Goal: Information Seeking & Learning: Check status

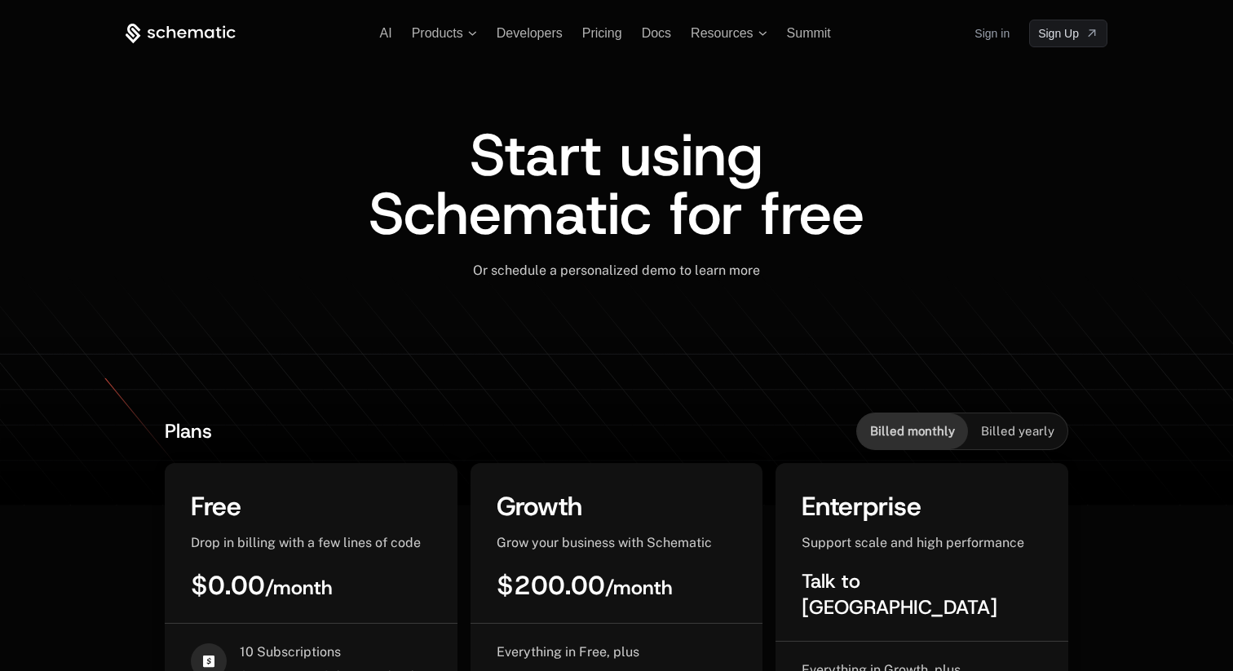
click at [1002, 36] on link "Sign in" at bounding box center [992, 33] width 35 height 26
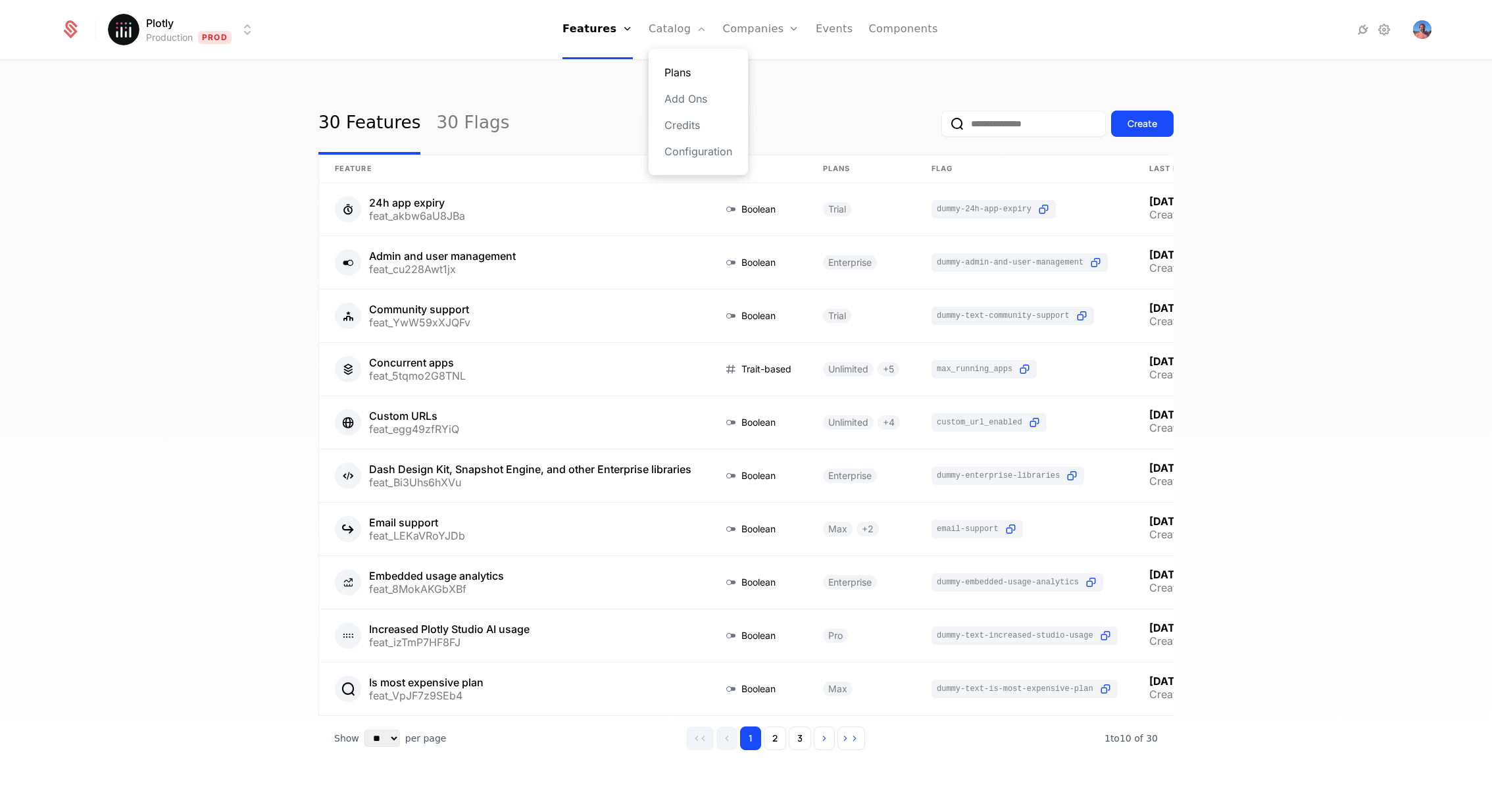
click at [695, 66] on link "Plans" at bounding box center [698, 73] width 68 height 16
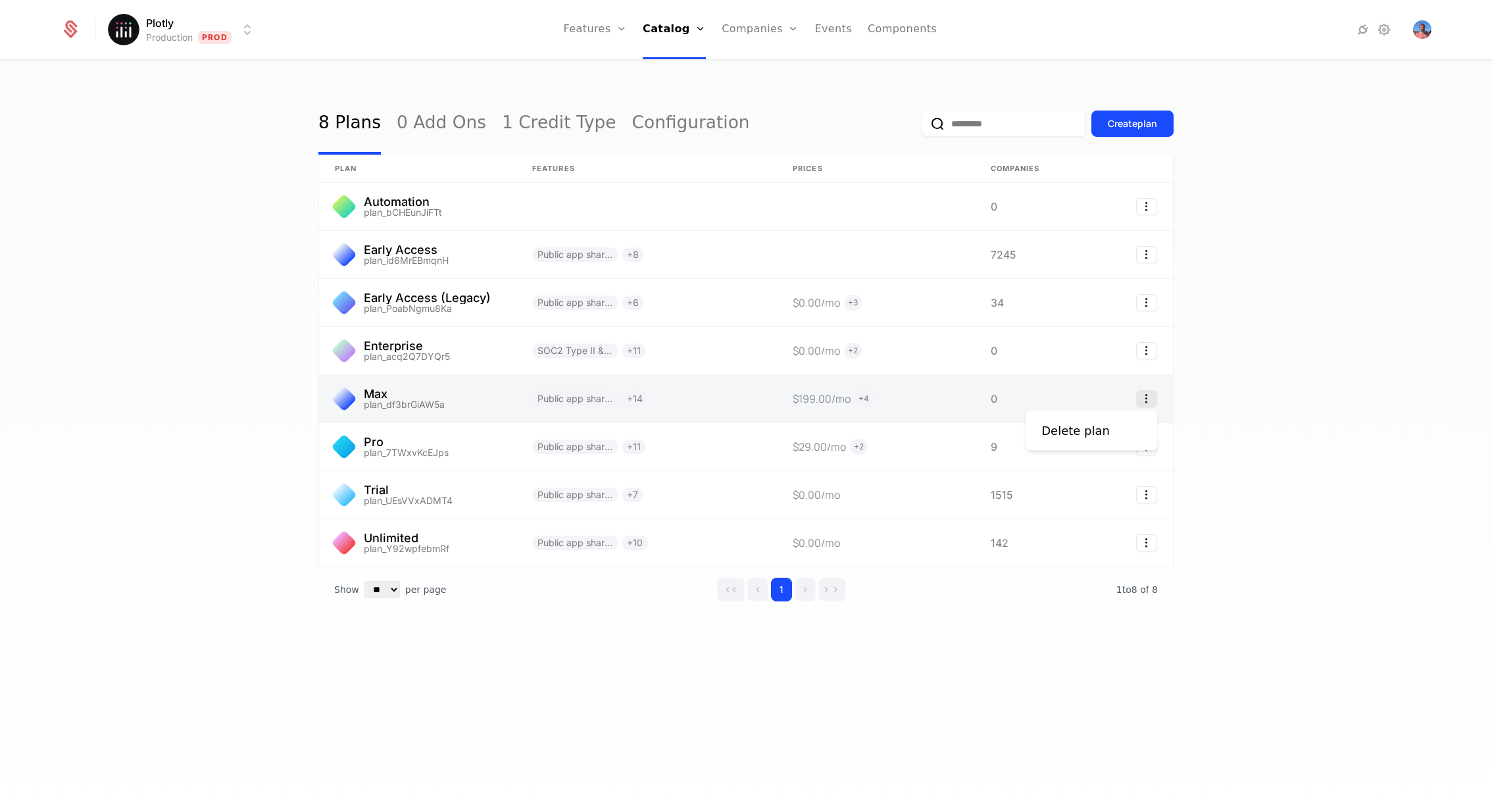
click at [1152, 400] on icon "Select action" at bounding box center [1147, 398] width 21 height 17
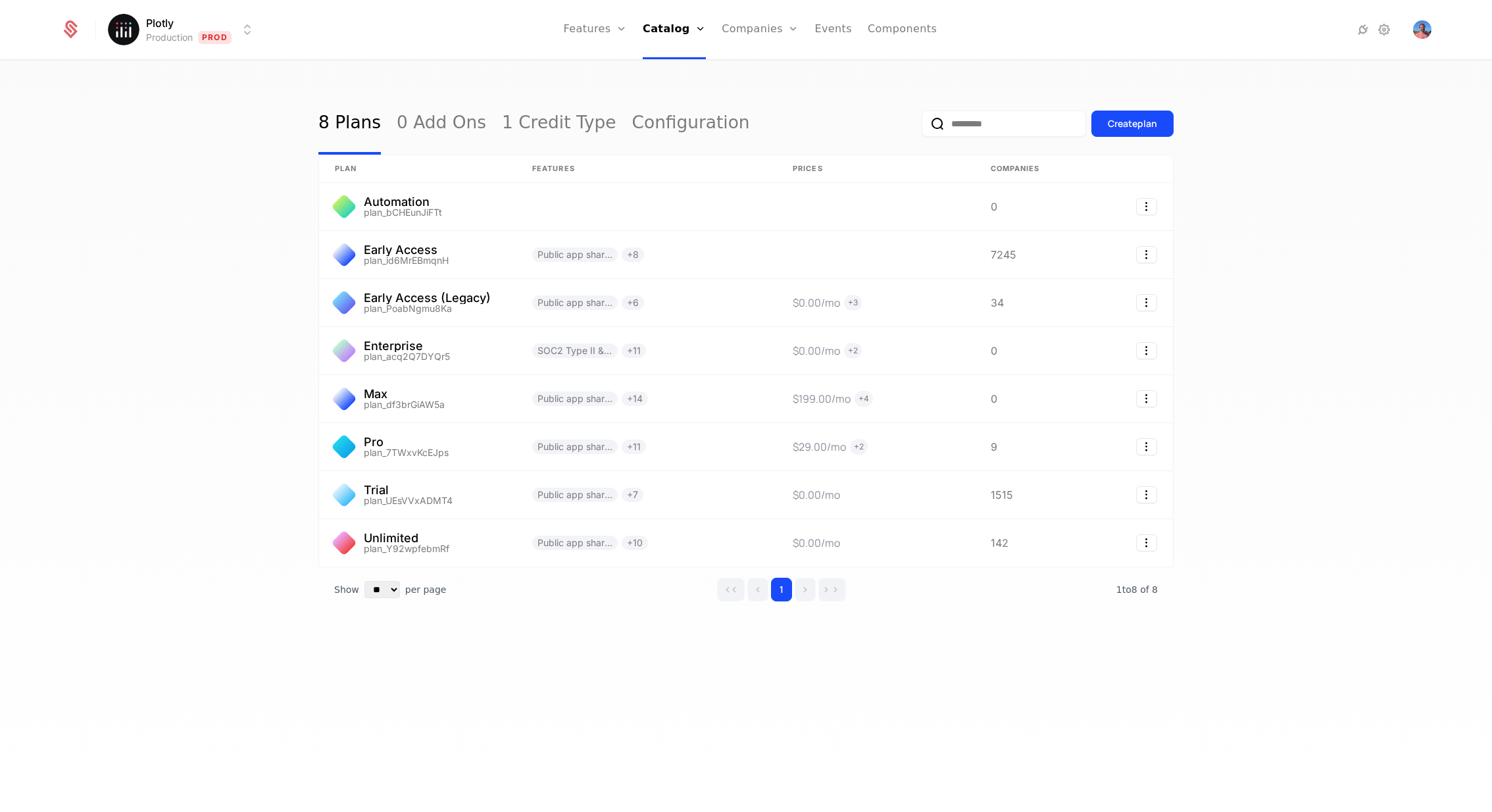
click at [1226, 377] on html "Plotly Production Prod Features Features Flags Catalog Plans Add Ons Credits Co…" at bounding box center [746, 406] width 1492 height 812
click at [1148, 127] on div "Create plan" at bounding box center [1132, 123] width 49 height 13
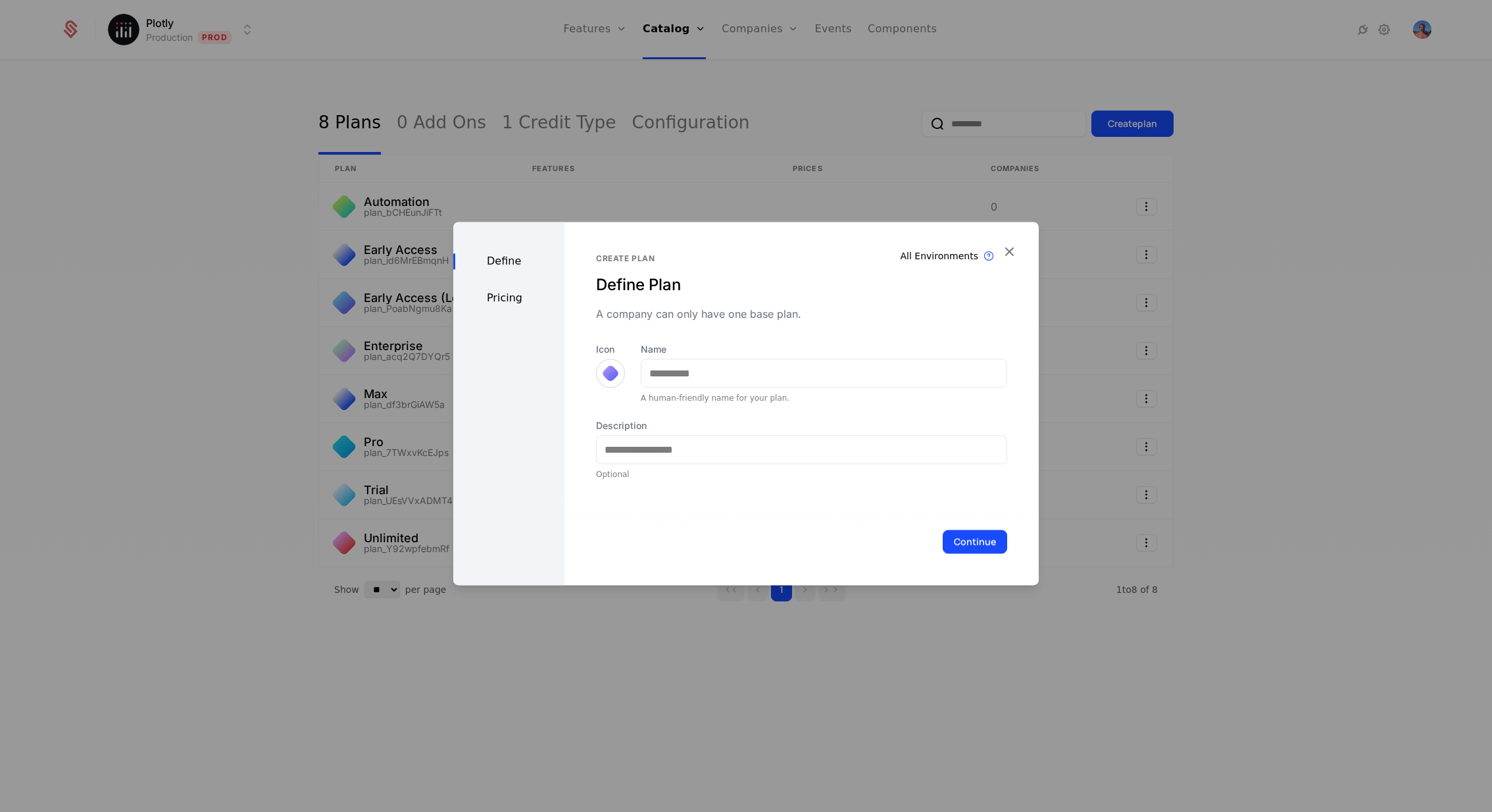
click at [524, 300] on div "Pricing" at bounding box center [509, 298] width 111 height 16
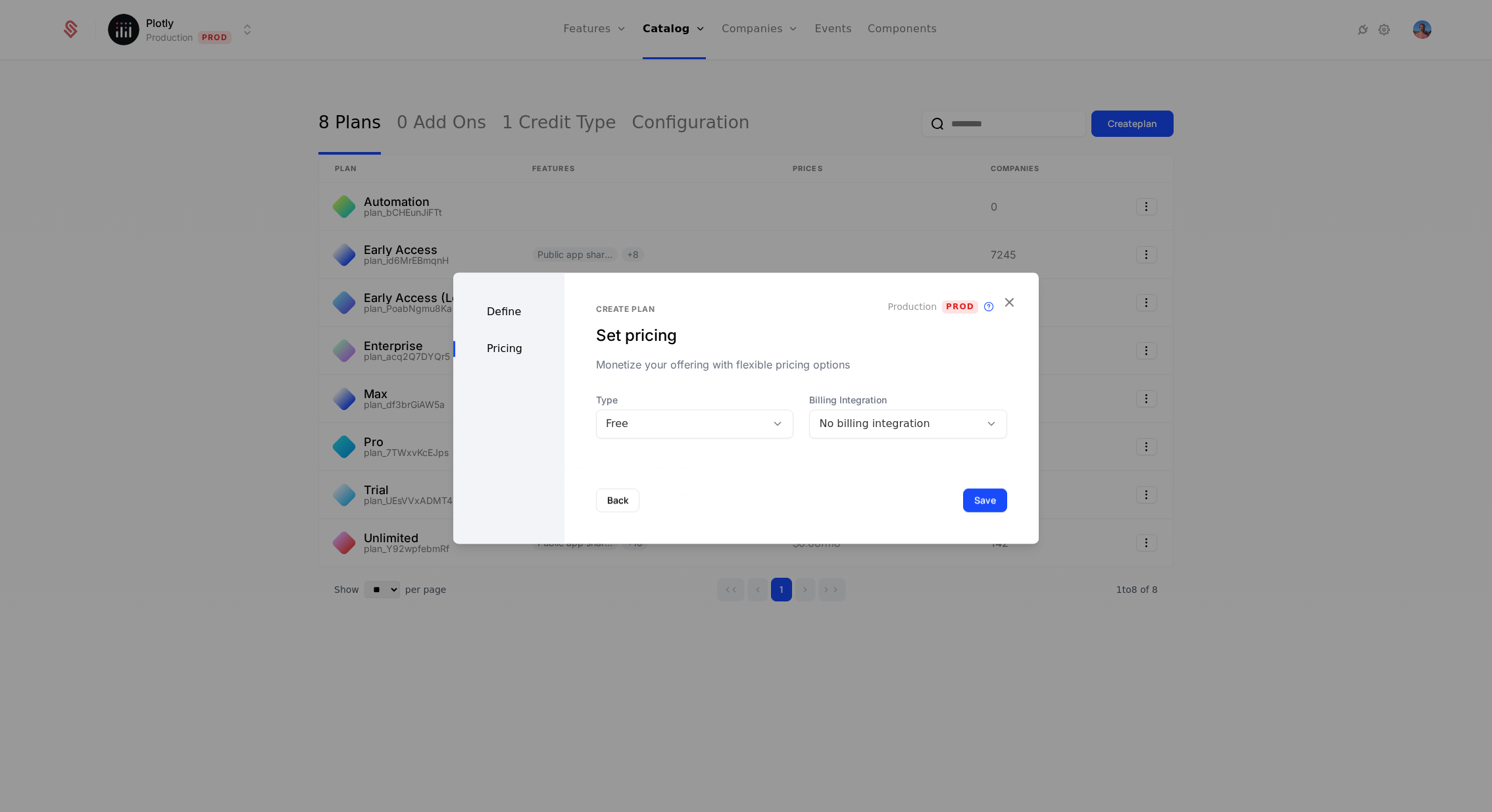
click at [508, 323] on div "Define Pricing" at bounding box center [509, 408] width 111 height 271
click at [487, 315] on div "Define" at bounding box center [509, 312] width 111 height 16
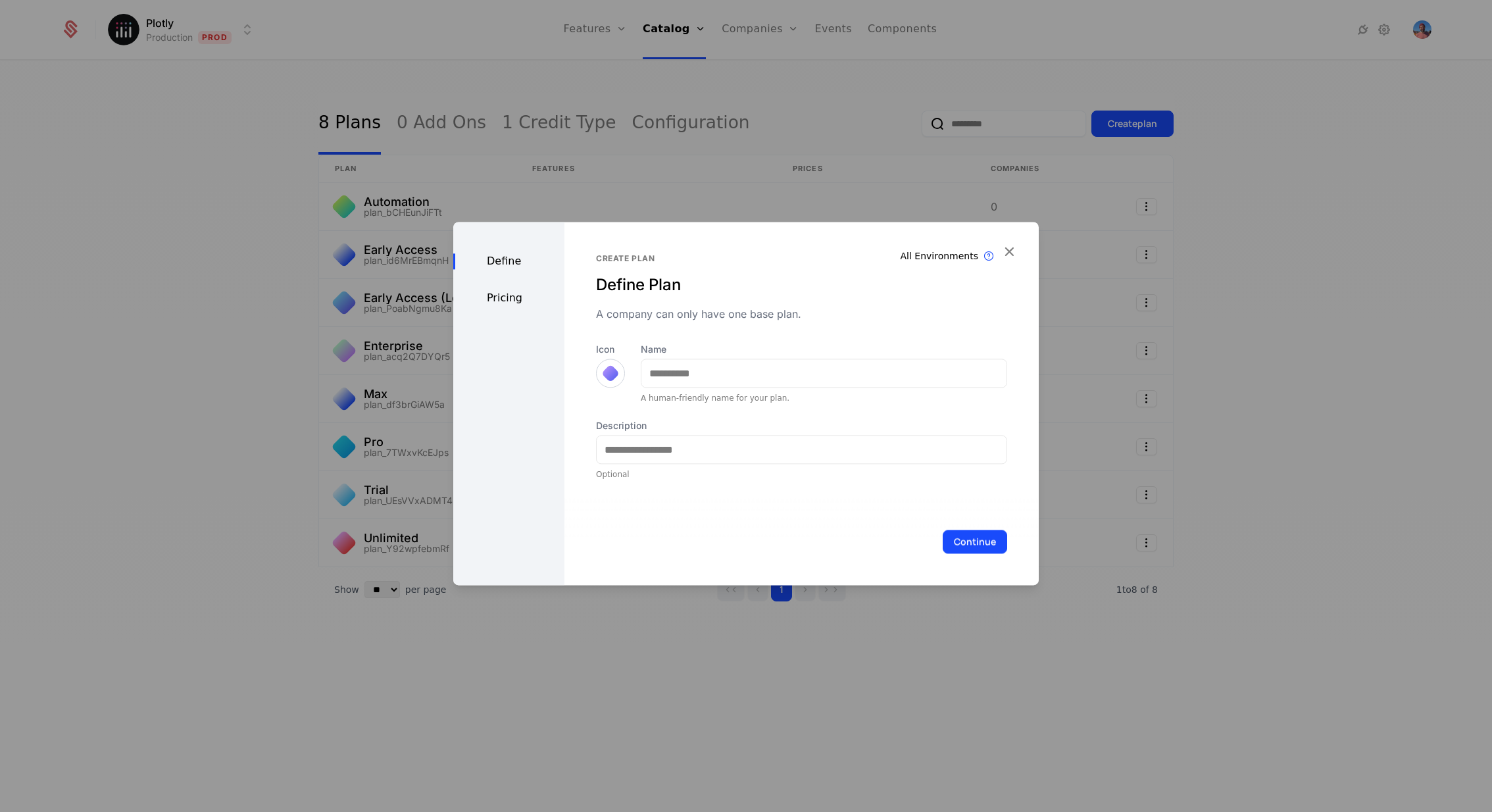
click at [698, 358] on div "Name A human-friendly name for your plan." at bounding box center [824, 373] width 366 height 60
click at [690, 370] on input "Name" at bounding box center [823, 373] width 365 height 27
type input "**********"
click at [684, 450] on input "Description" at bounding box center [802, 449] width 410 height 27
click at [815, 449] on input "**********" at bounding box center [802, 449] width 410 height 27
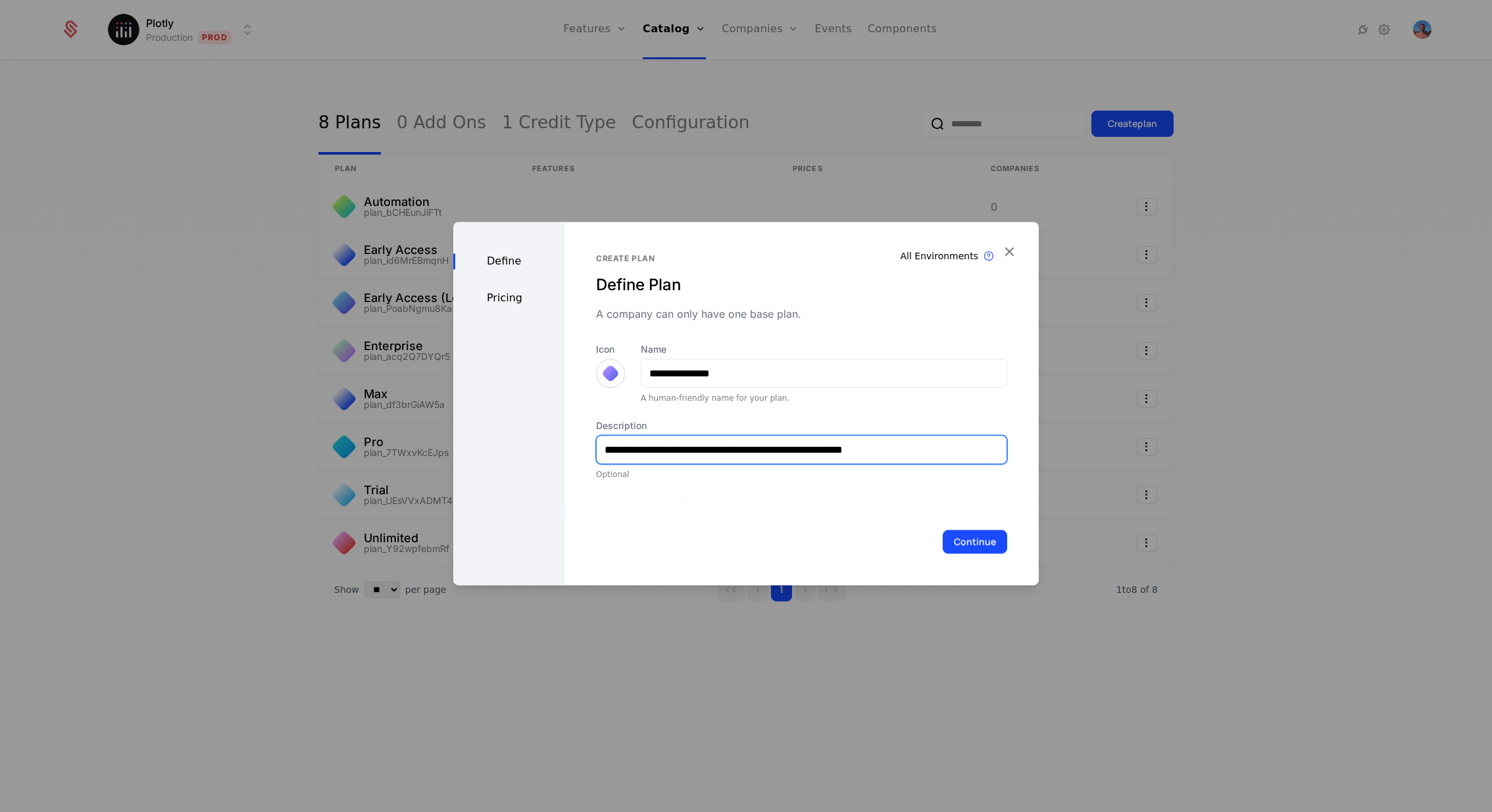
type input "**********"
click at [669, 373] on input "**********" at bounding box center [823, 373] width 365 height 27
type input "**********"
click at [967, 540] on button "Continue" at bounding box center [975, 541] width 65 height 23
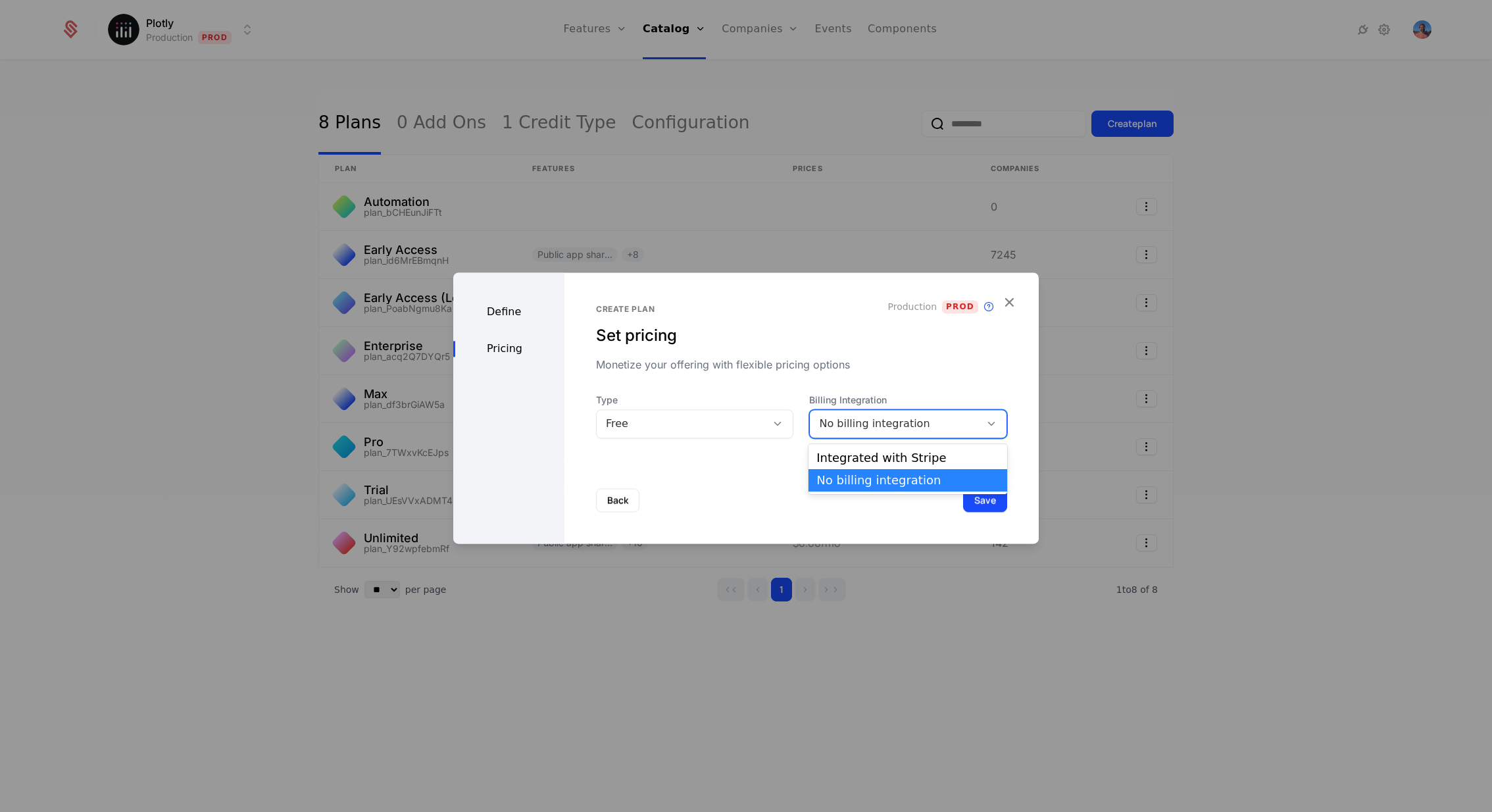
click at [888, 423] on div "No billing integration" at bounding box center [895, 424] width 152 height 16
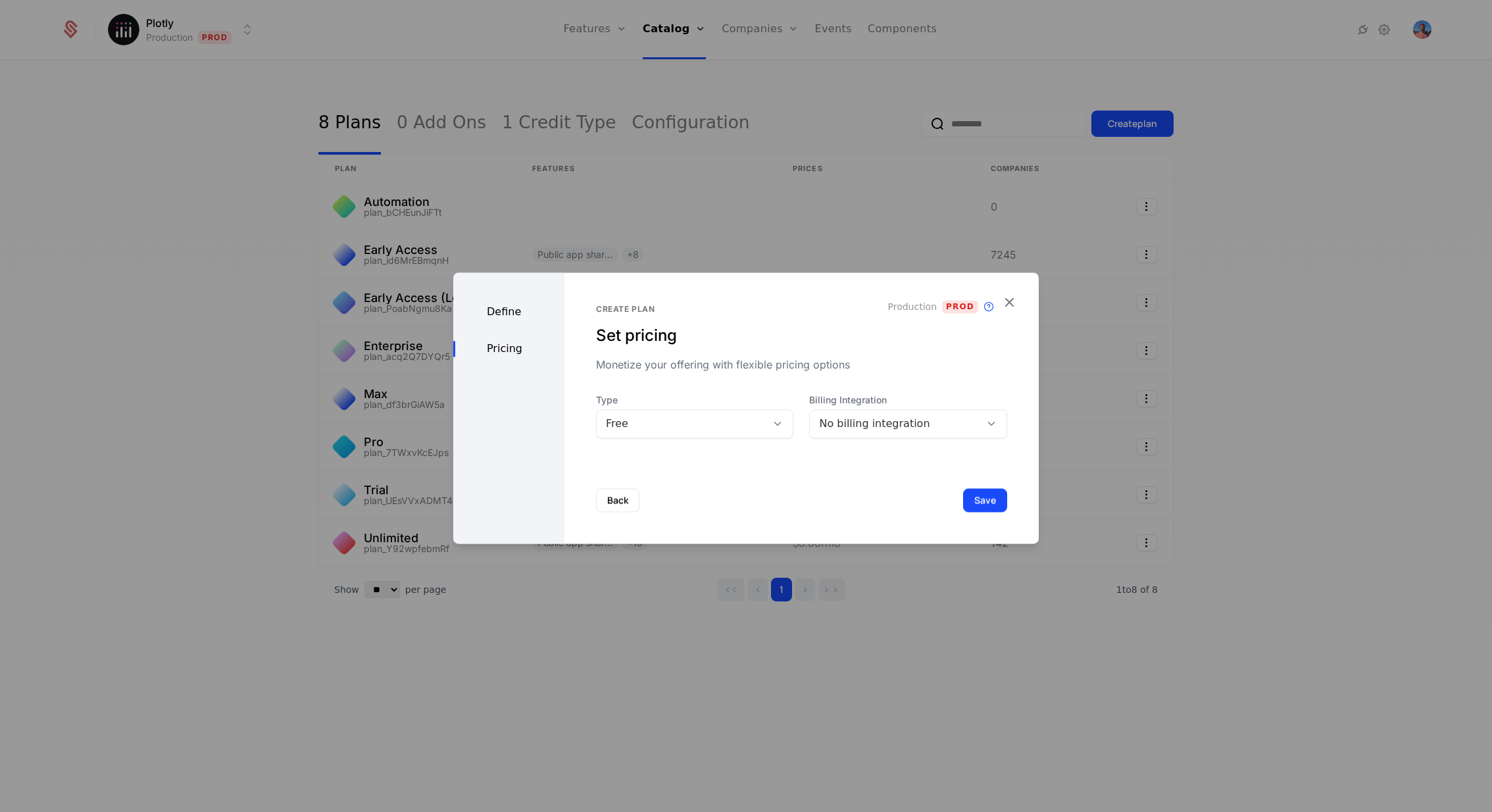
click at [779, 357] on div "Monetize your offering with flexible pricing options" at bounding box center [802, 364] width 411 height 16
click at [977, 502] on button "Save" at bounding box center [985, 499] width 44 height 23
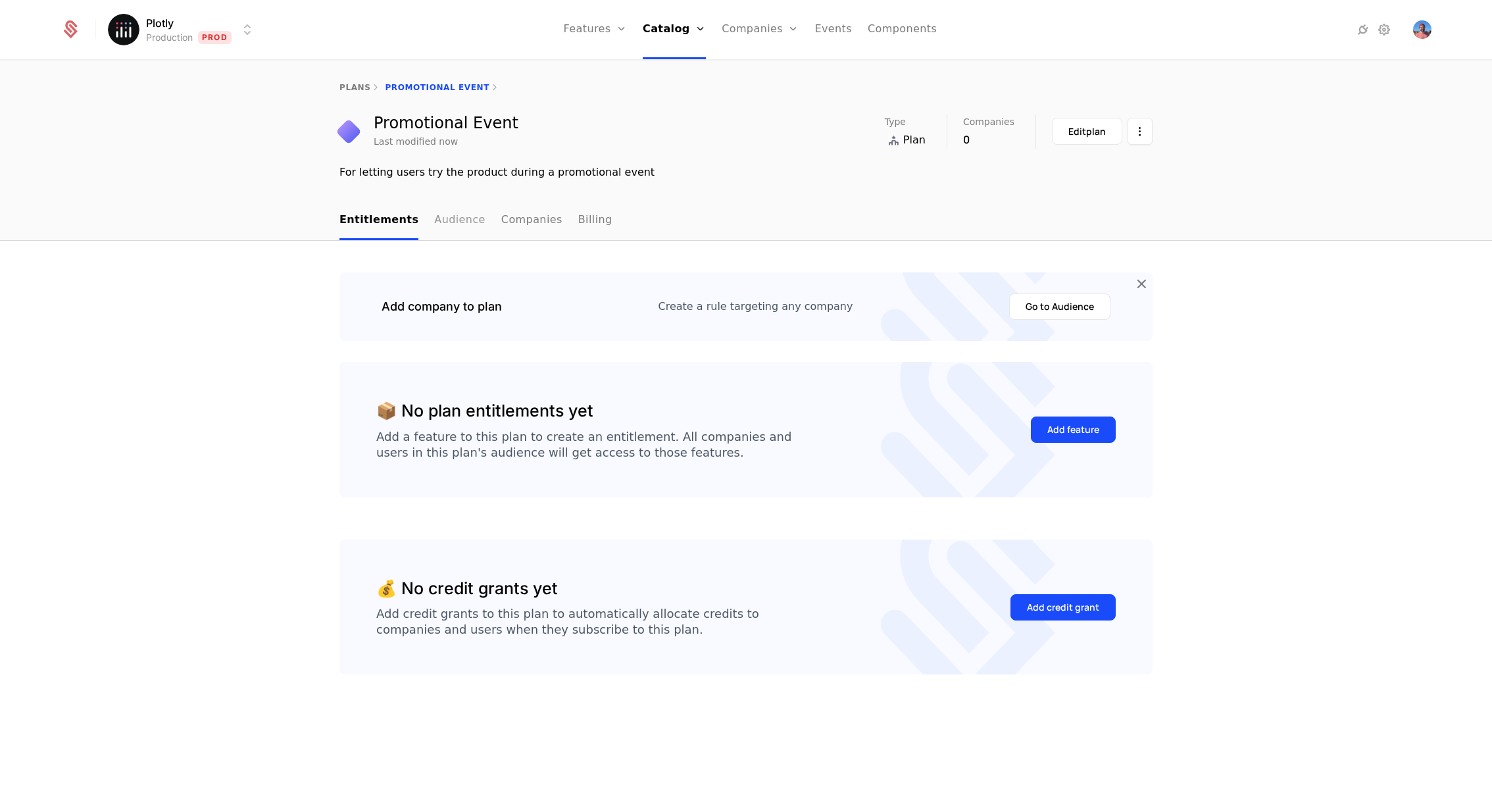
click at [434, 219] on link "Audience" at bounding box center [460, 221] width 52 height 39
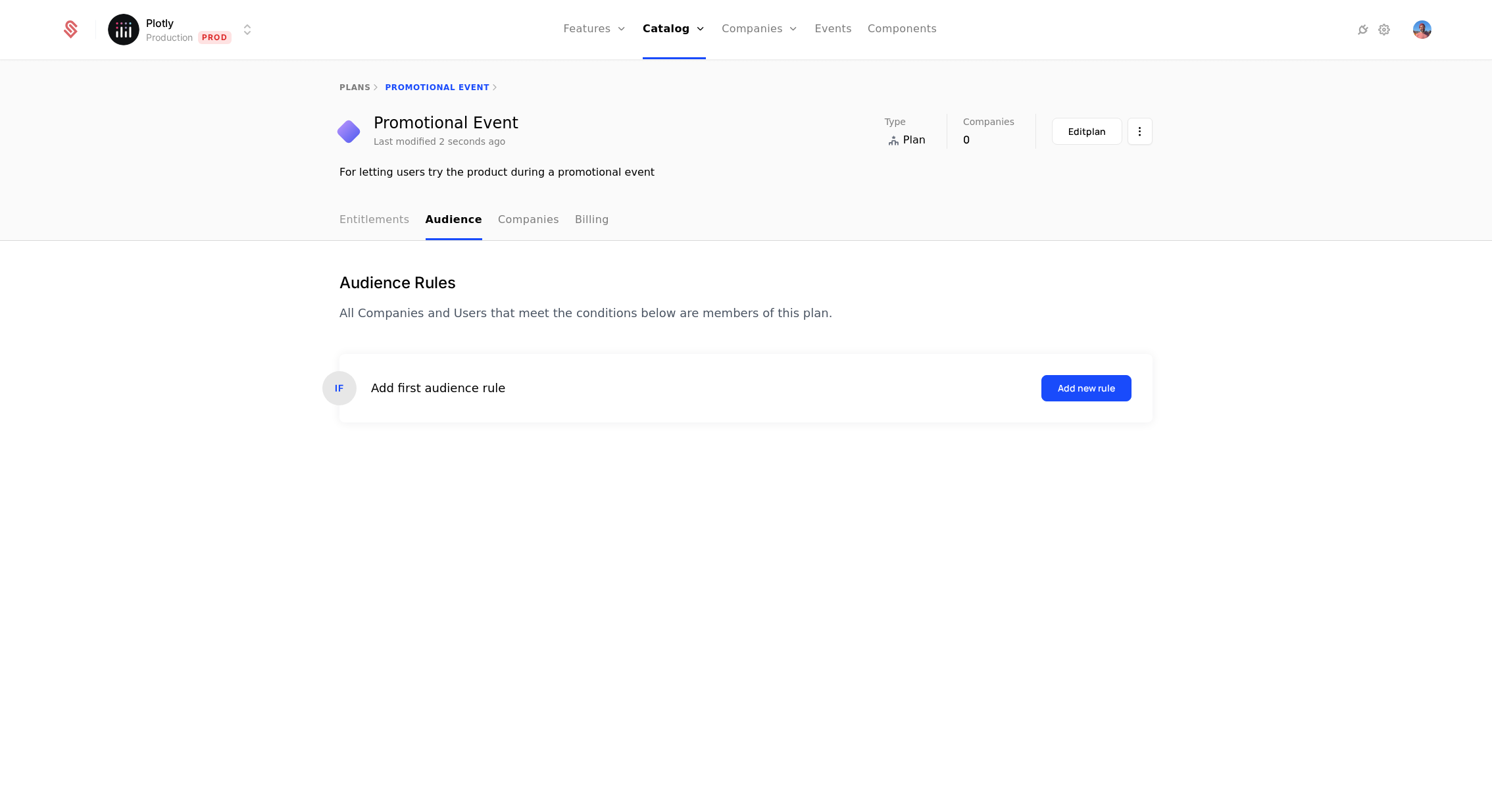
click at [386, 219] on link "Entitlements" at bounding box center [374, 221] width 70 height 39
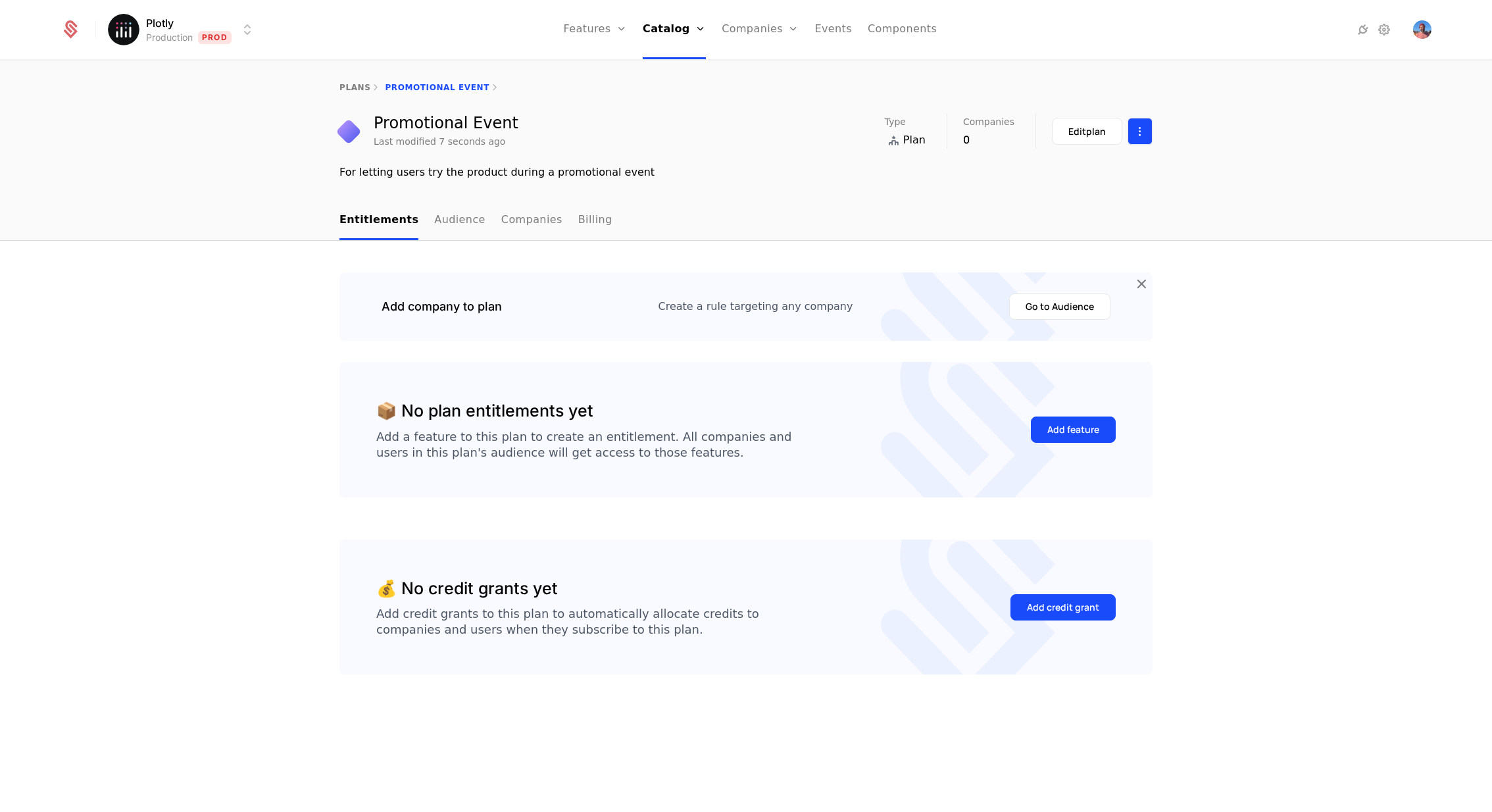
click at [1144, 135] on html "Plotly Production Prod Features Features Flags Catalog Plans Add Ons Credits Co…" at bounding box center [746, 406] width 1492 height 812
click at [1094, 138] on html "Plotly Production Prod Features Features Flags Catalog Plans Add Ons Credits Co…" at bounding box center [746, 406] width 1492 height 812
click at [1094, 138] on button "Edit plan" at bounding box center [1086, 131] width 70 height 27
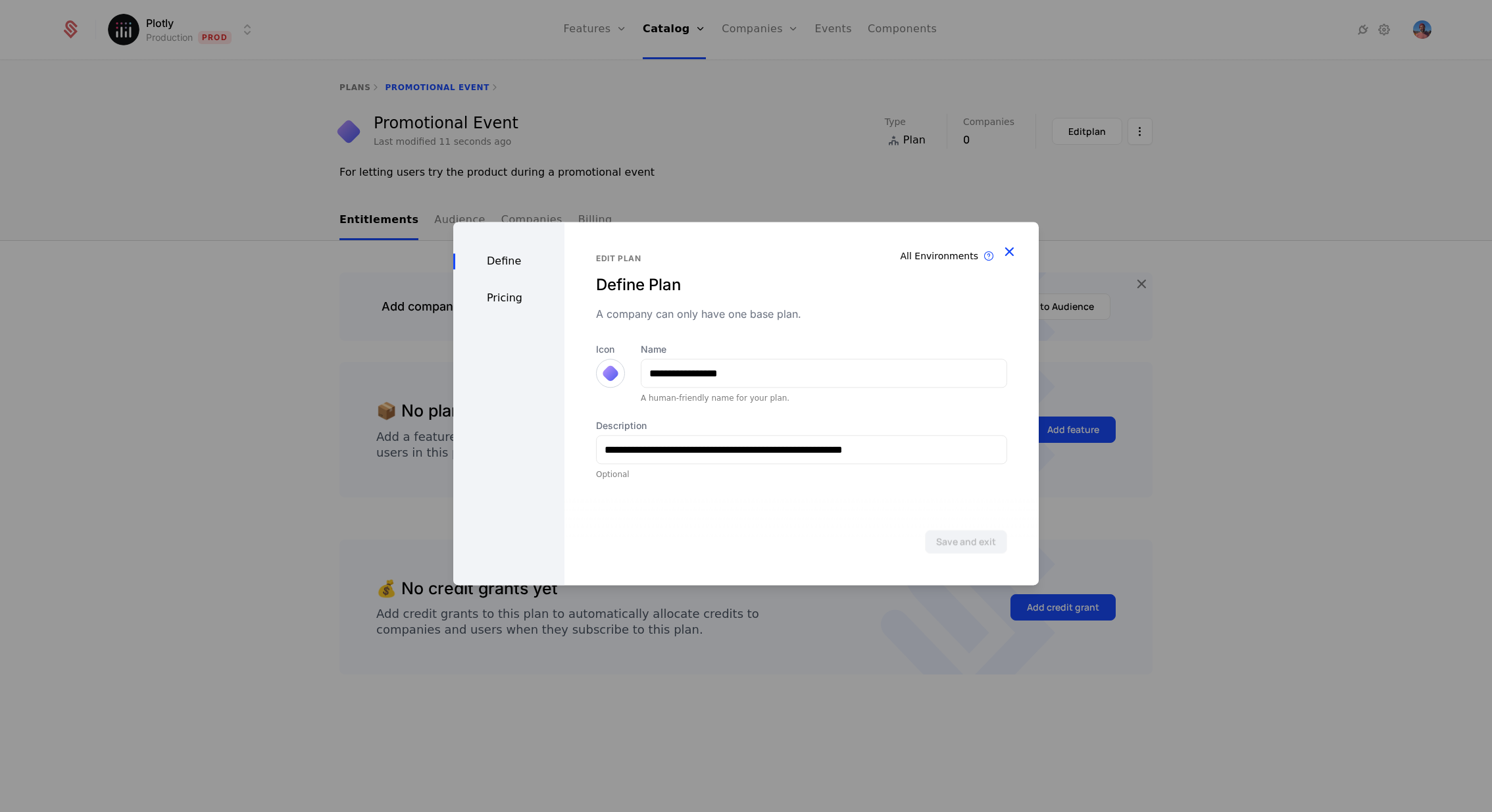
click at [1007, 248] on icon "button" at bounding box center [1009, 251] width 17 height 17
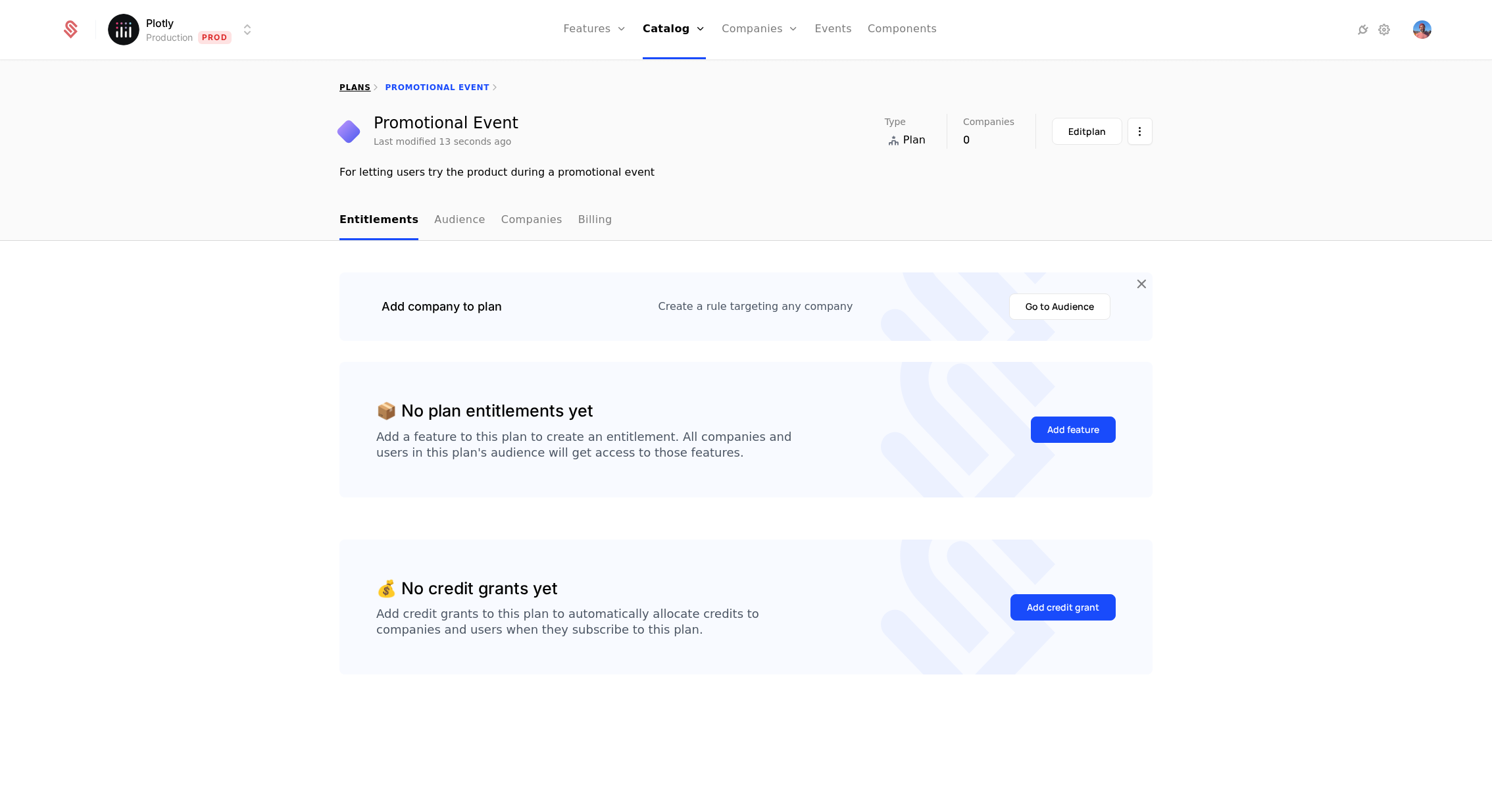
click at [360, 83] on link "plans" at bounding box center [355, 87] width 31 height 9
click at [1084, 437] on button "Add feature" at bounding box center [1073, 429] width 85 height 27
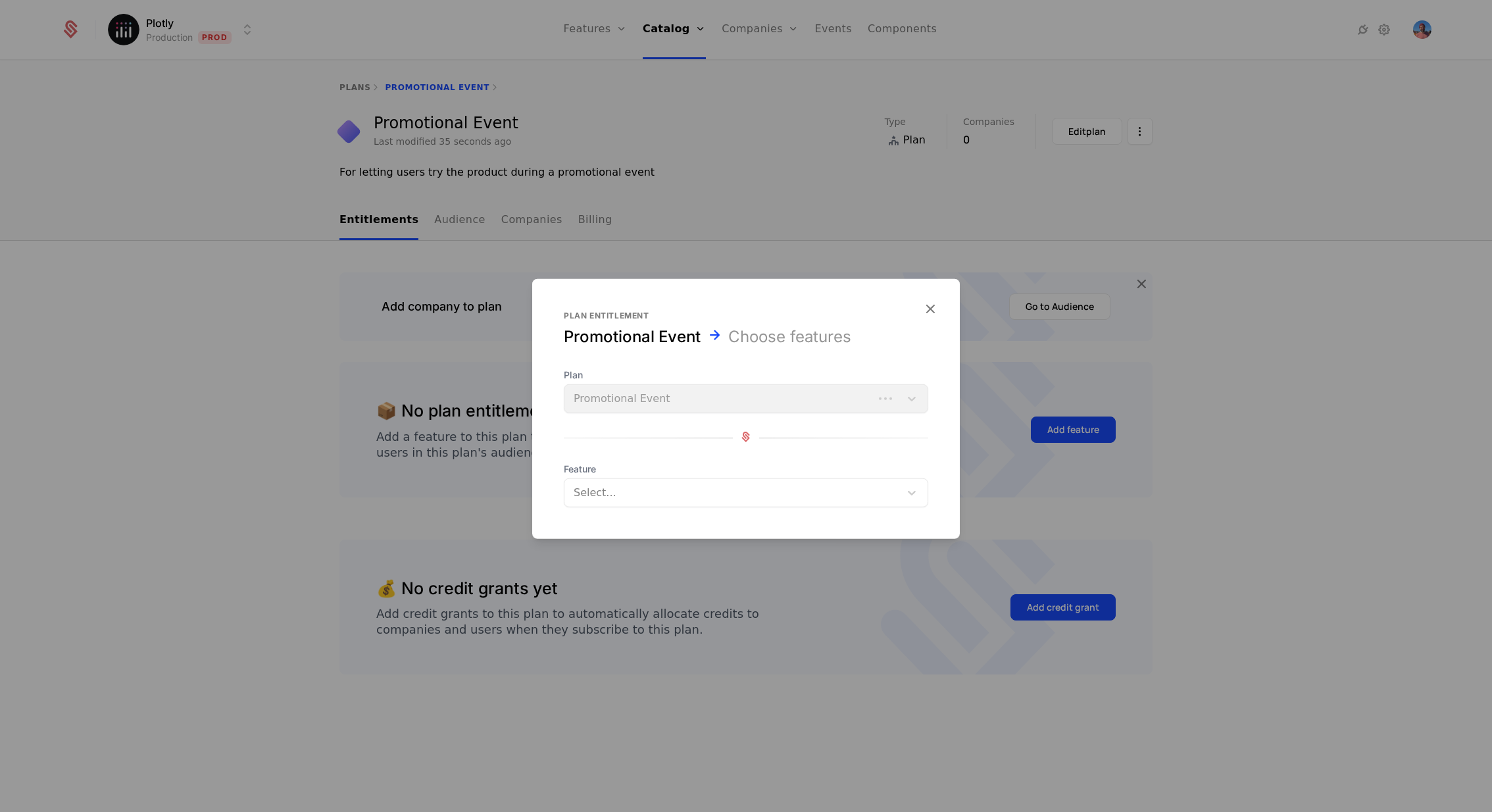
click at [699, 481] on div "Select..." at bounding box center [732, 492] width 335 height 23
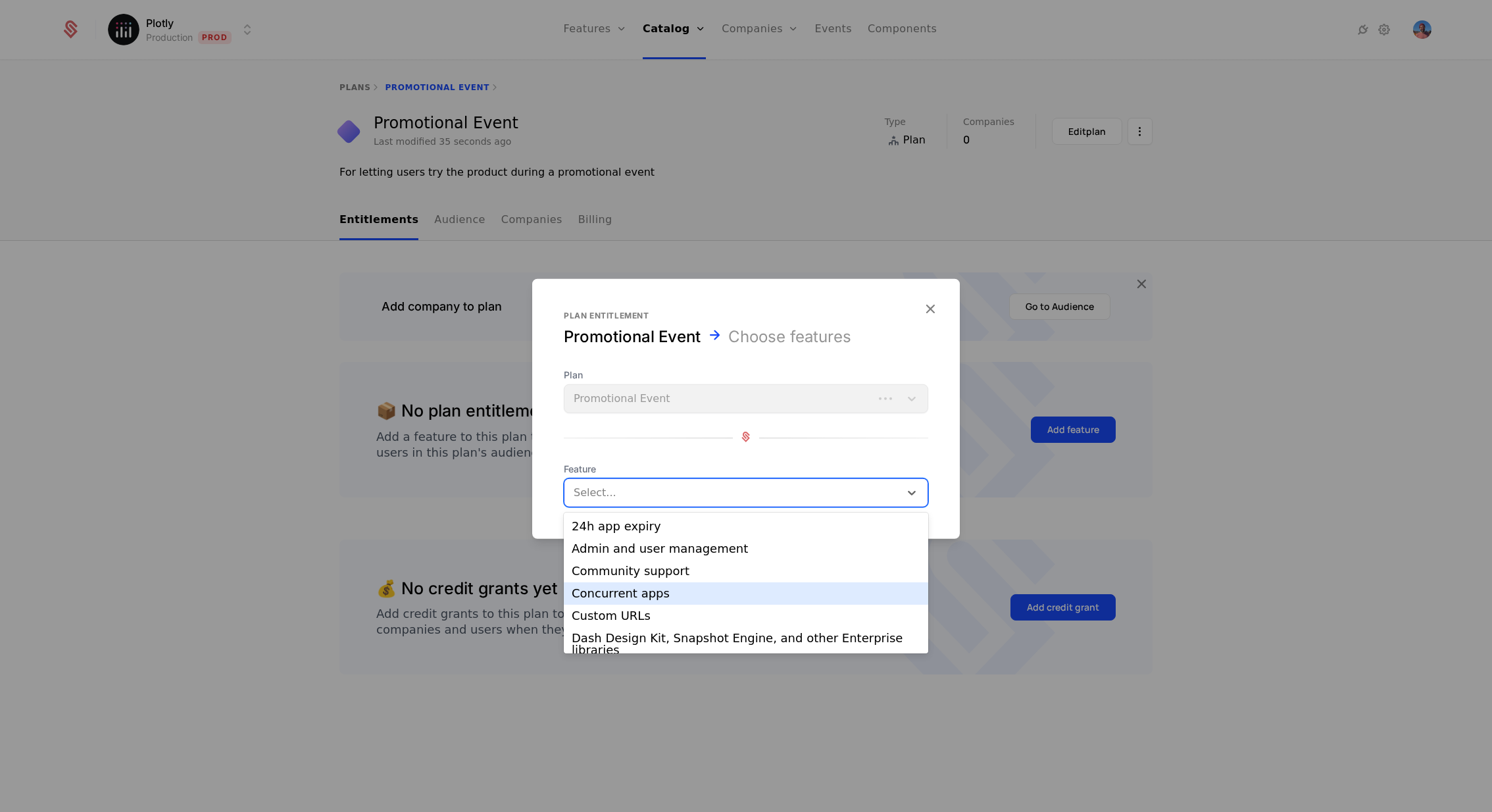
click at [721, 594] on div "Concurrent apps" at bounding box center [746, 593] width 348 height 12
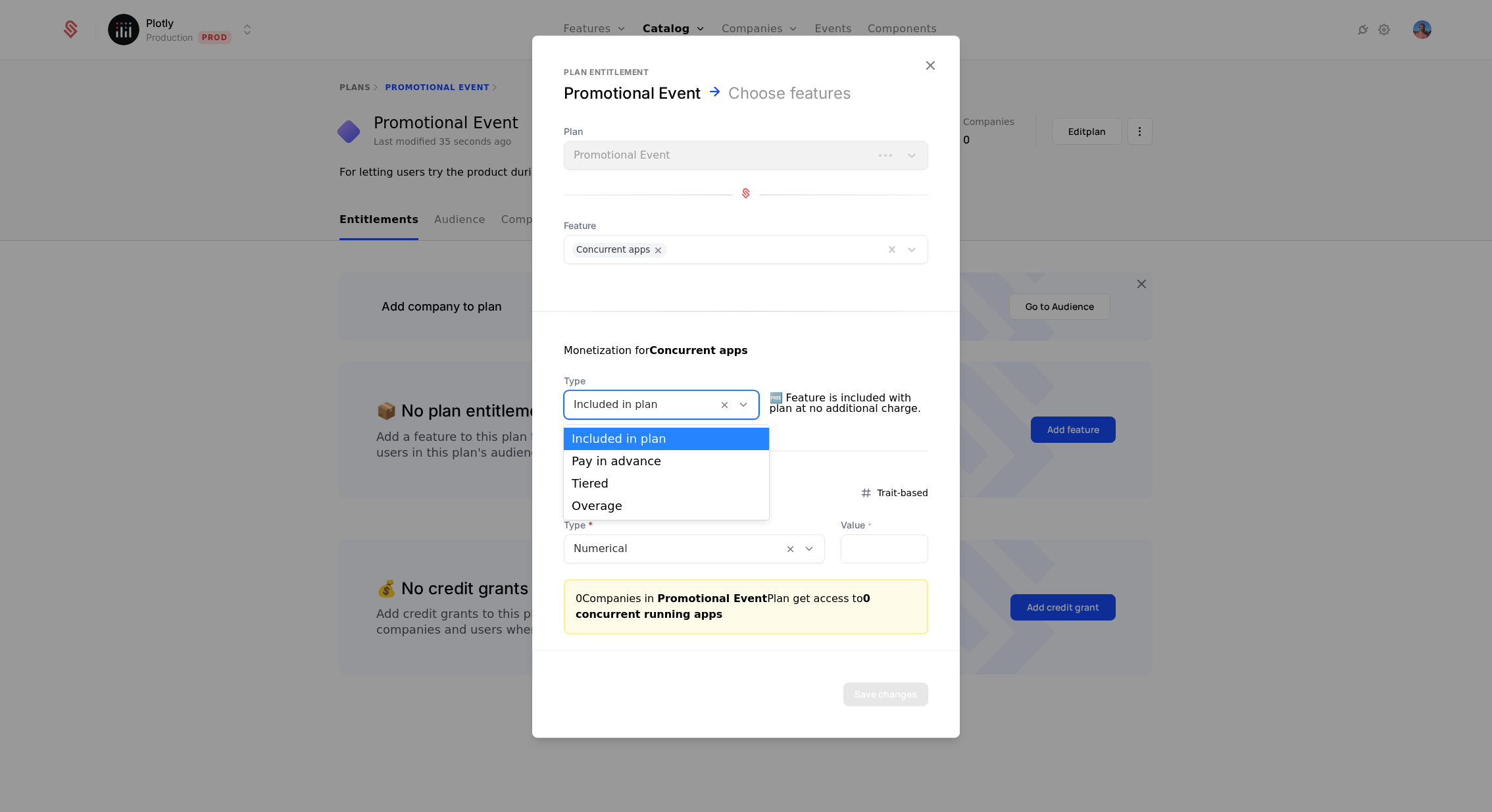
click at [676, 401] on div at bounding box center [640, 404] width 135 height 19
click at [933, 62] on icon "button" at bounding box center [930, 65] width 17 height 17
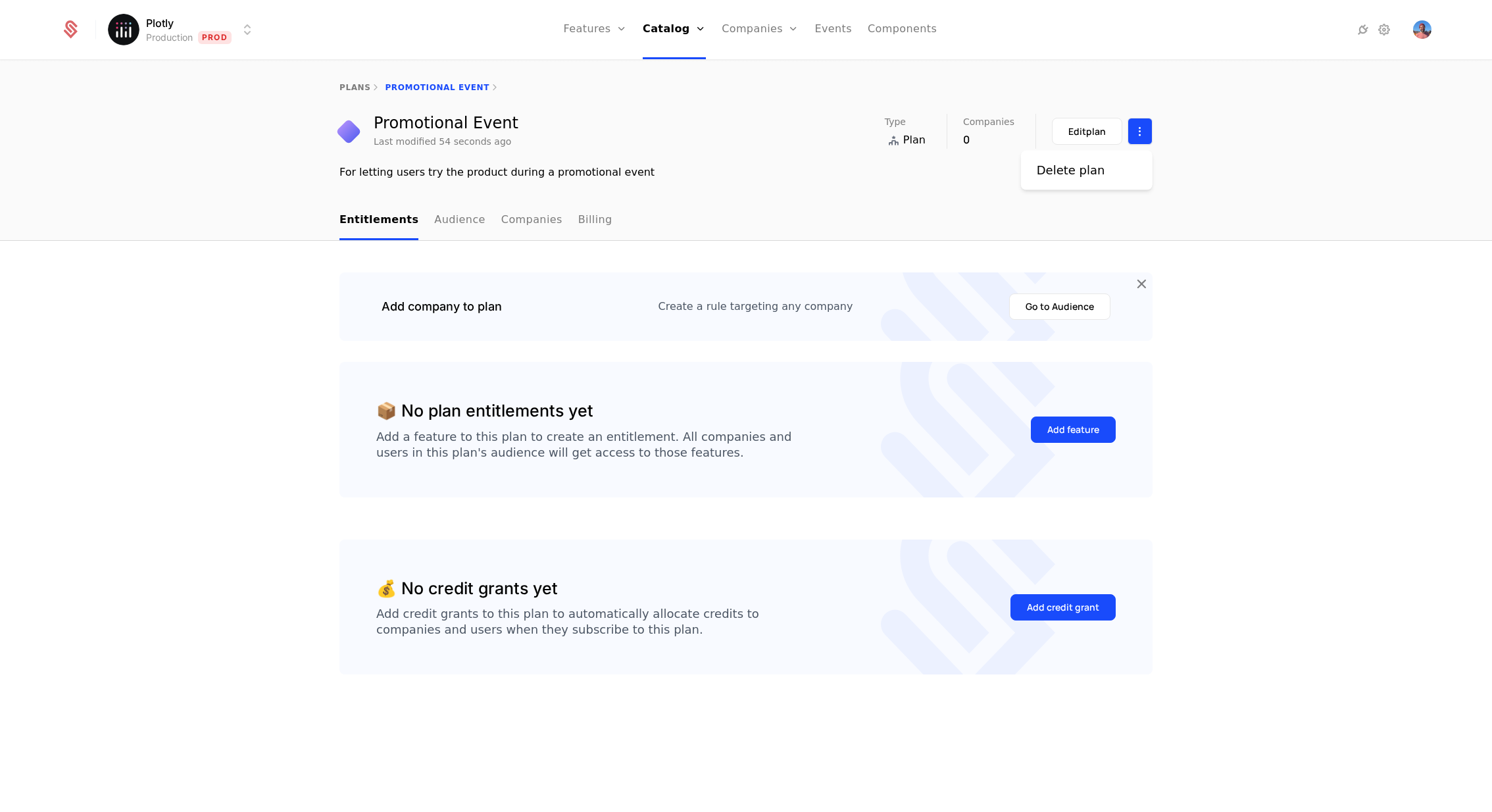
click at [1140, 137] on html "Plotly Production Prod Features Features Flags Catalog Plans Add Ons Credits Co…" at bounding box center [746, 406] width 1492 height 812
click at [1121, 177] on div "Delete plan" at bounding box center [1087, 170] width 100 height 19
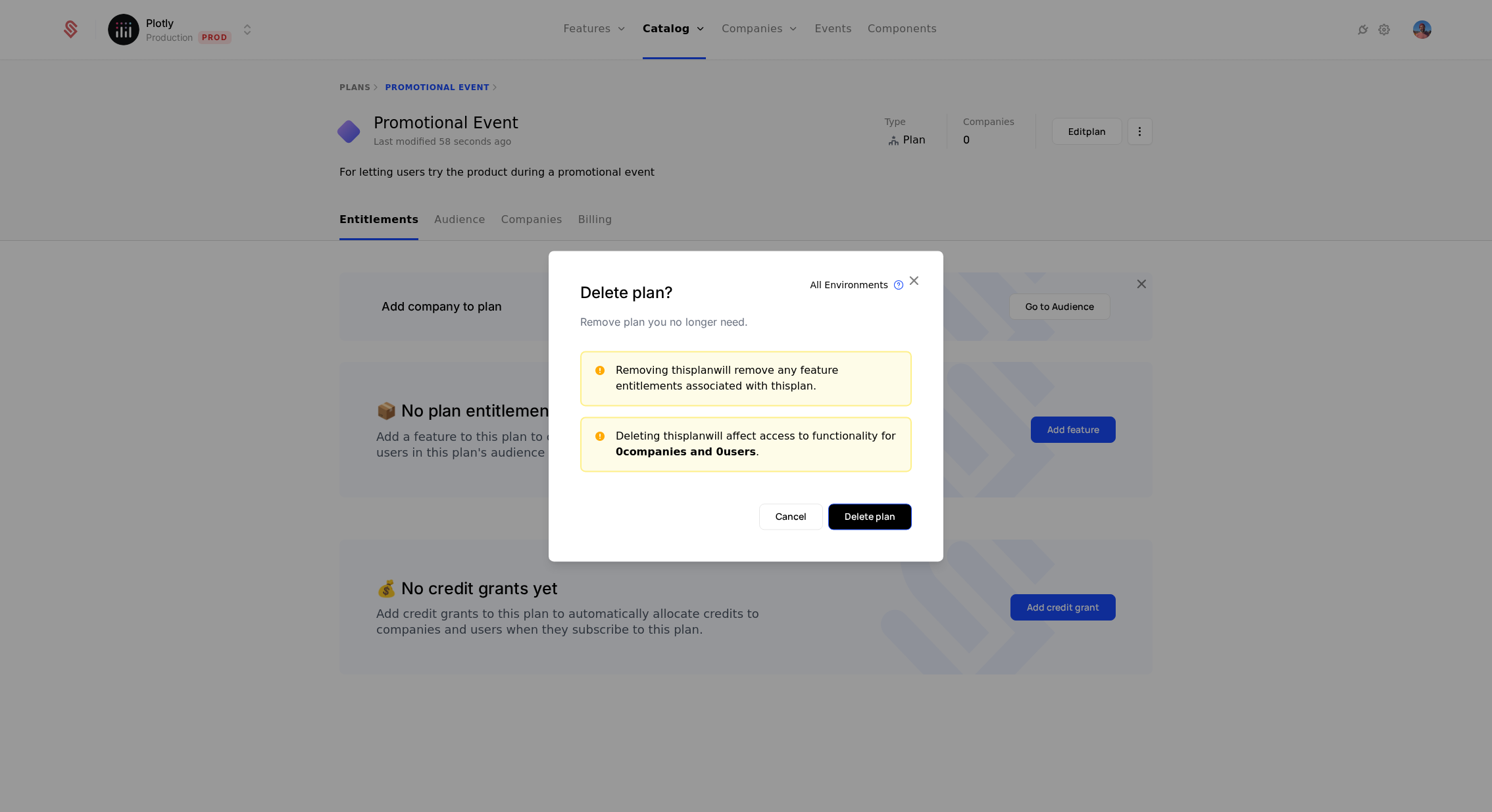
click at [877, 514] on button "Delete plan" at bounding box center [870, 516] width 84 height 27
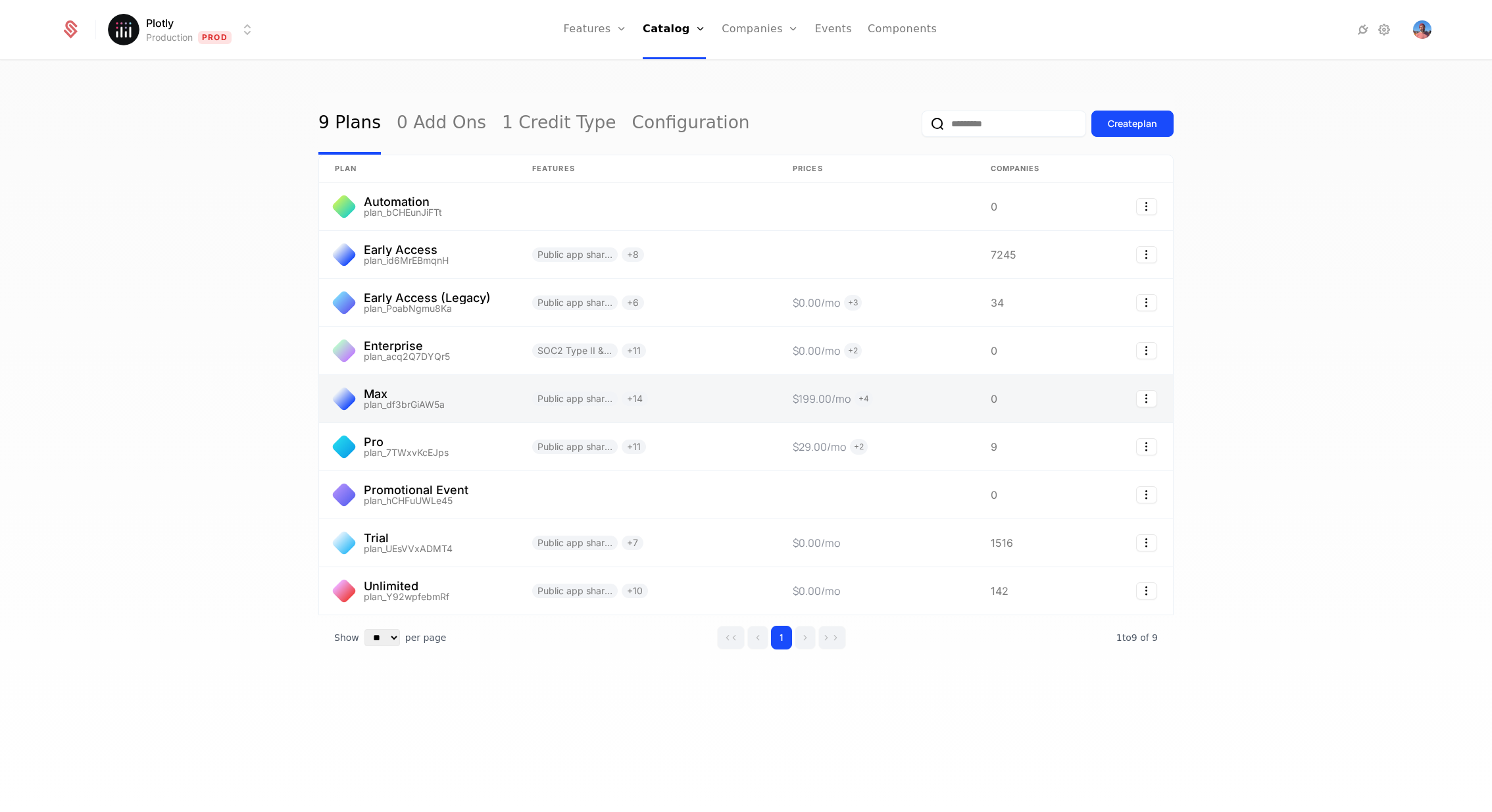
click at [660, 394] on link at bounding box center [646, 398] width 260 height 48
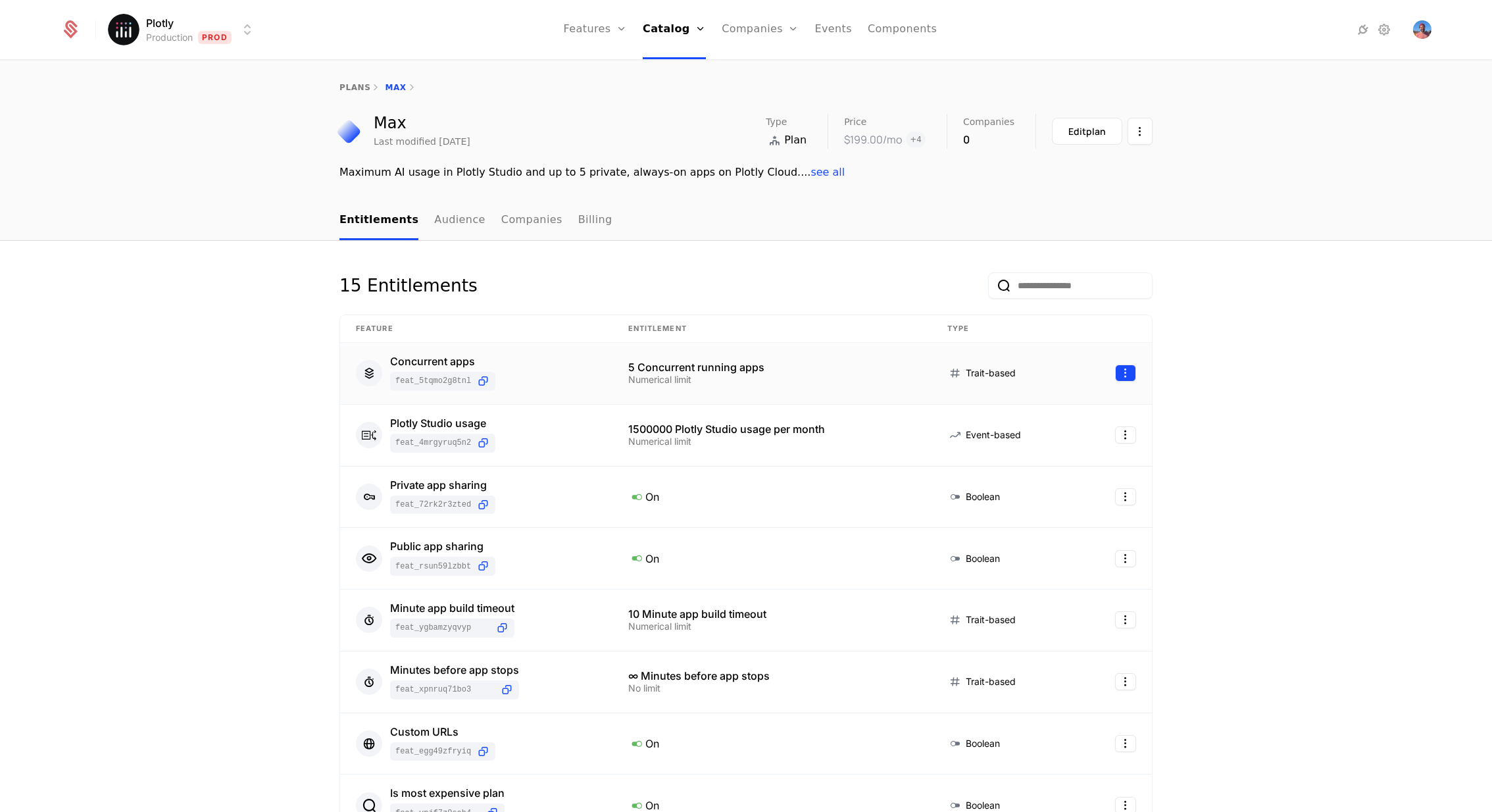
click at [1134, 373] on html "Plotly Production Prod Features Features Flags Catalog Plans Add Ons Credits Co…" at bounding box center [746, 406] width 1492 height 812
click at [466, 355] on html "Plotly Production Prod Features Features Flags Catalog Plans Add Ons Credits Co…" at bounding box center [746, 406] width 1492 height 812
click at [489, 377] on icon at bounding box center [483, 381] width 14 height 14
click at [829, 27] on link "Events" at bounding box center [833, 29] width 37 height 59
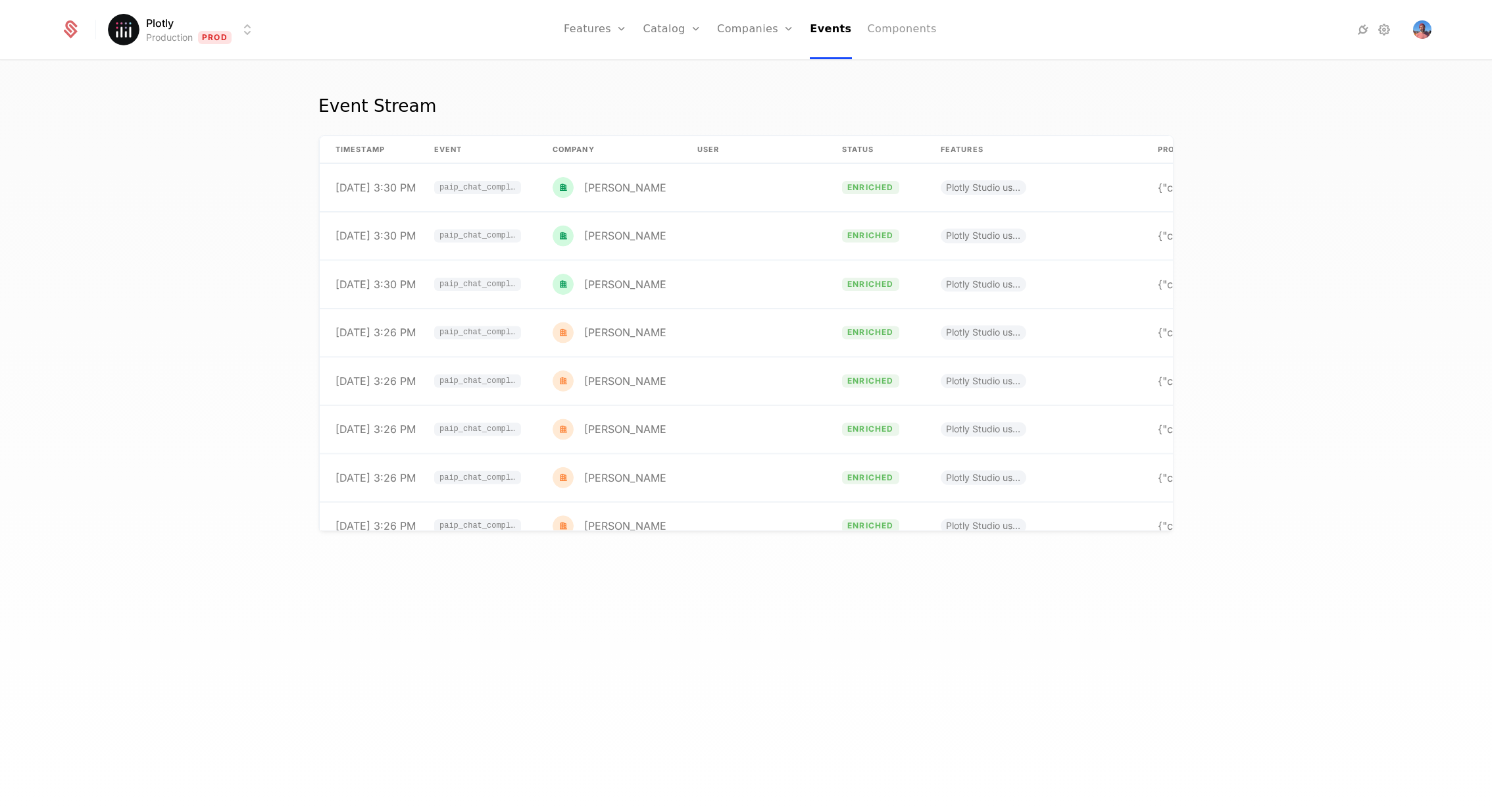
click at [912, 23] on link "Components" at bounding box center [902, 29] width 69 height 59
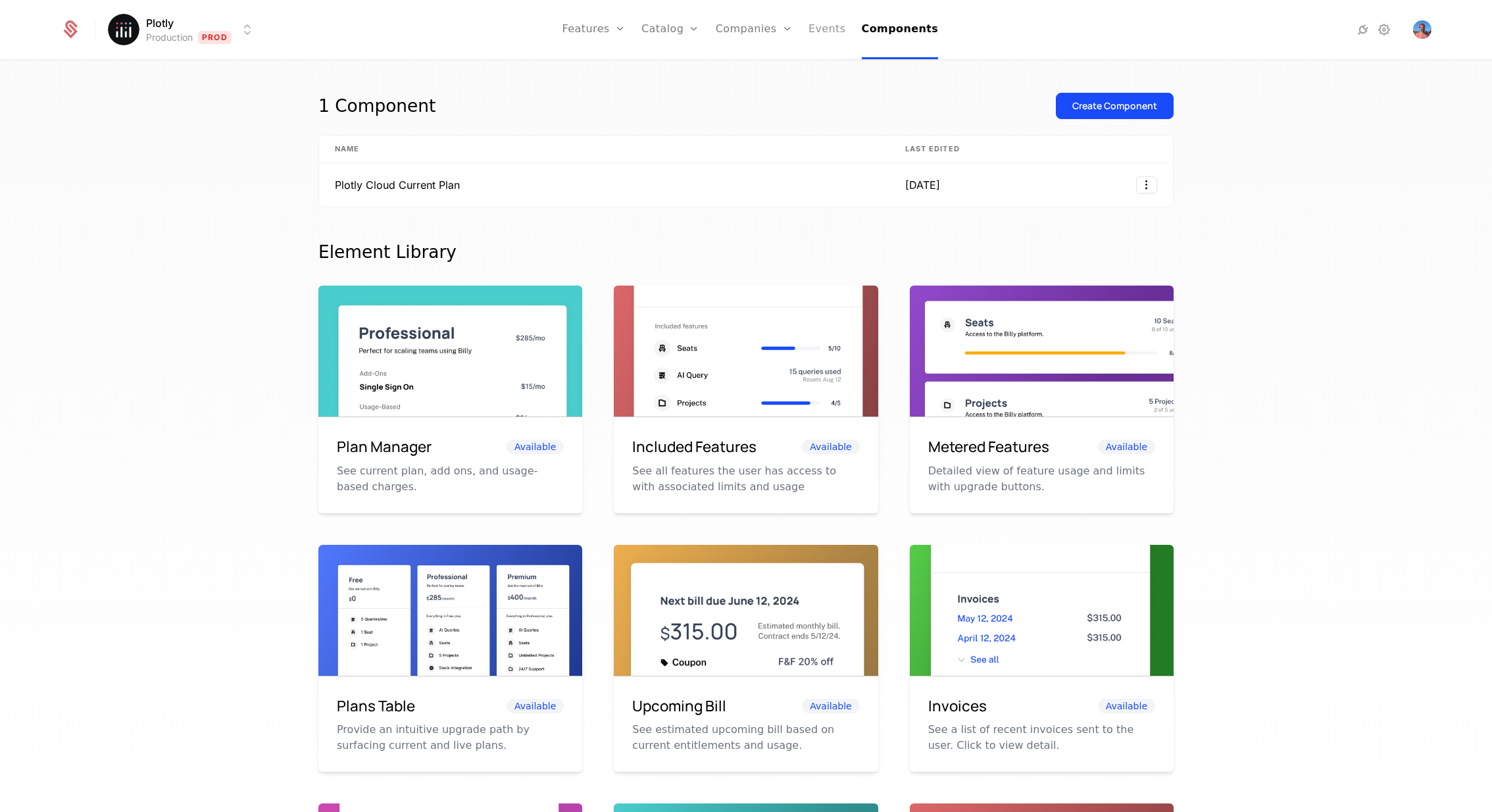
click at [824, 24] on link "Events" at bounding box center [827, 29] width 37 height 59
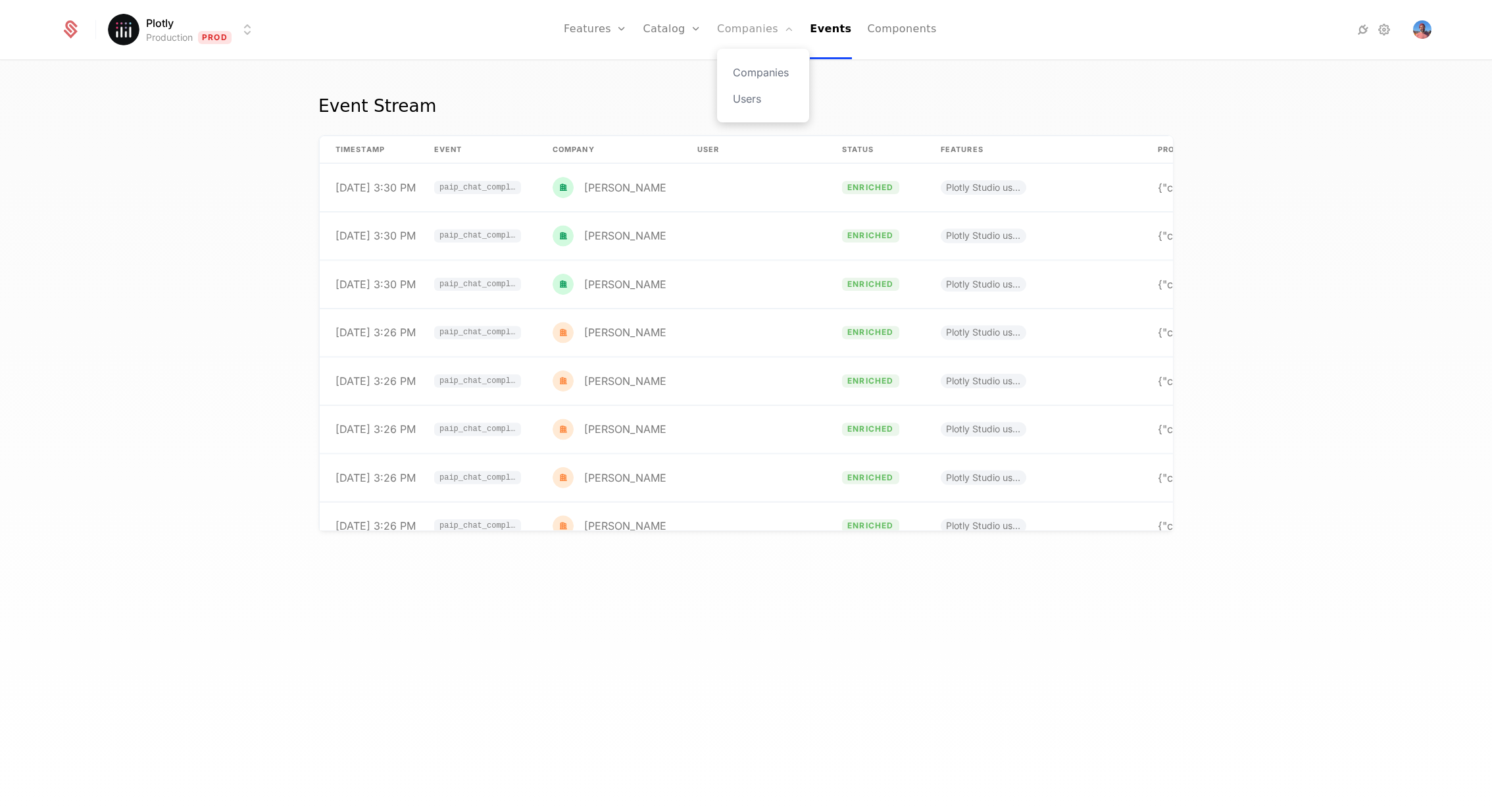
click at [771, 33] on link "Companies" at bounding box center [755, 29] width 77 height 59
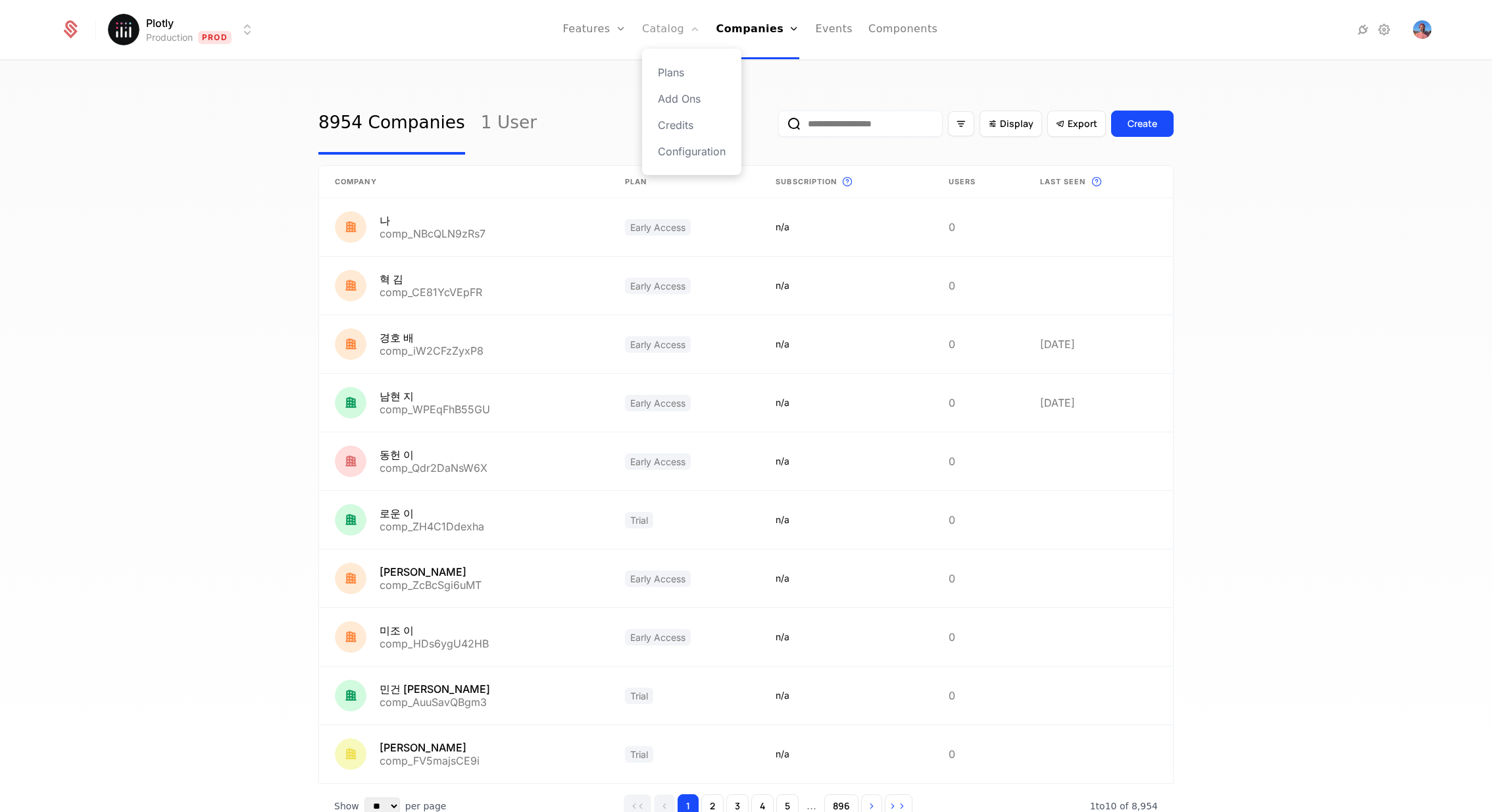
click at [681, 29] on link "Catalog" at bounding box center [671, 29] width 59 height 59
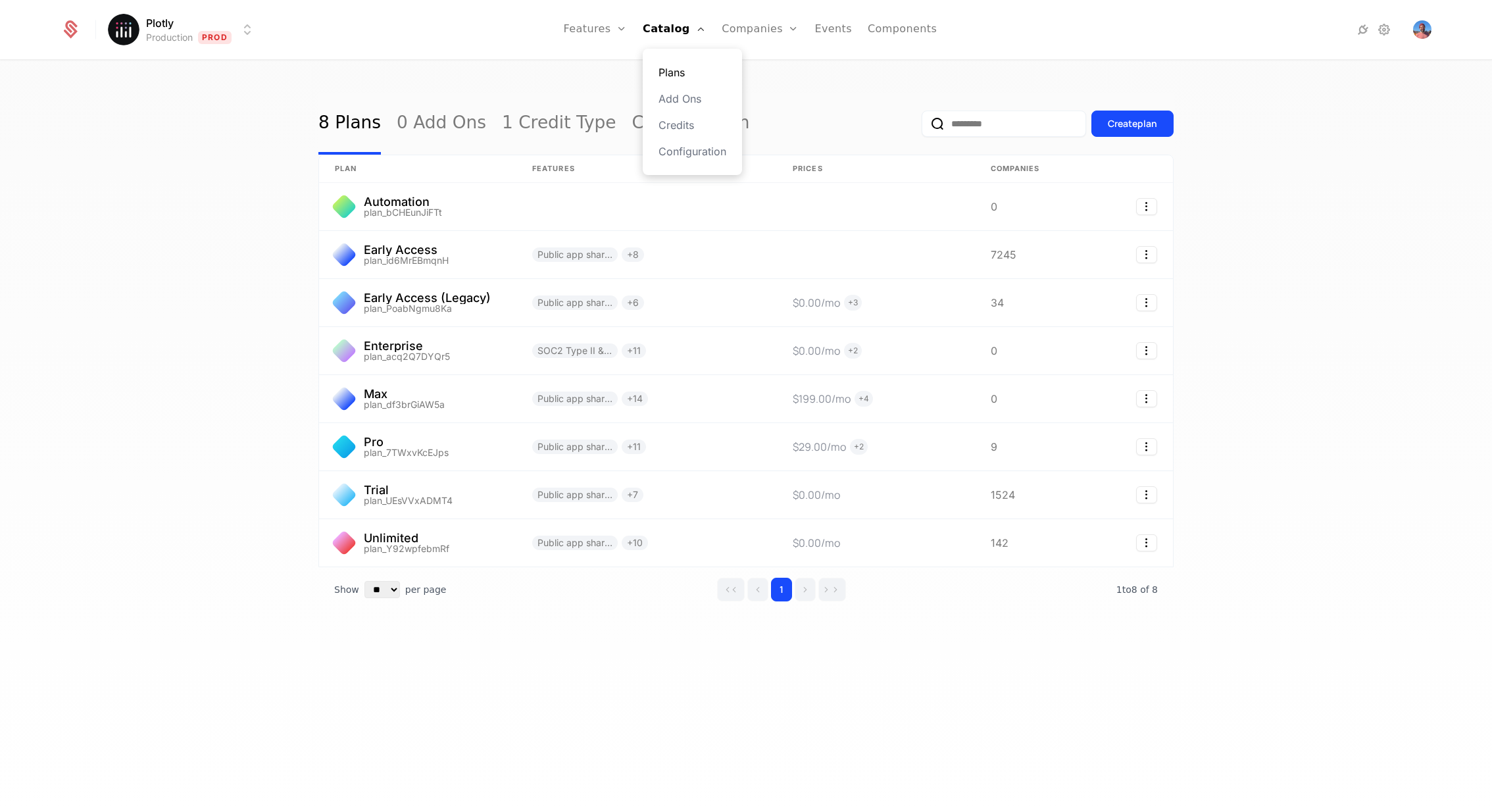
click at [686, 73] on link "Plans" at bounding box center [693, 73] width 68 height 16
click at [681, 102] on link "Add Ons" at bounding box center [693, 99] width 68 height 16
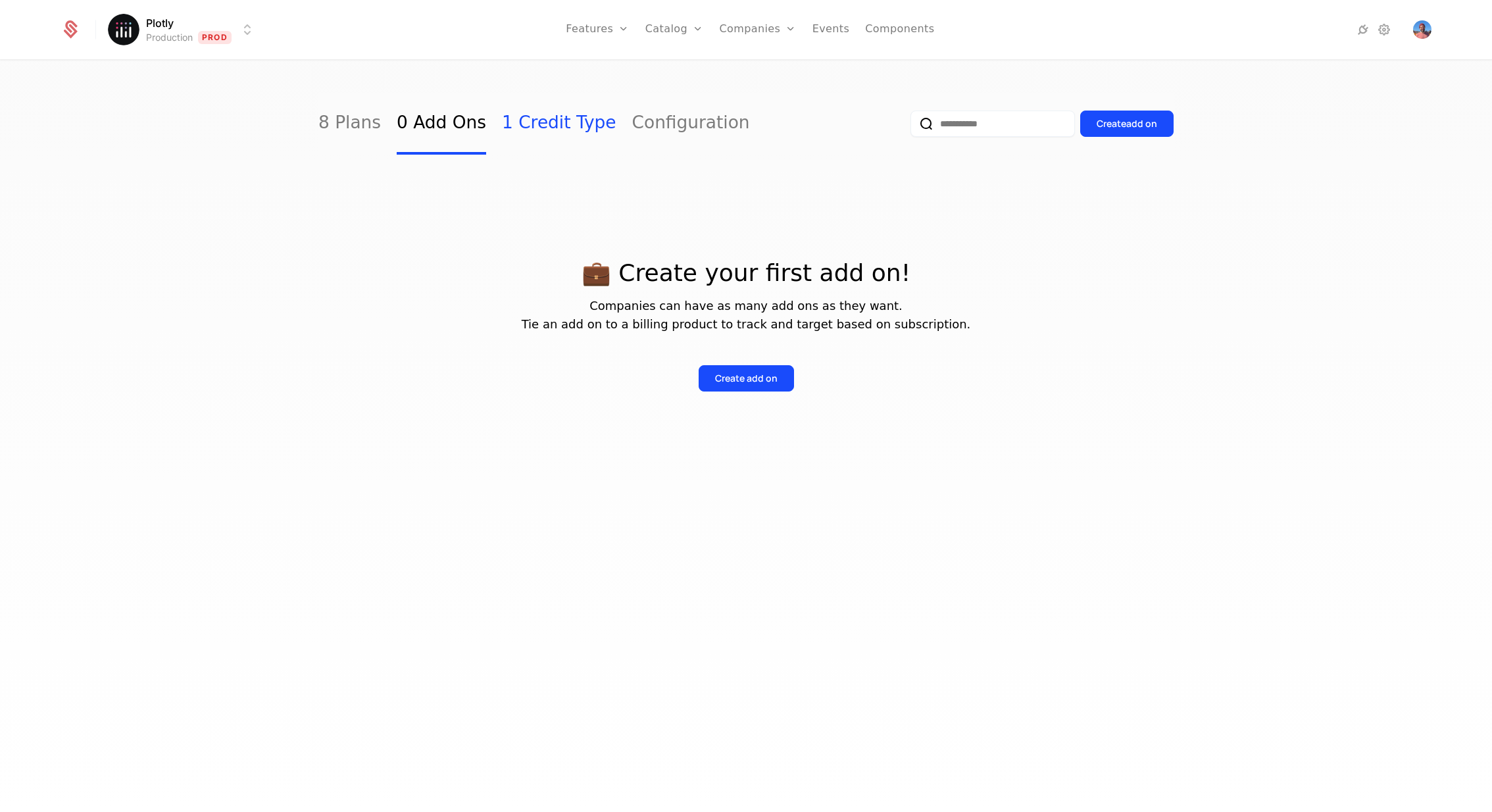
click at [552, 133] on link "1 Credit Type" at bounding box center [559, 123] width 115 height 62
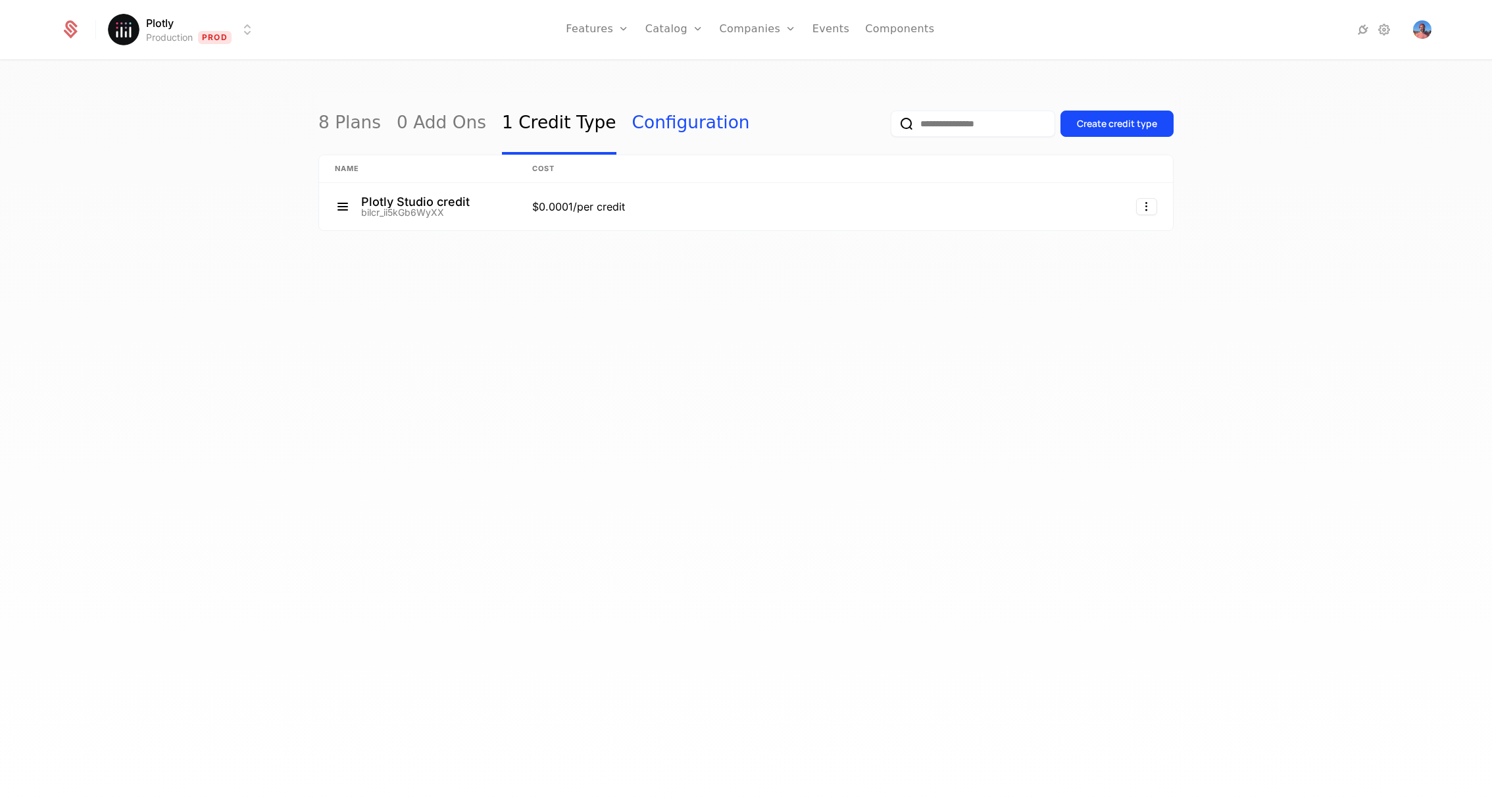
click at [651, 115] on link "Configuration" at bounding box center [691, 123] width 118 height 62
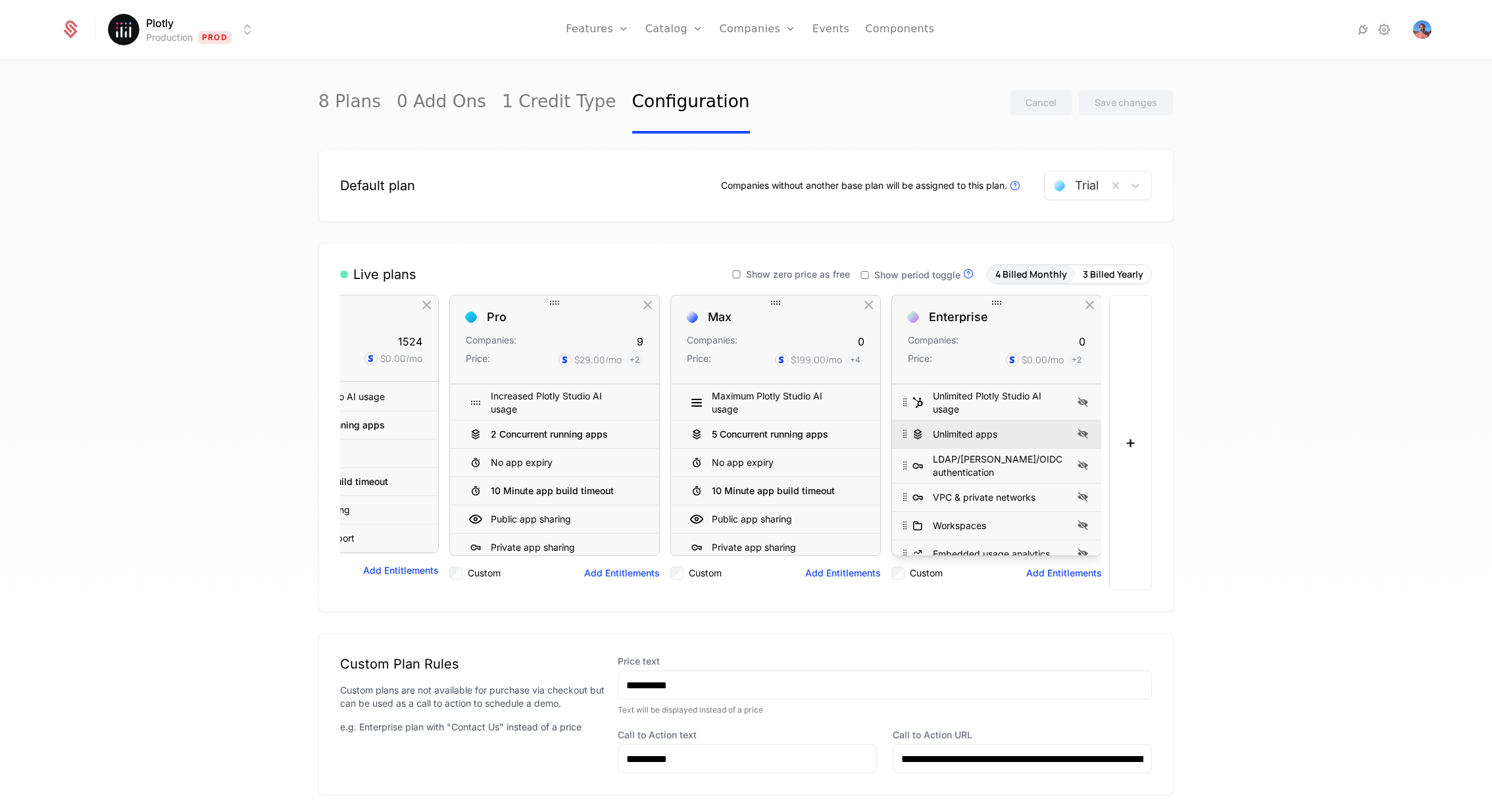
scroll to position [199, 0]
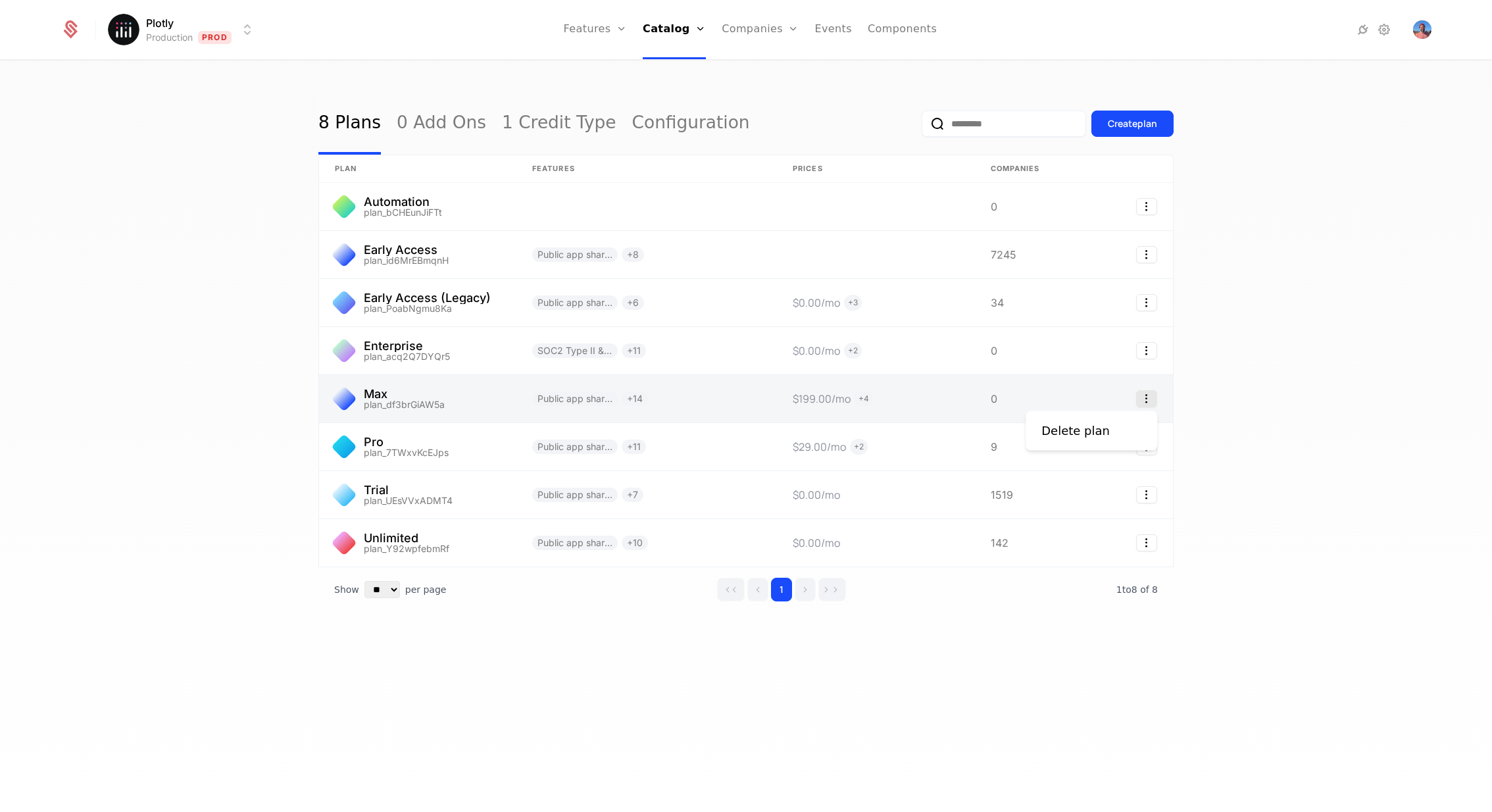
click at [1148, 398] on icon "Select action" at bounding box center [1147, 398] width 21 height 17
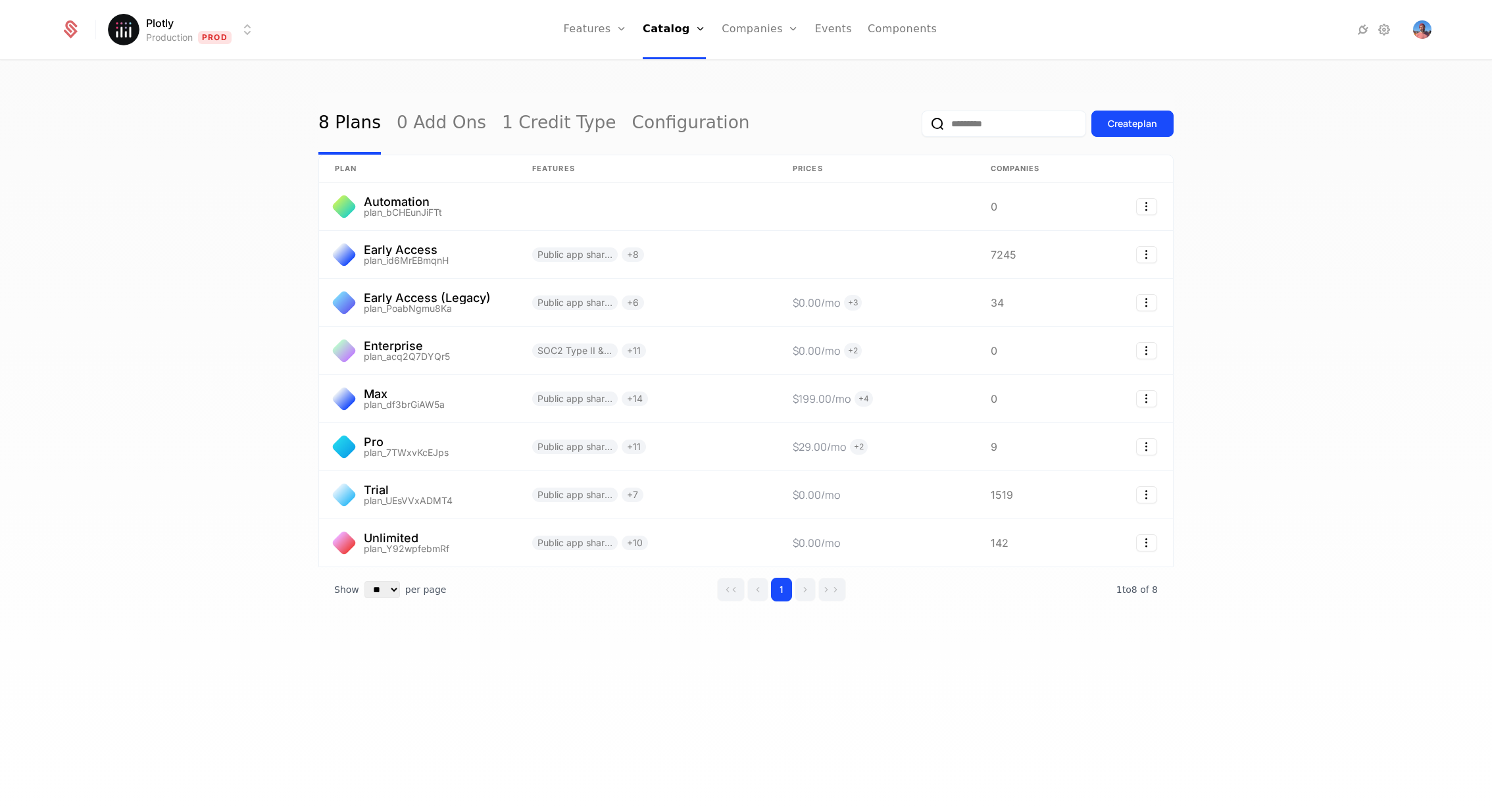
click at [938, 338] on html "Plotly Production Prod Features Features Flags Catalog Plans Add Ons Credits Co…" at bounding box center [746, 406] width 1492 height 812
click at [759, 27] on link "Companies" at bounding box center [760, 29] width 77 height 59
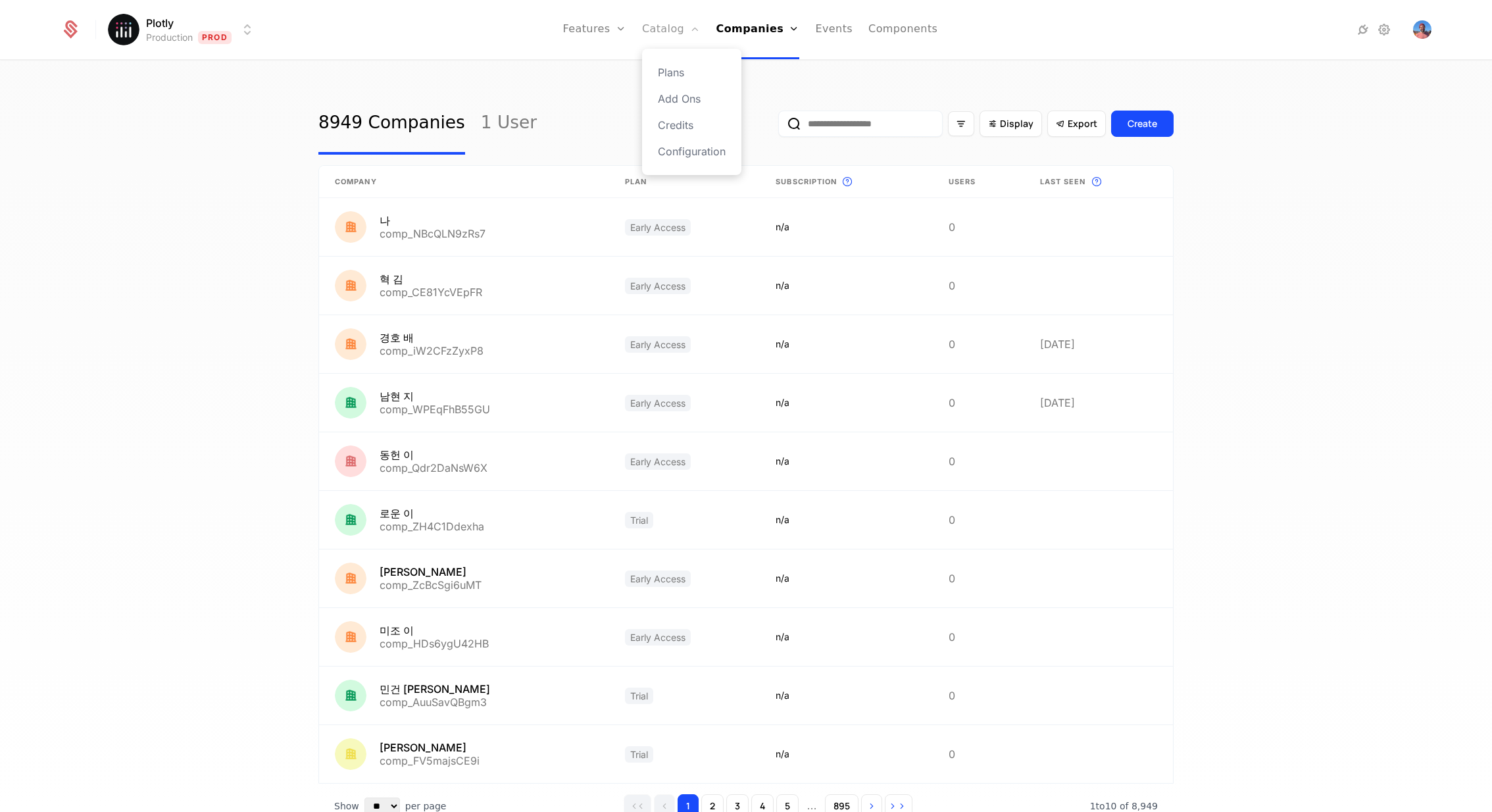
click at [698, 31] on icon "Main" at bounding box center [694, 28] width 10 height 10
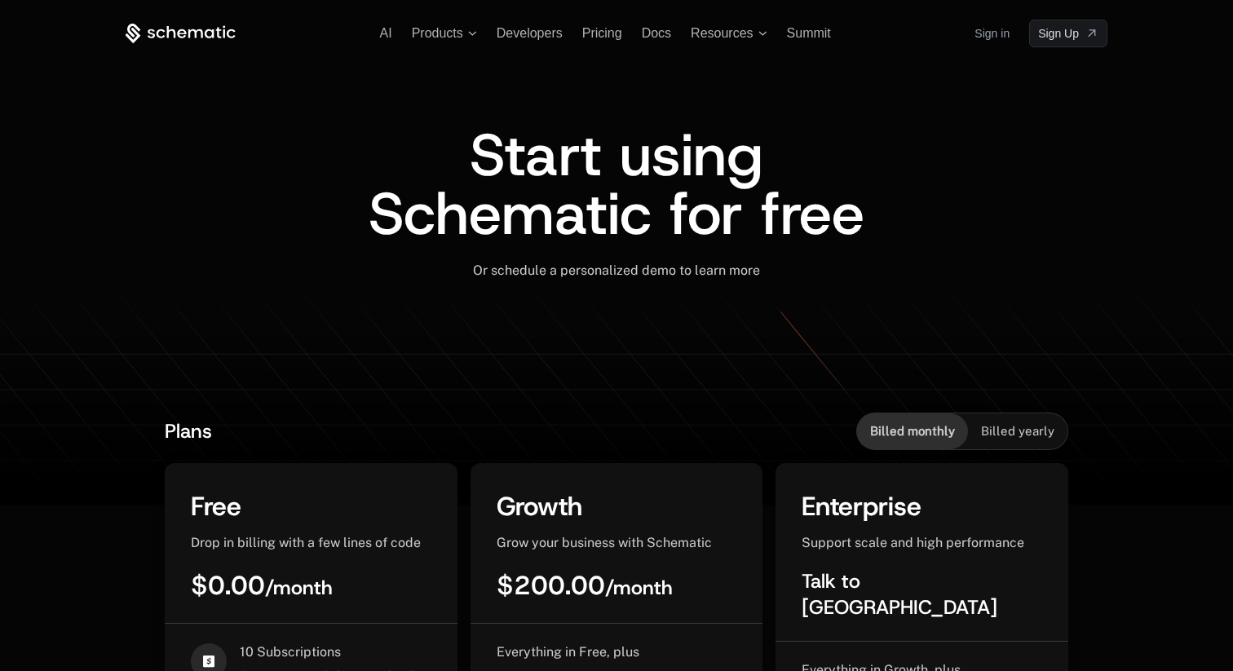
click at [995, 34] on link "Sign in" at bounding box center [992, 33] width 35 height 26
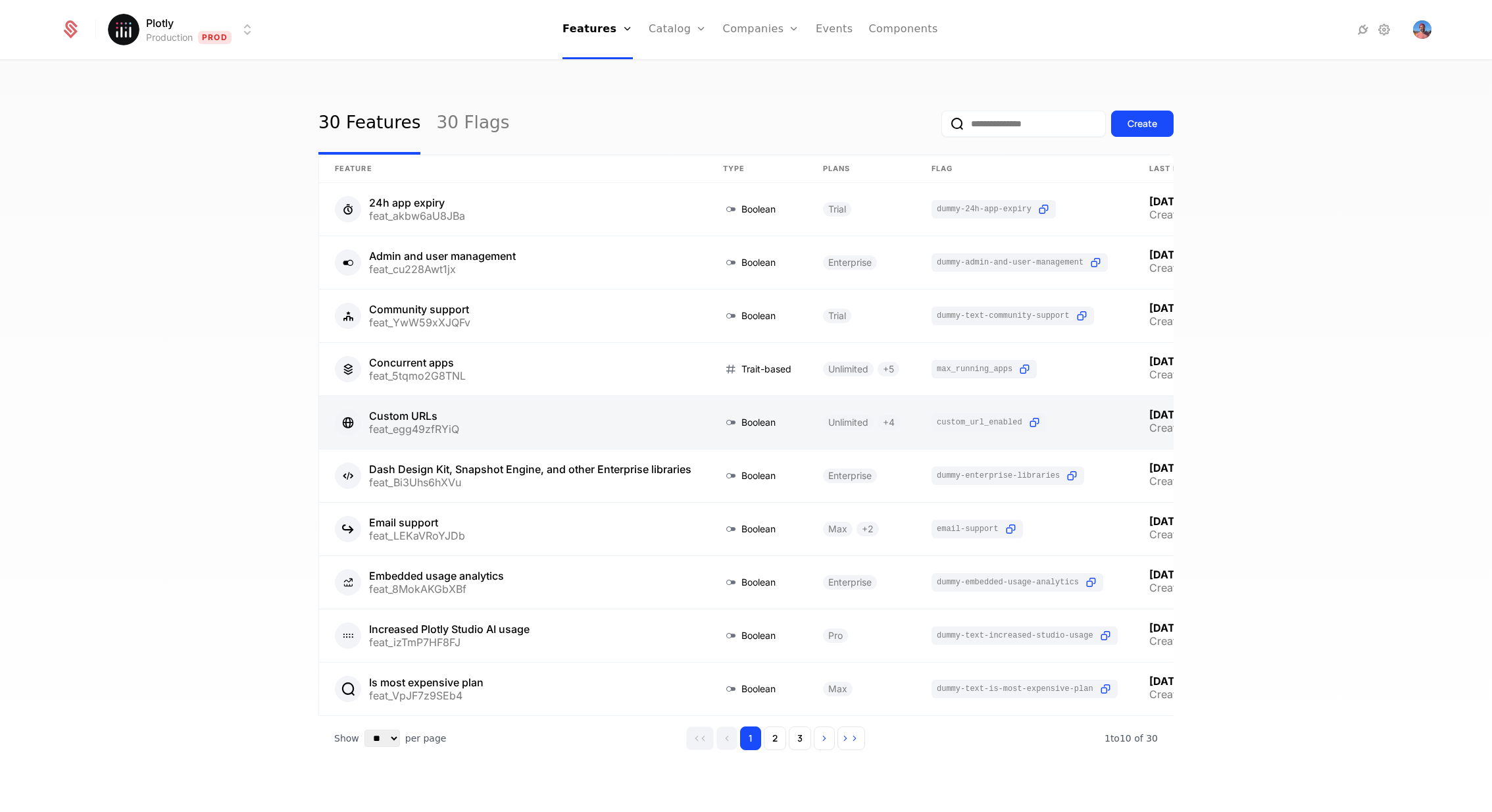
scroll to position [12, 0]
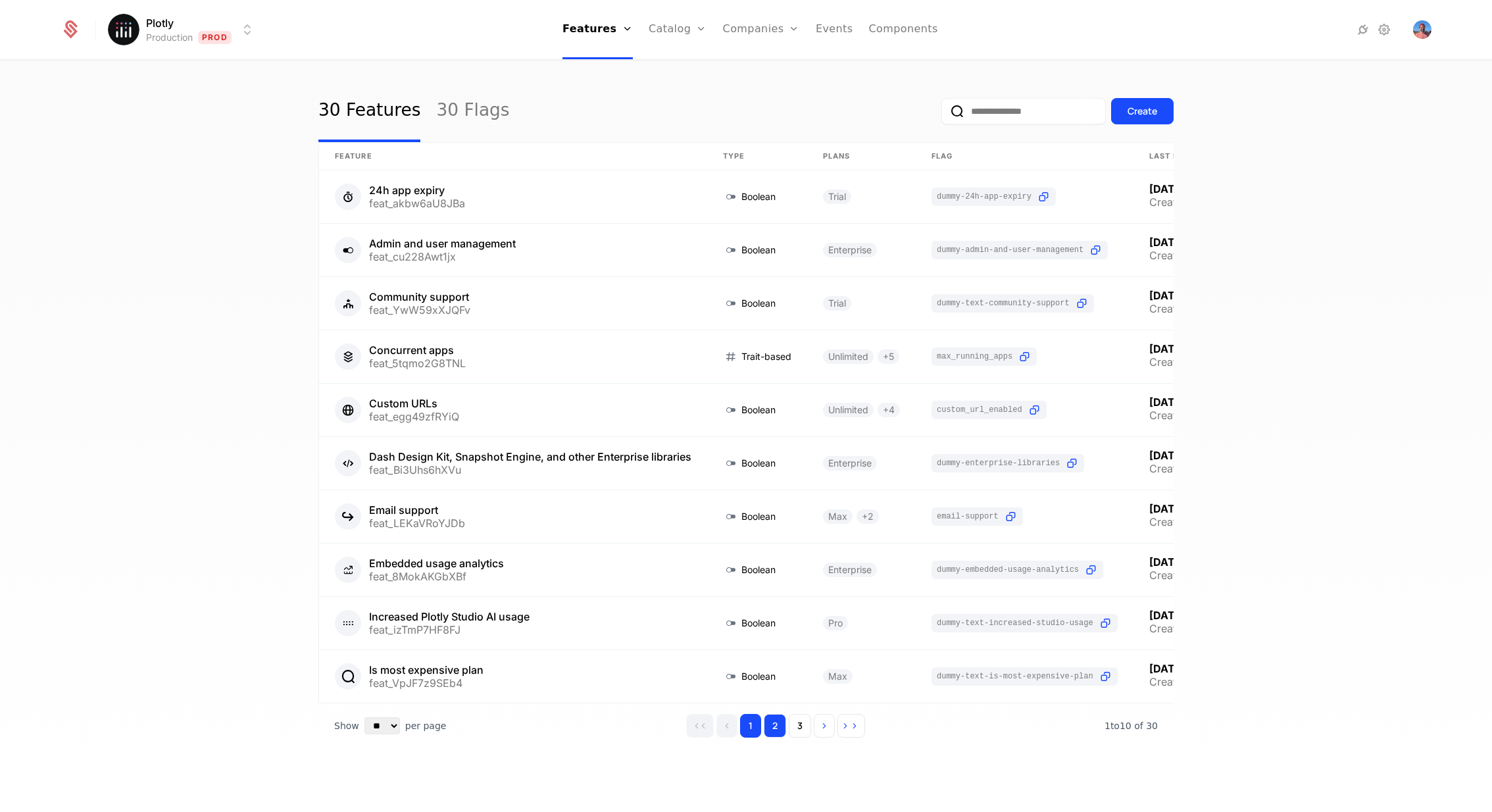
click at [777, 727] on button "2" at bounding box center [775, 725] width 23 height 23
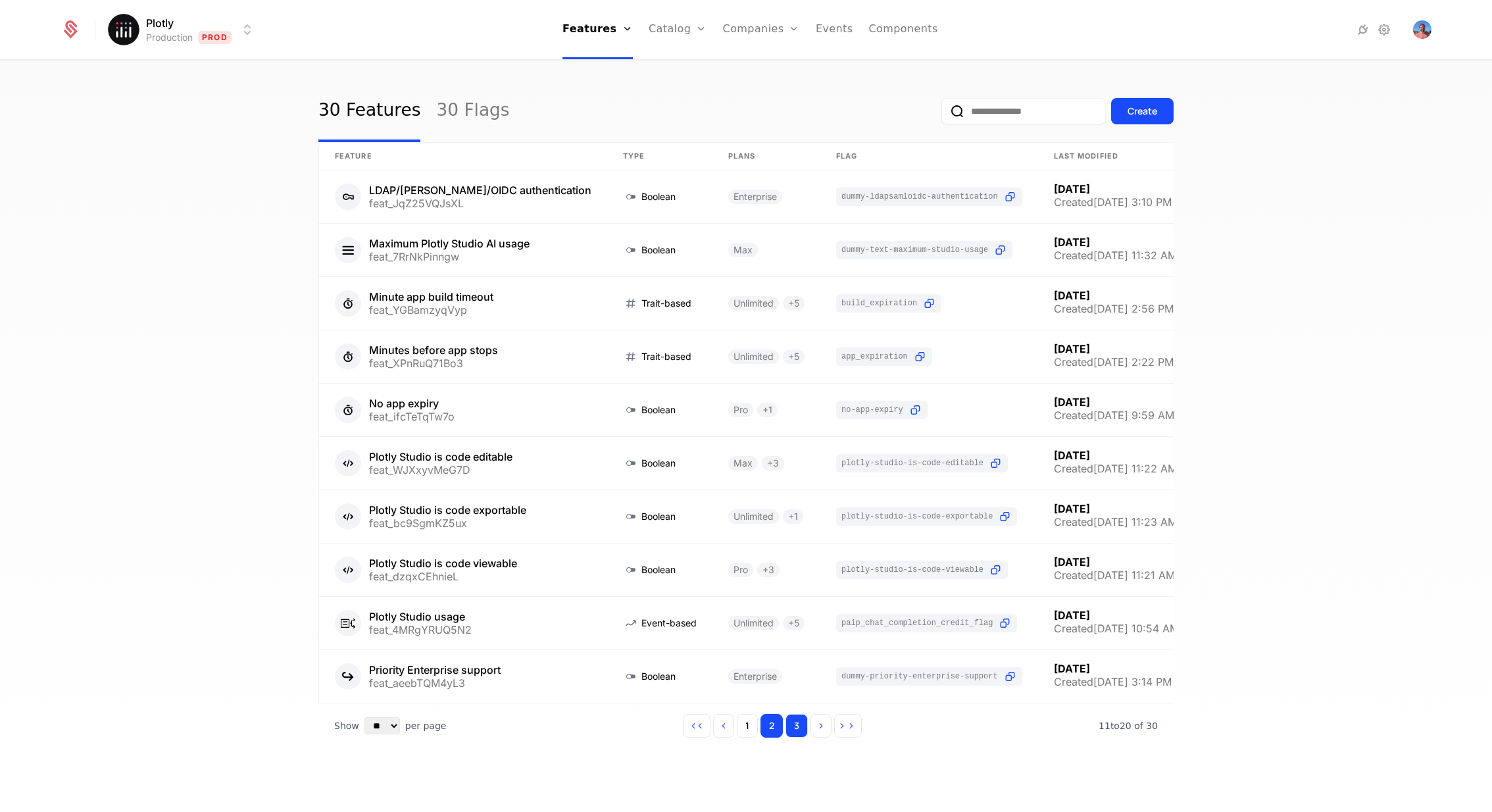
click at [798, 727] on button "3" at bounding box center [797, 725] width 23 height 23
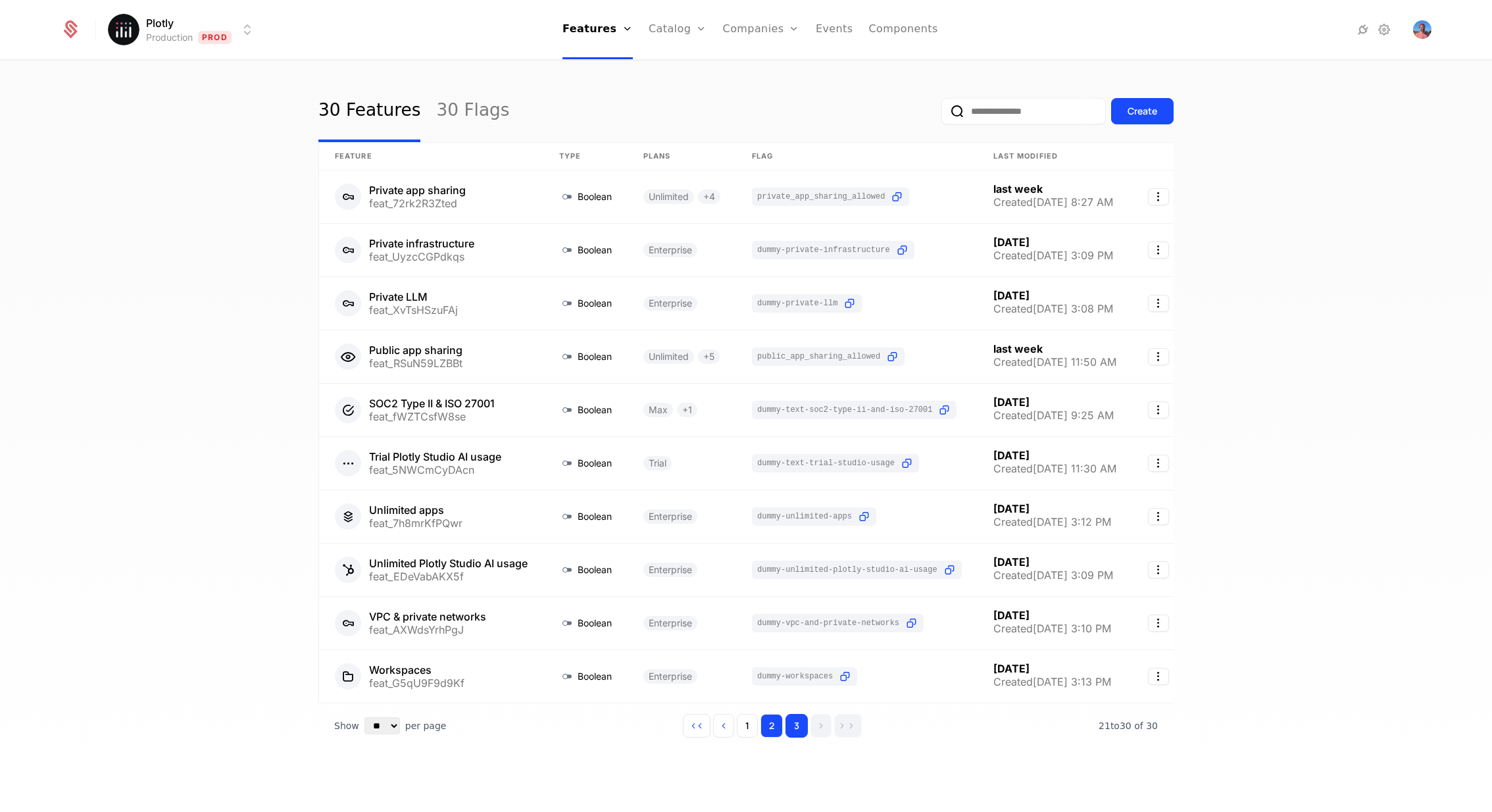
click at [776, 722] on button "2" at bounding box center [772, 725] width 23 height 23
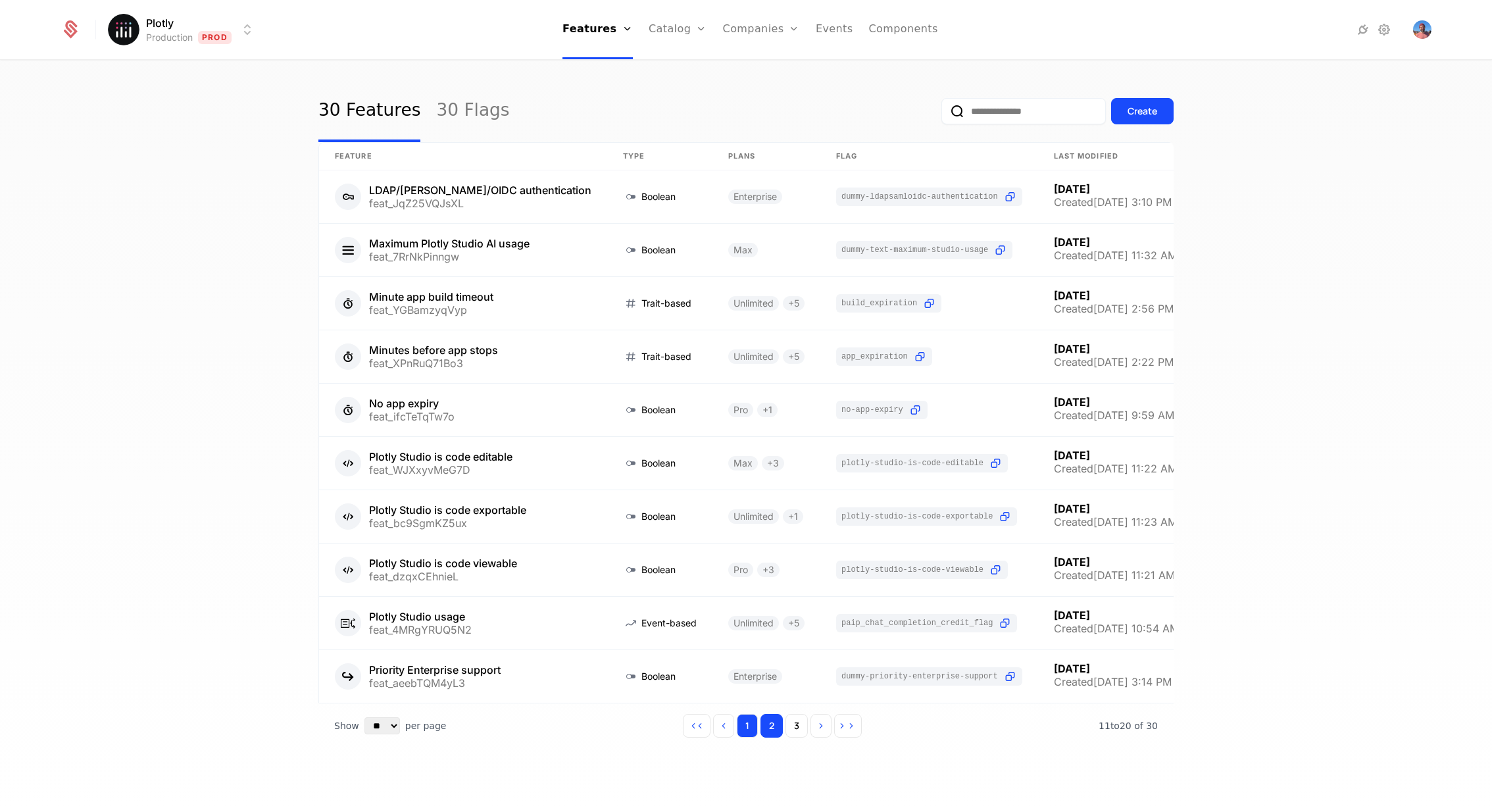
click at [755, 722] on button "1" at bounding box center [748, 725] width 21 height 23
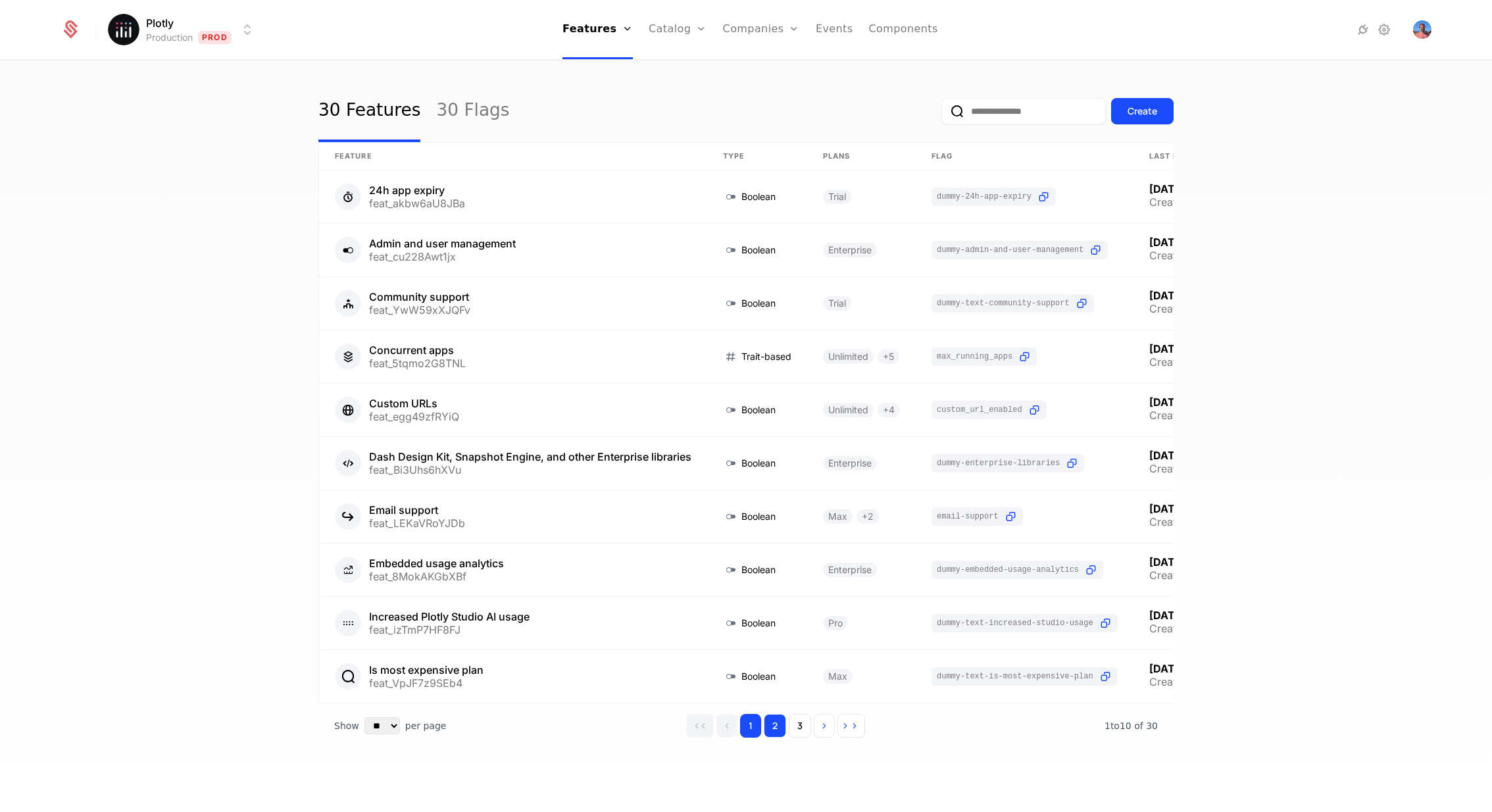
click at [774, 723] on button "2" at bounding box center [775, 725] width 23 height 23
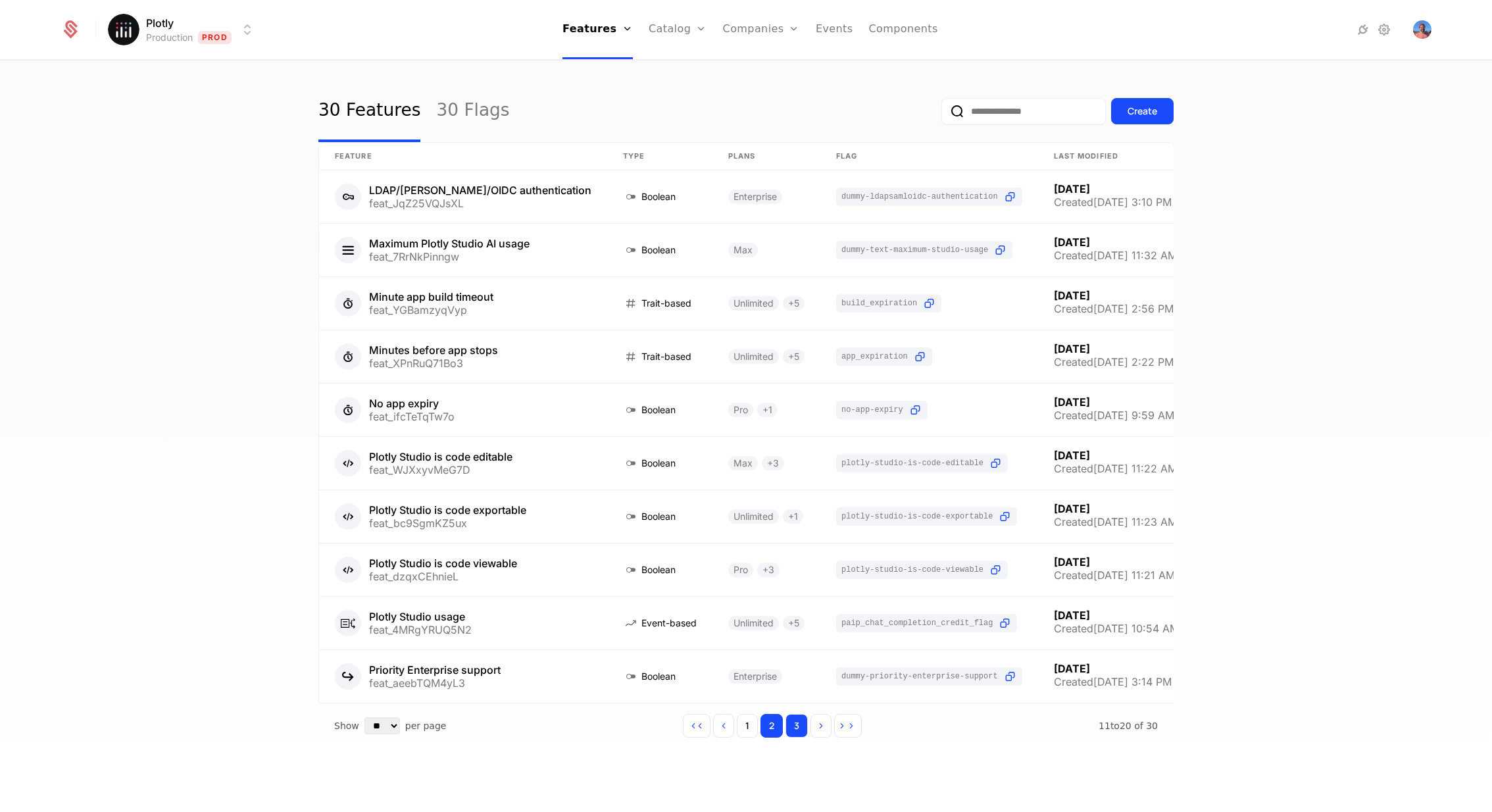
click at [792, 727] on button "3" at bounding box center [797, 725] width 23 height 23
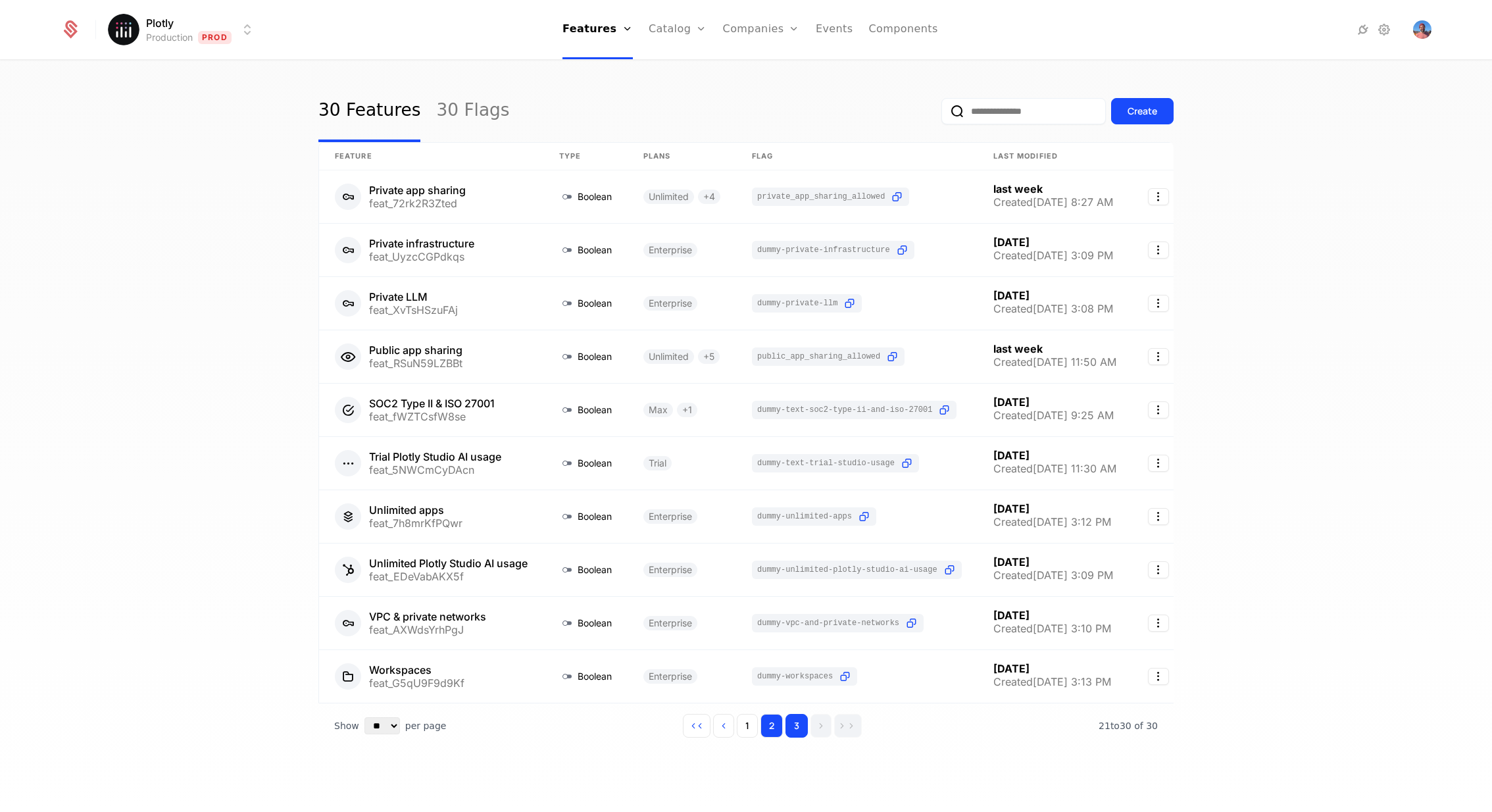
click at [776, 727] on button "2" at bounding box center [772, 725] width 23 height 23
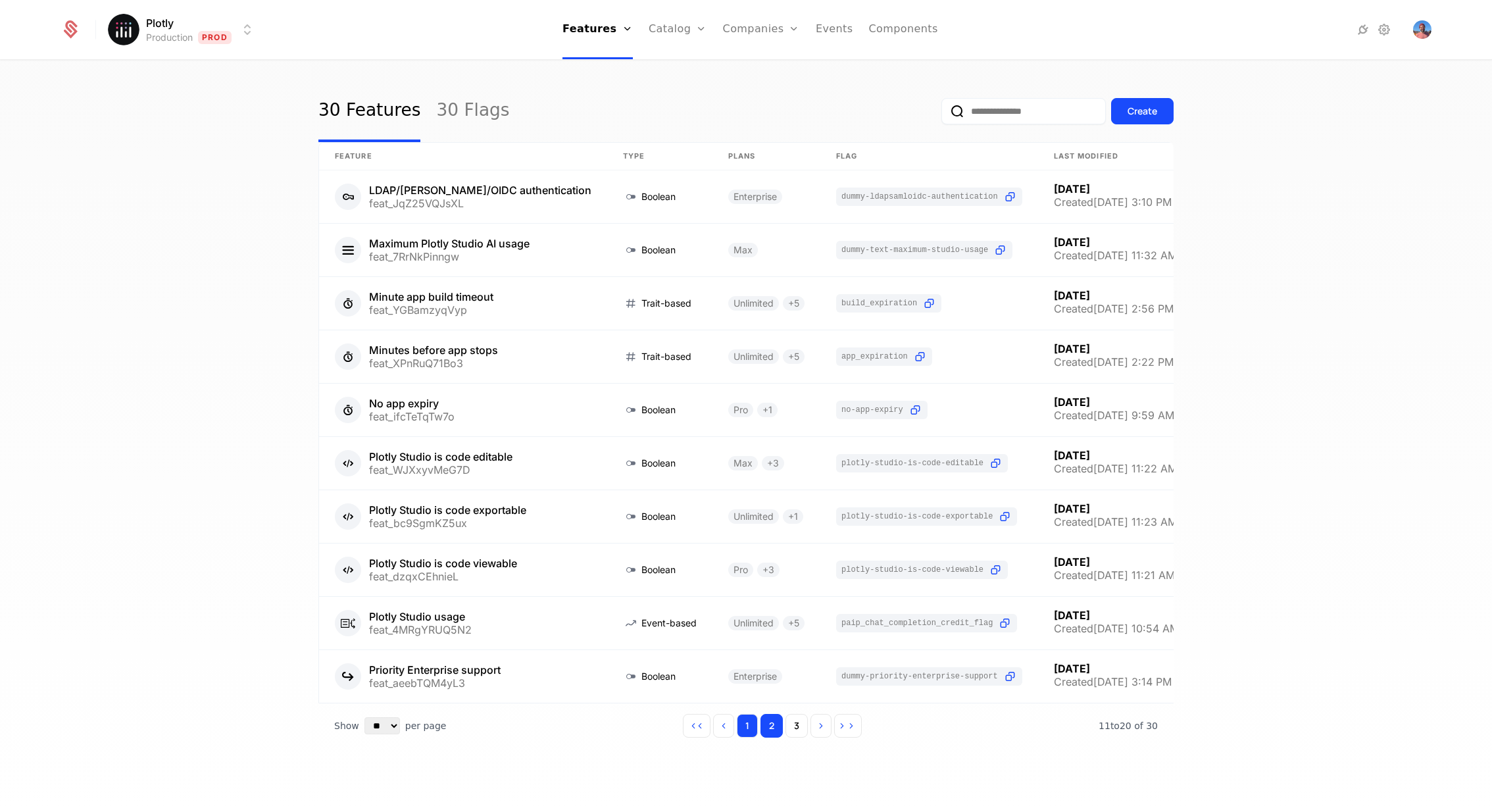
click at [751, 727] on button "1" at bounding box center [748, 725] width 21 height 23
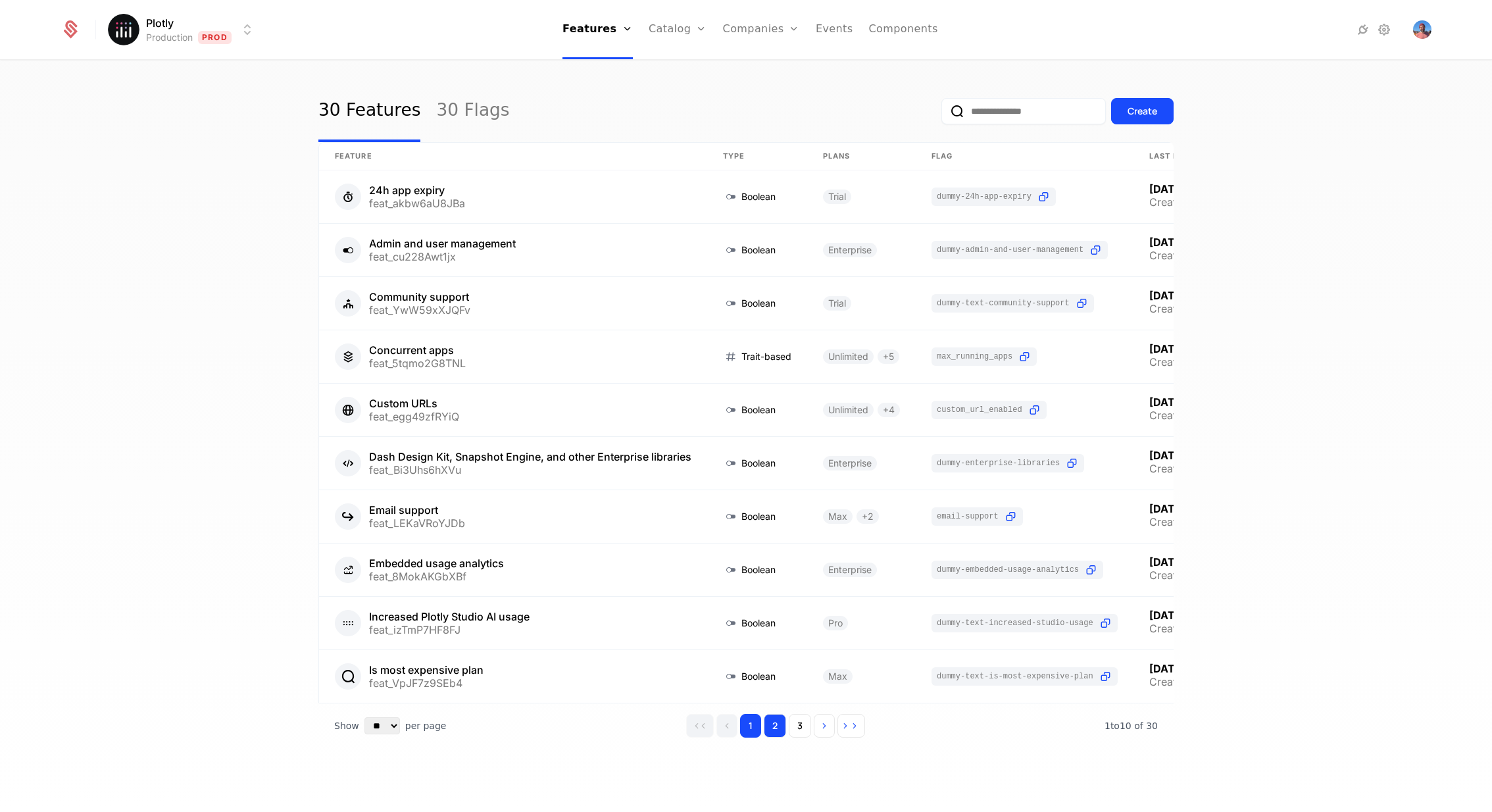
click at [774, 725] on button "2" at bounding box center [775, 725] width 23 height 23
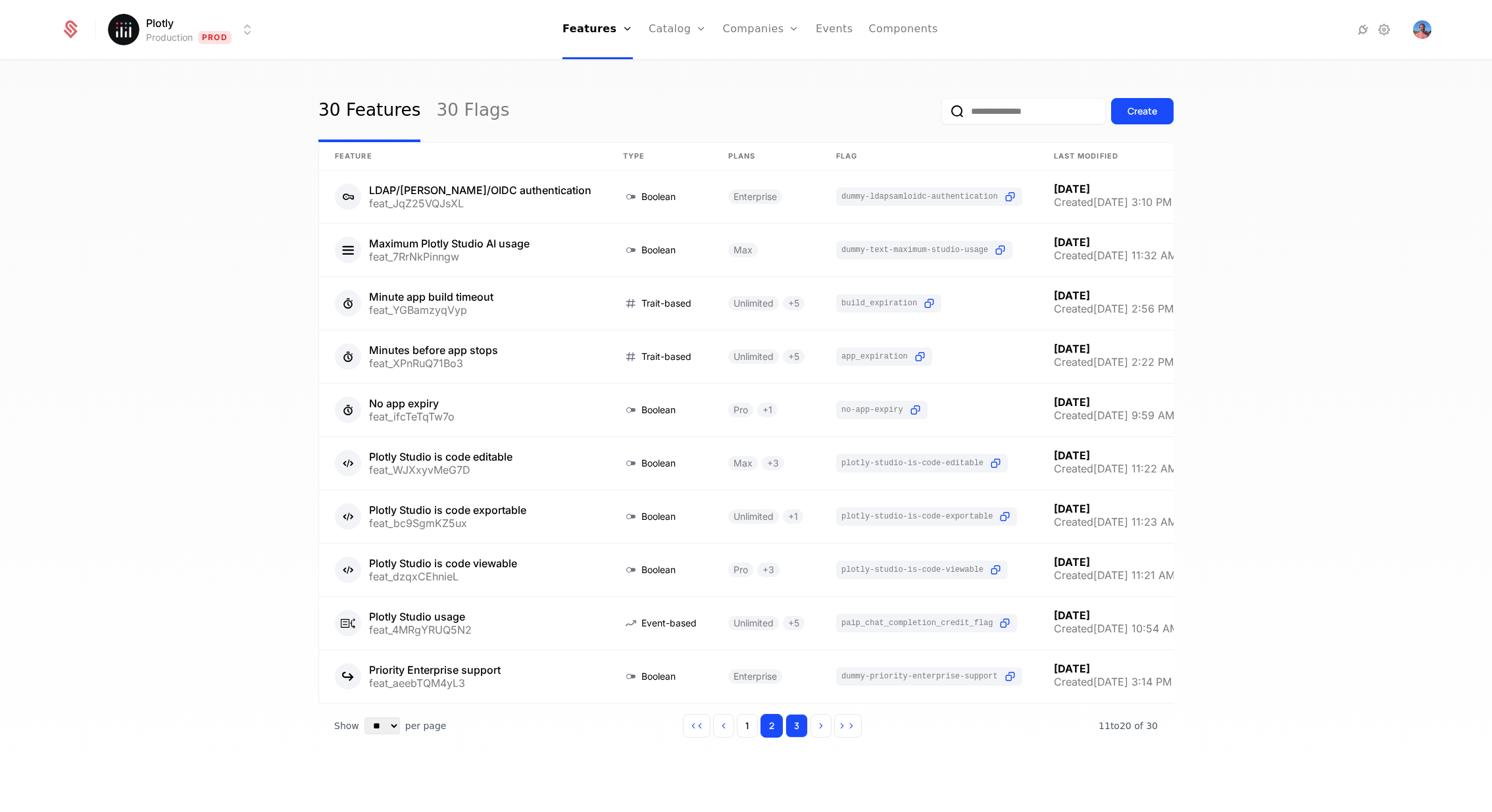
click at [806, 725] on button "3" at bounding box center [797, 725] width 23 height 23
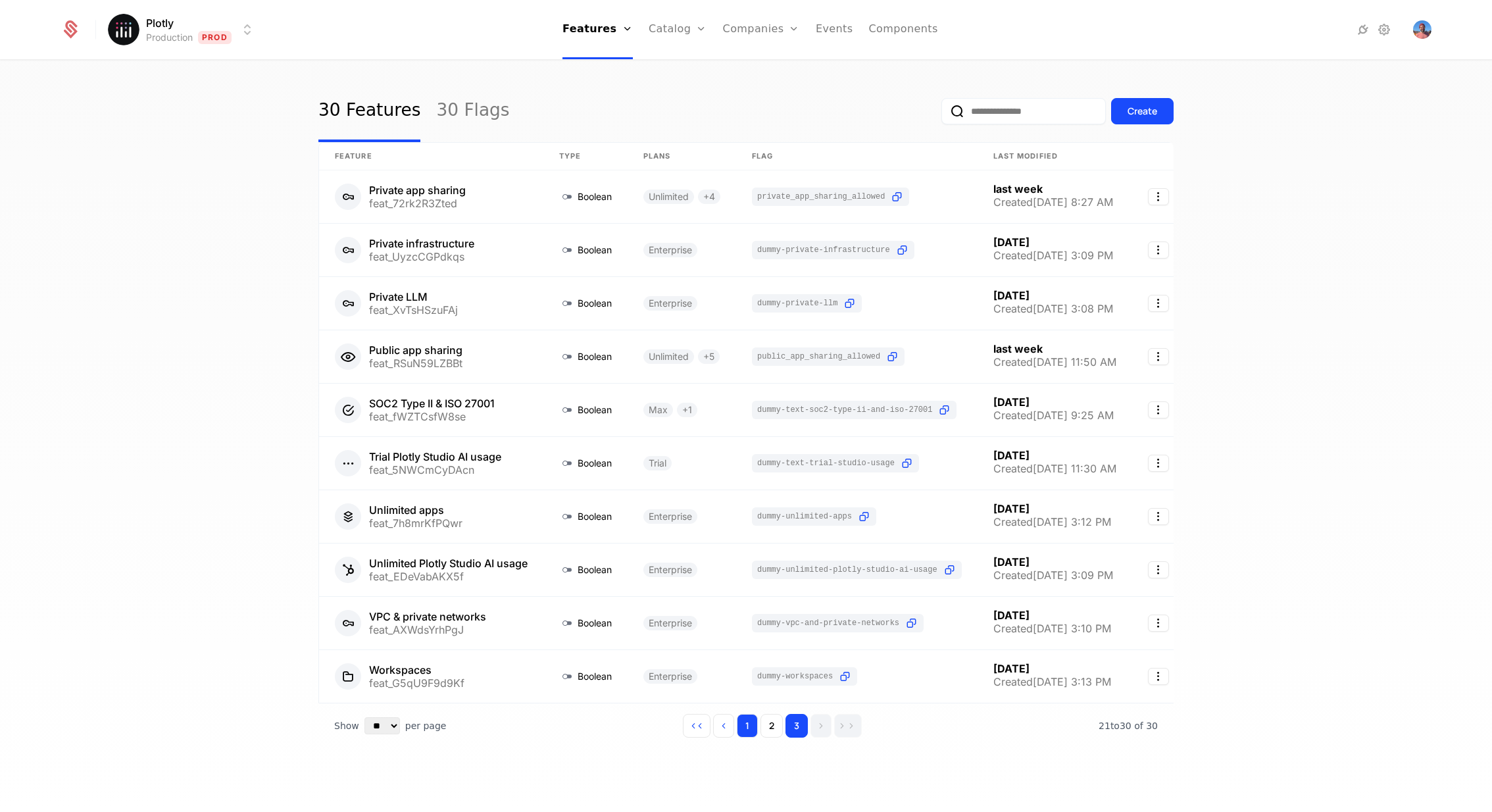
click at [756, 726] on button "1" at bounding box center [748, 725] width 21 height 23
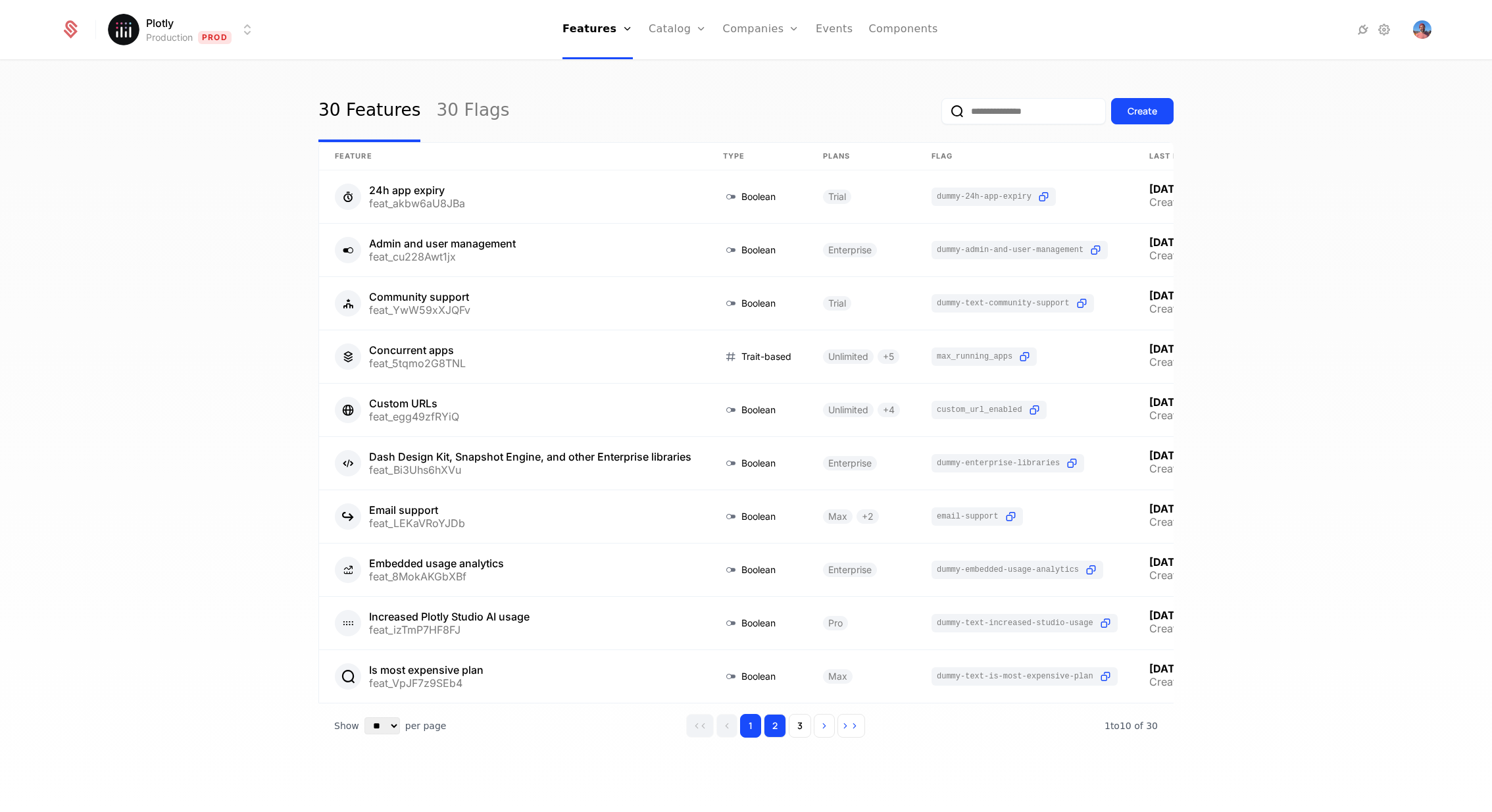
click at [776, 725] on button "2" at bounding box center [775, 725] width 23 height 23
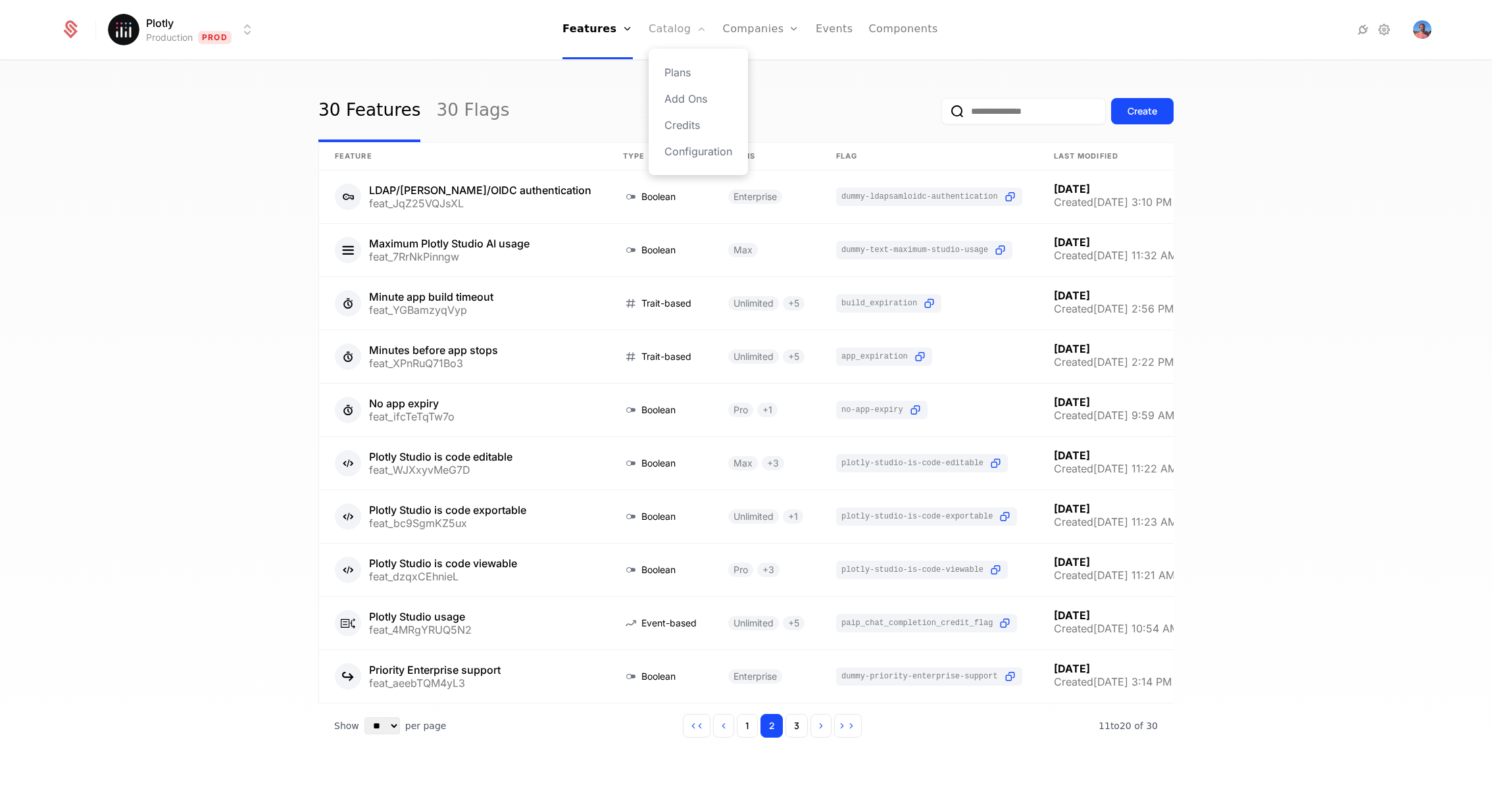
click at [673, 35] on link "Catalog" at bounding box center [677, 29] width 59 height 59
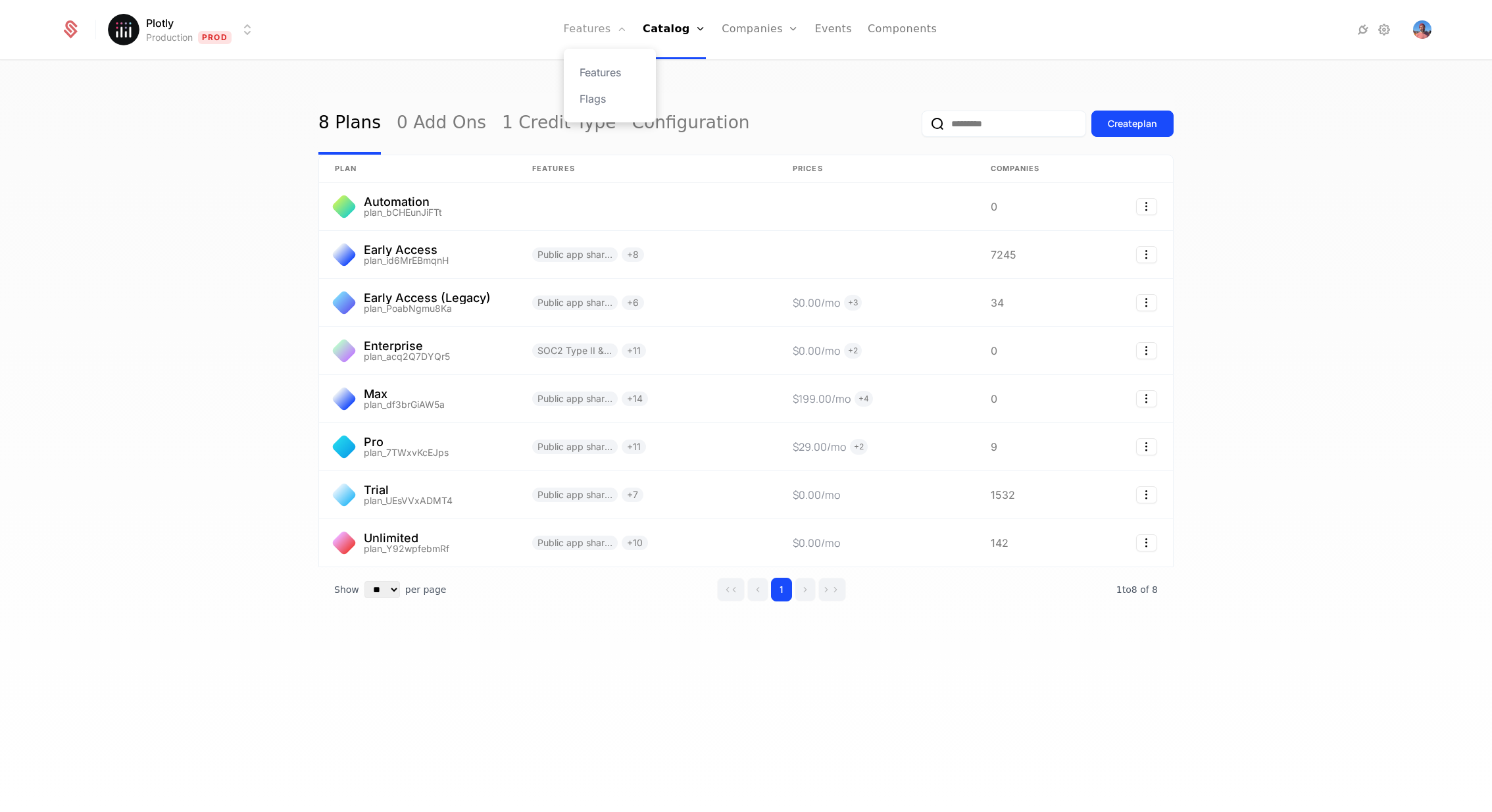
click at [616, 34] on link "Features" at bounding box center [595, 29] width 63 height 59
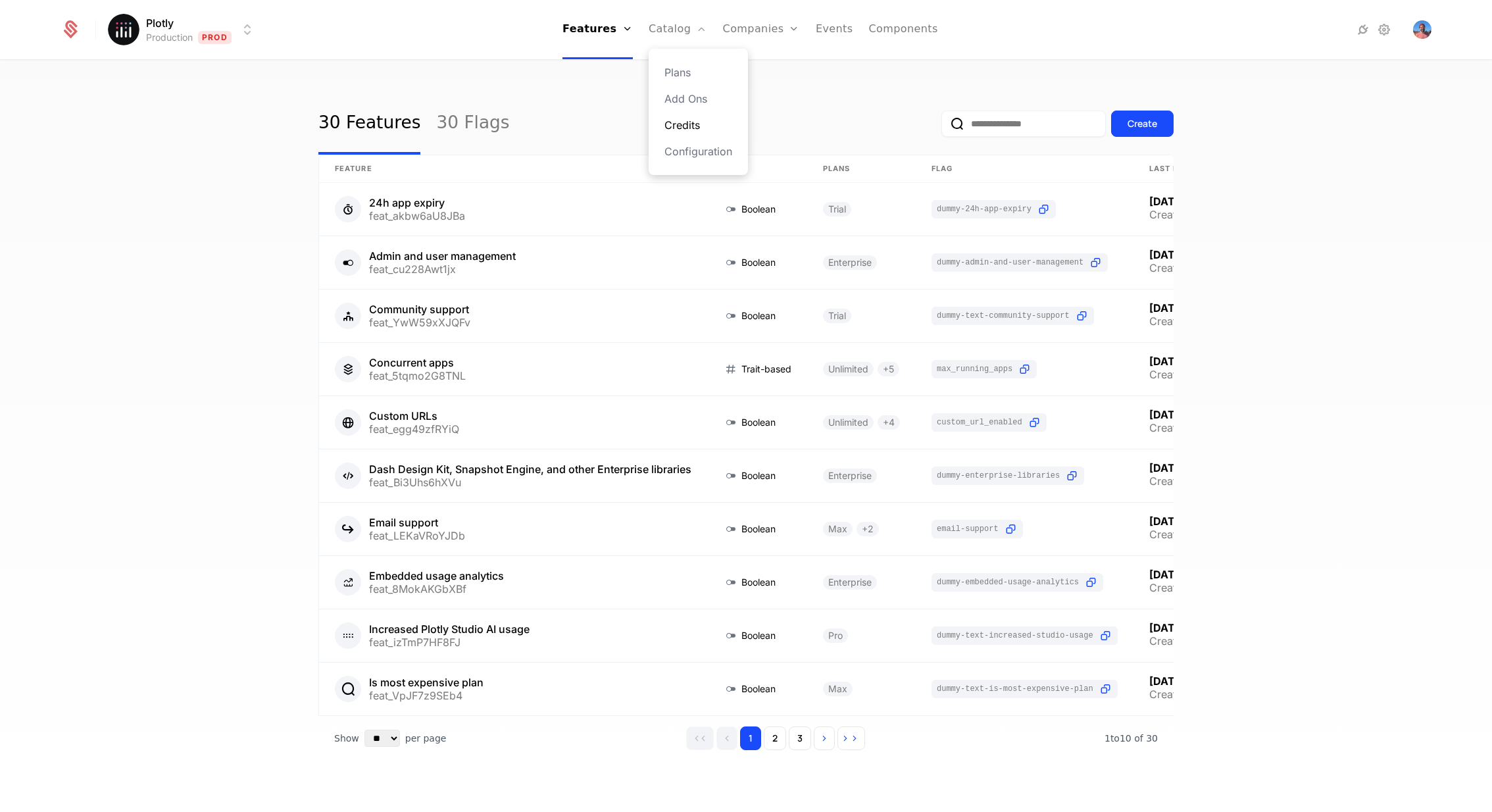
click at [698, 119] on link "Credits" at bounding box center [698, 125] width 68 height 16
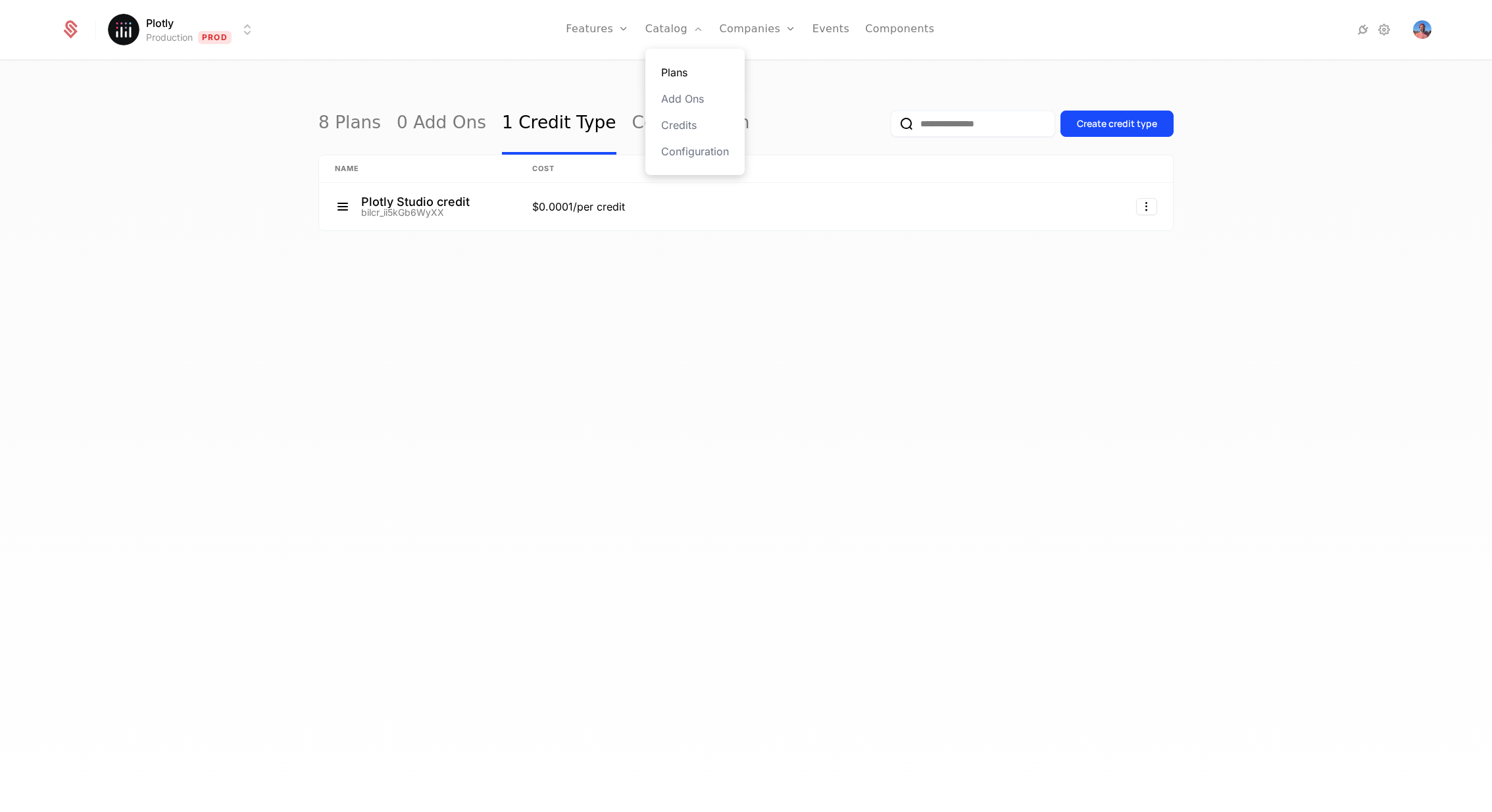
click at [686, 66] on link "Plans" at bounding box center [695, 73] width 68 height 16
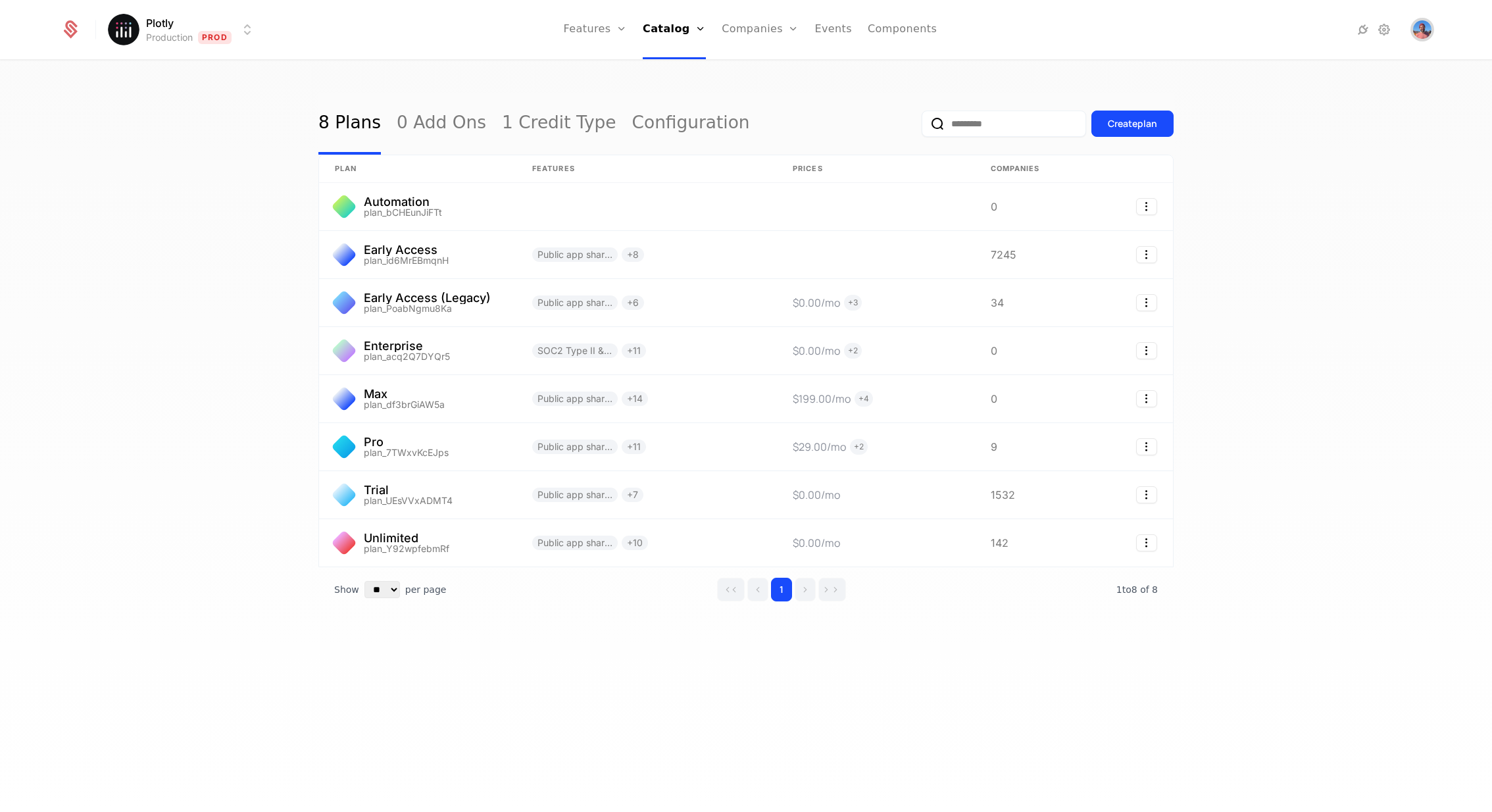
click at [1419, 29] on img "Open user button" at bounding box center [1422, 29] width 19 height 19
click at [709, 147] on link "Configuration" at bounding box center [693, 152] width 68 height 16
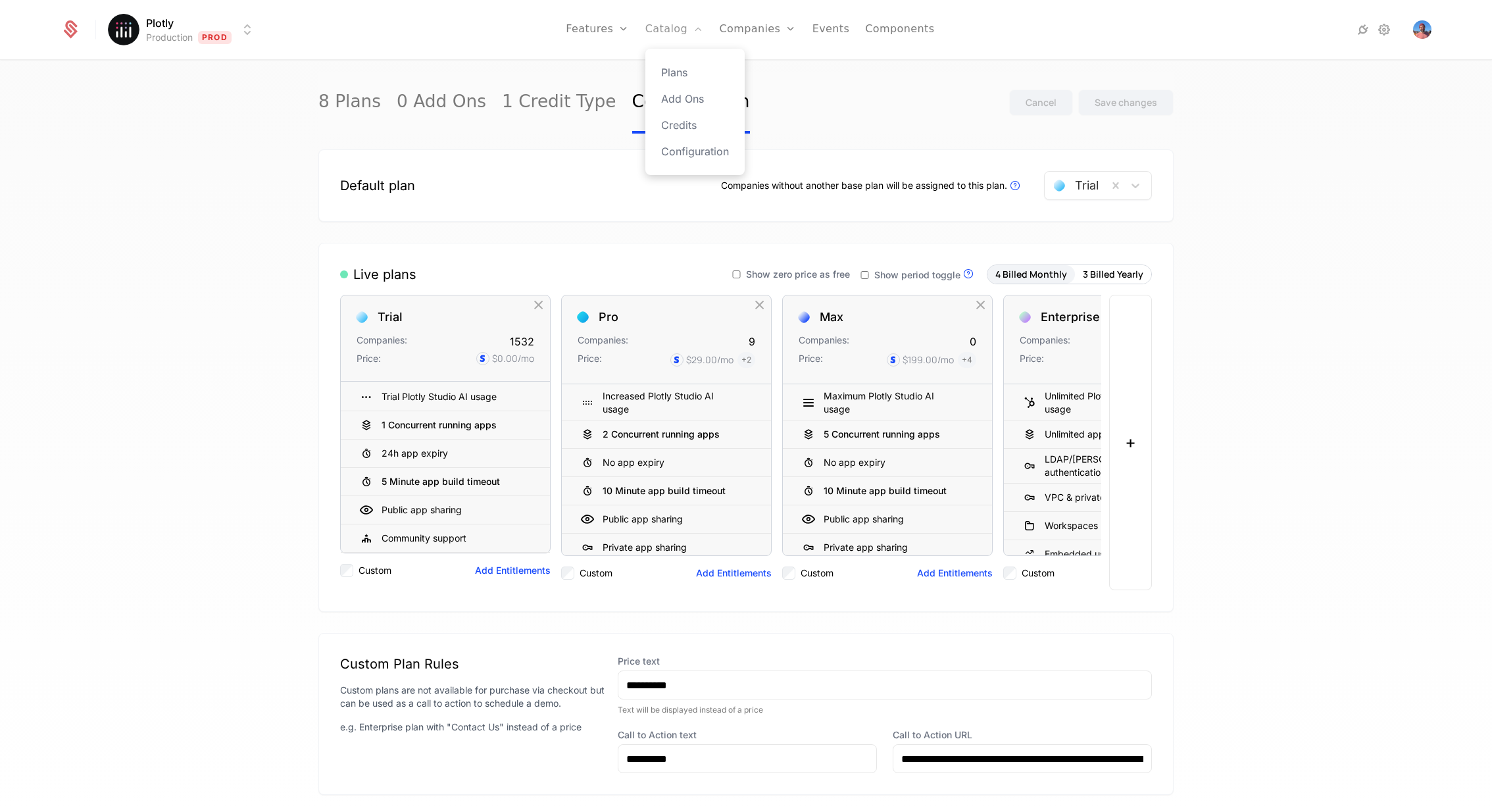
click at [683, 27] on link "Catalog" at bounding box center [674, 29] width 59 height 59
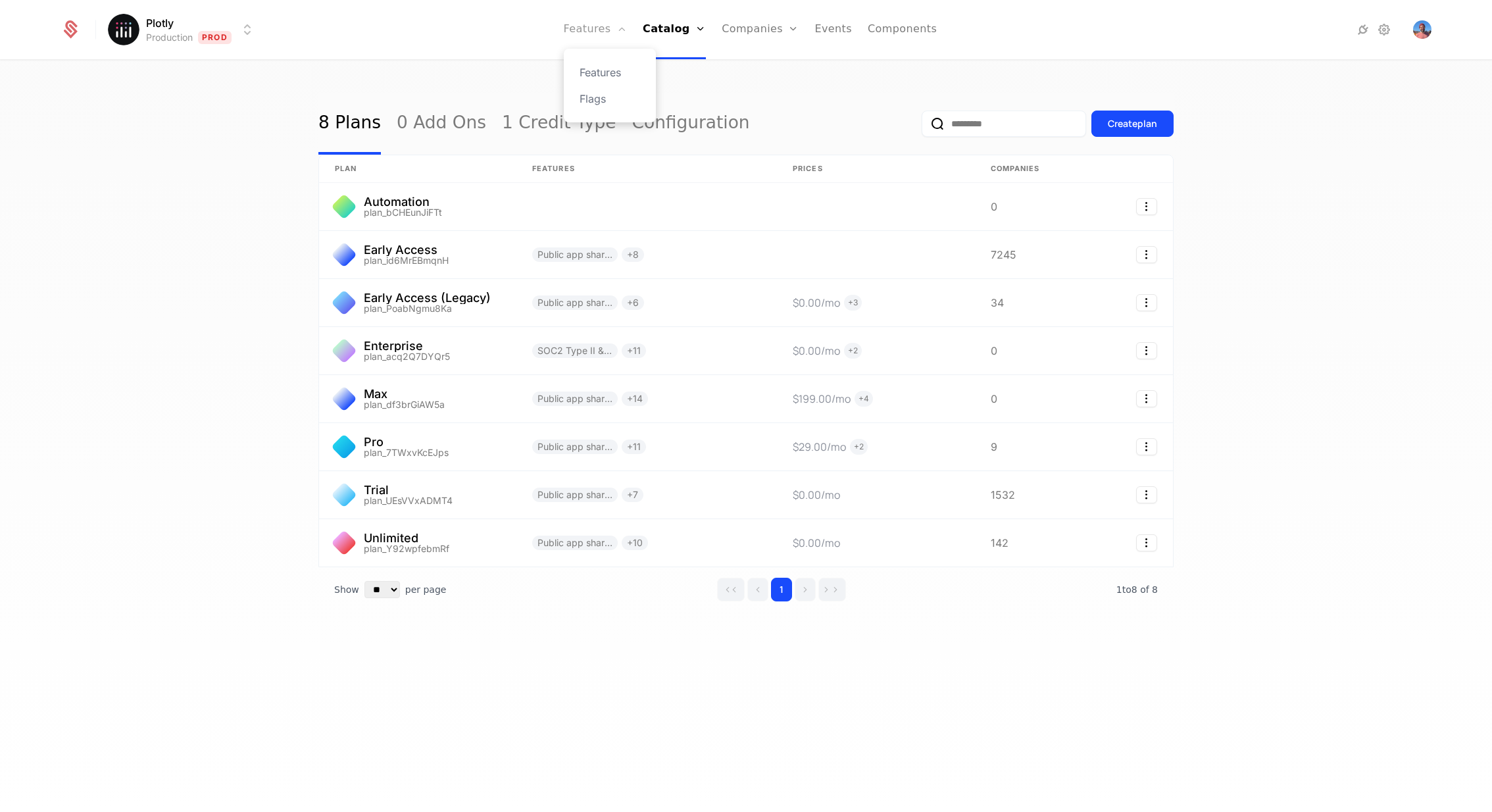
click at [611, 29] on link "Features" at bounding box center [595, 29] width 63 height 59
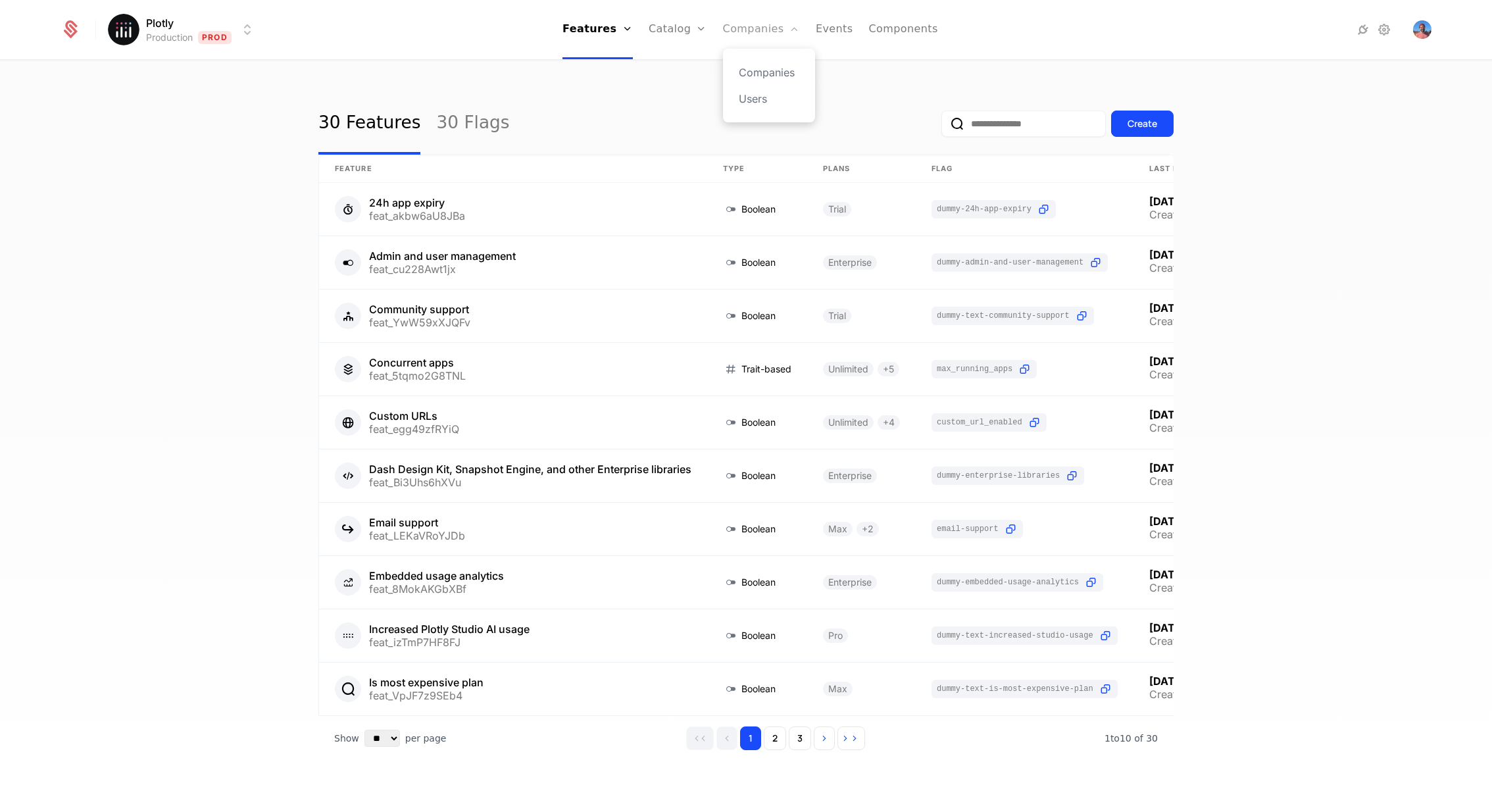
click at [750, 32] on link "Companies" at bounding box center [761, 29] width 77 height 59
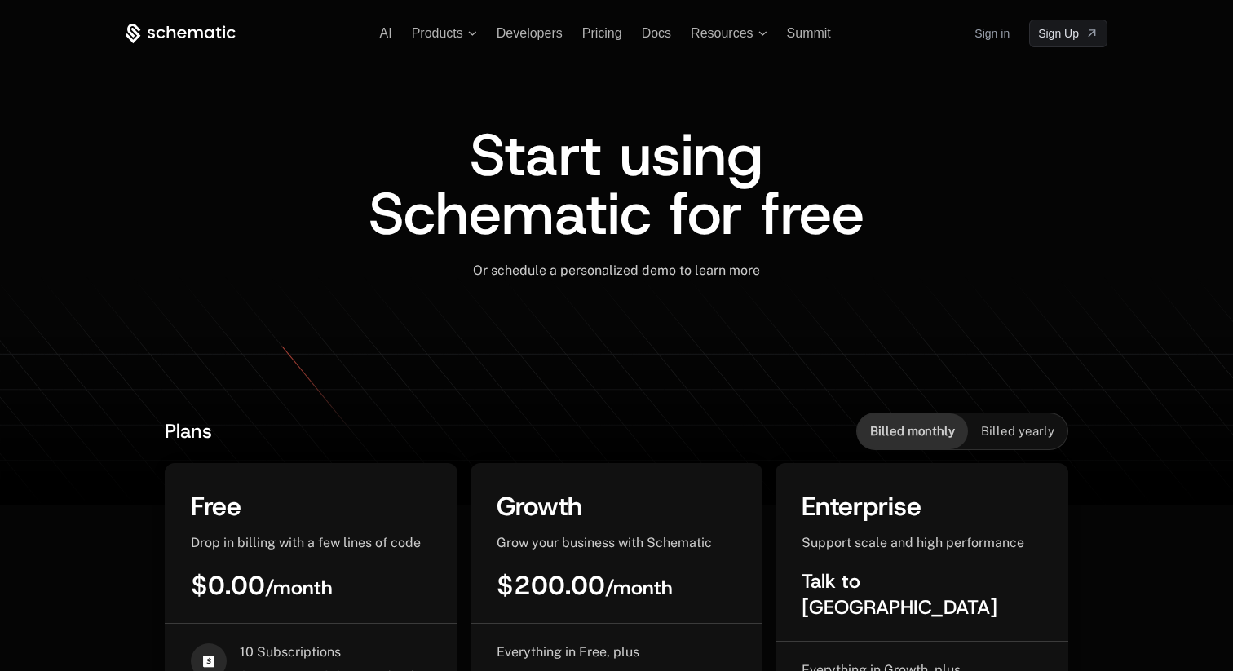
click at [992, 30] on link "Sign in" at bounding box center [992, 33] width 35 height 26
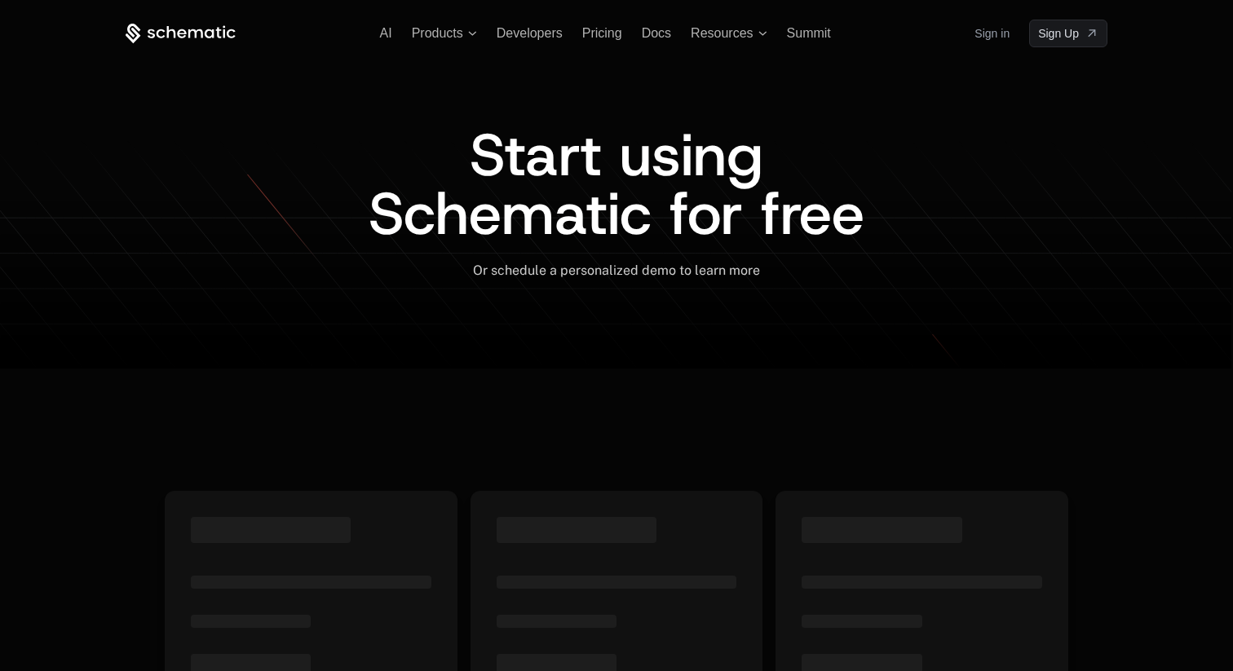
click at [975, 29] on link "Sign in" at bounding box center [992, 33] width 35 height 26
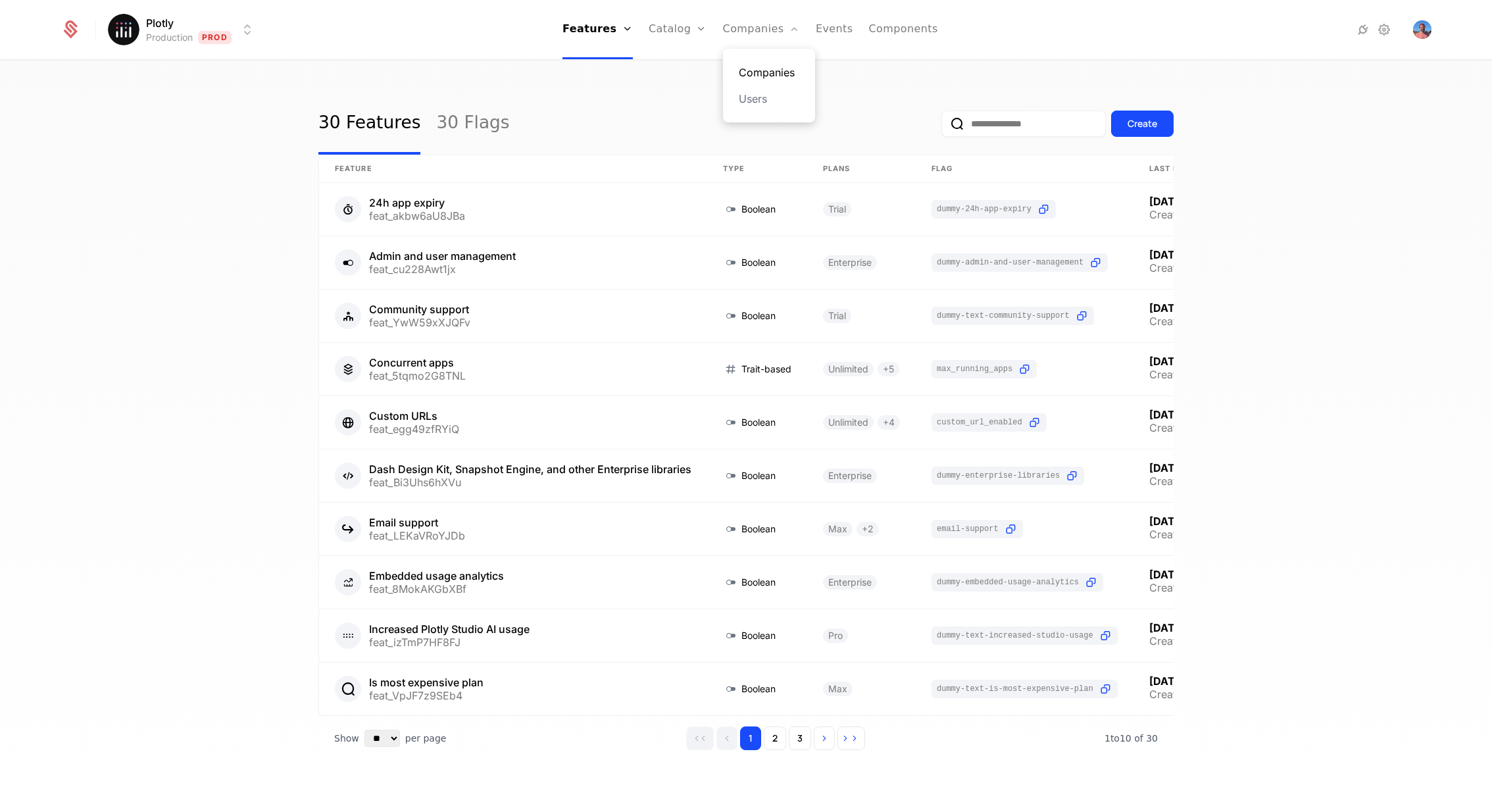
click at [761, 66] on link "Companies" at bounding box center [769, 73] width 60 height 16
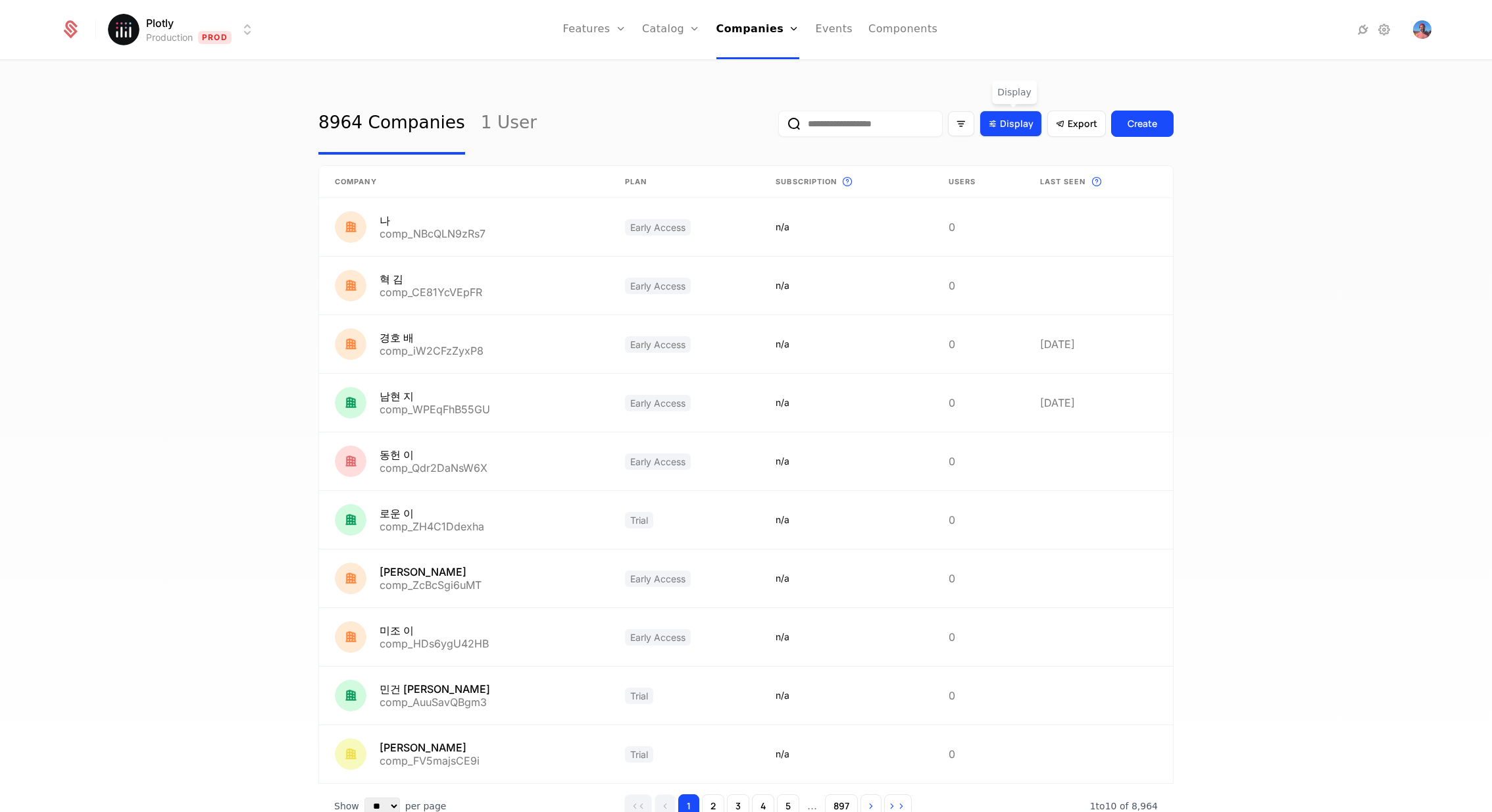
click at [998, 131] on div "Display" at bounding box center [1011, 123] width 62 height 27
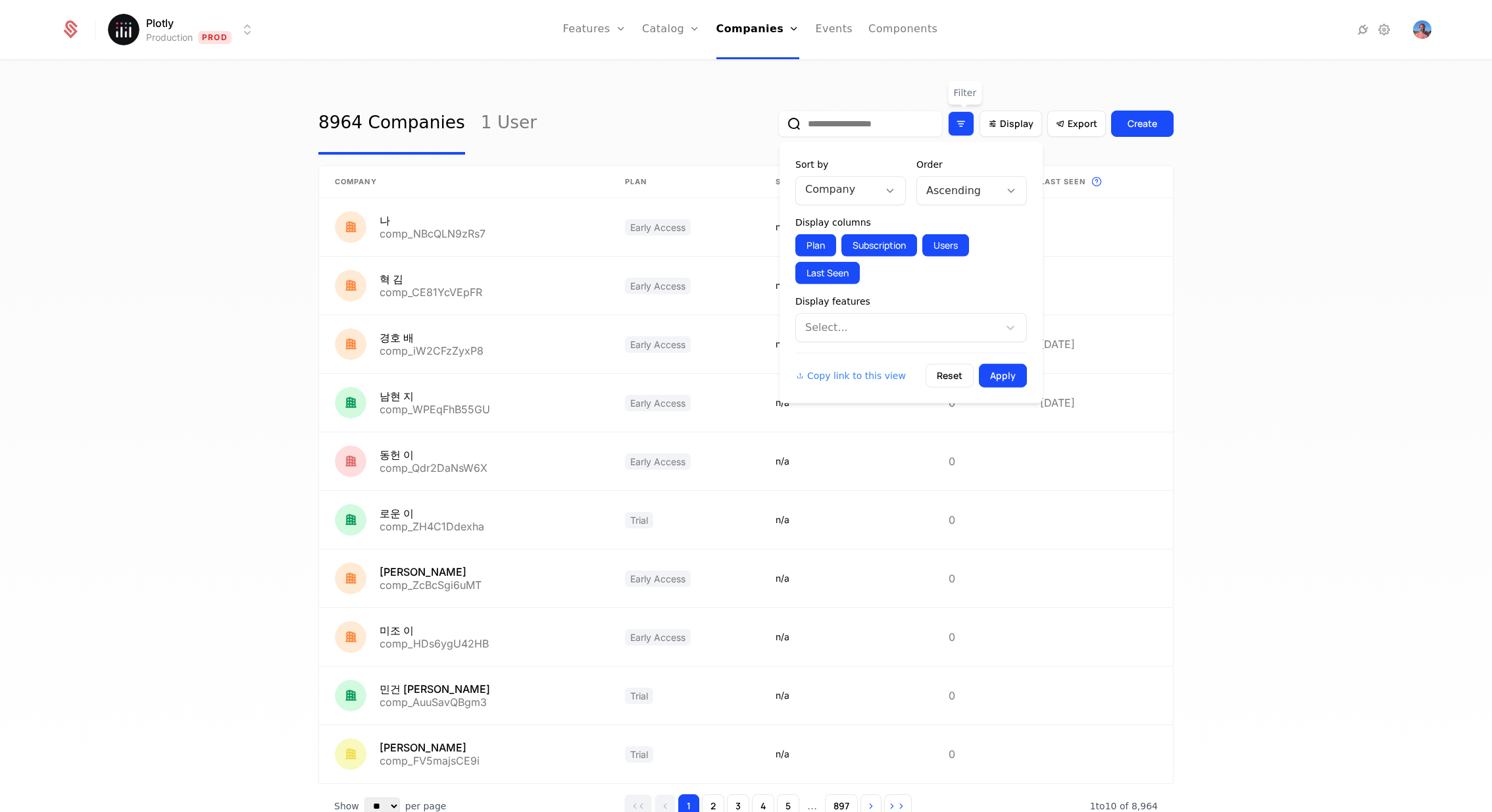
click at [959, 112] on div "Filter options" at bounding box center [961, 123] width 27 height 25
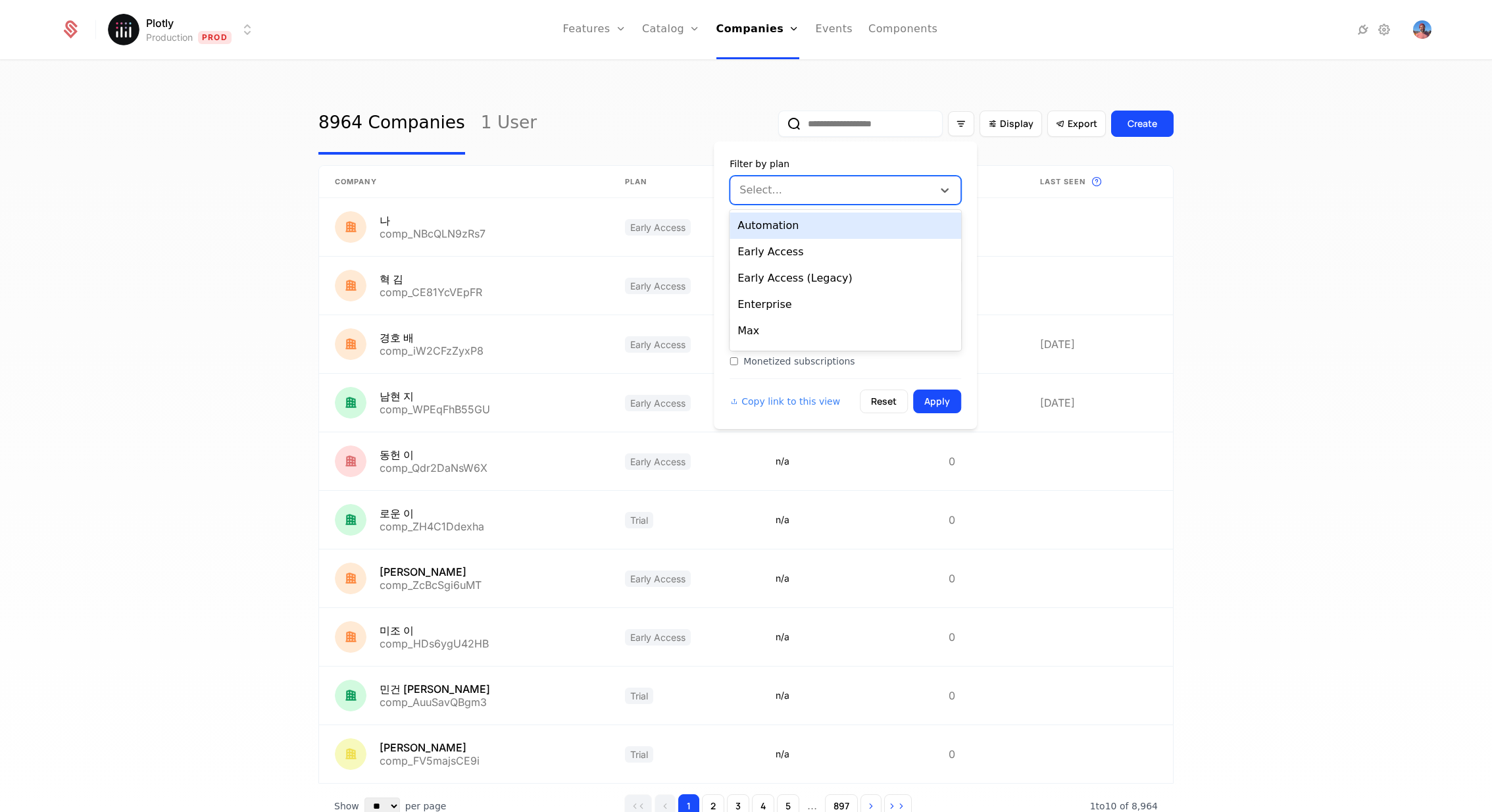
click at [787, 193] on div at bounding box center [833, 189] width 184 height 19
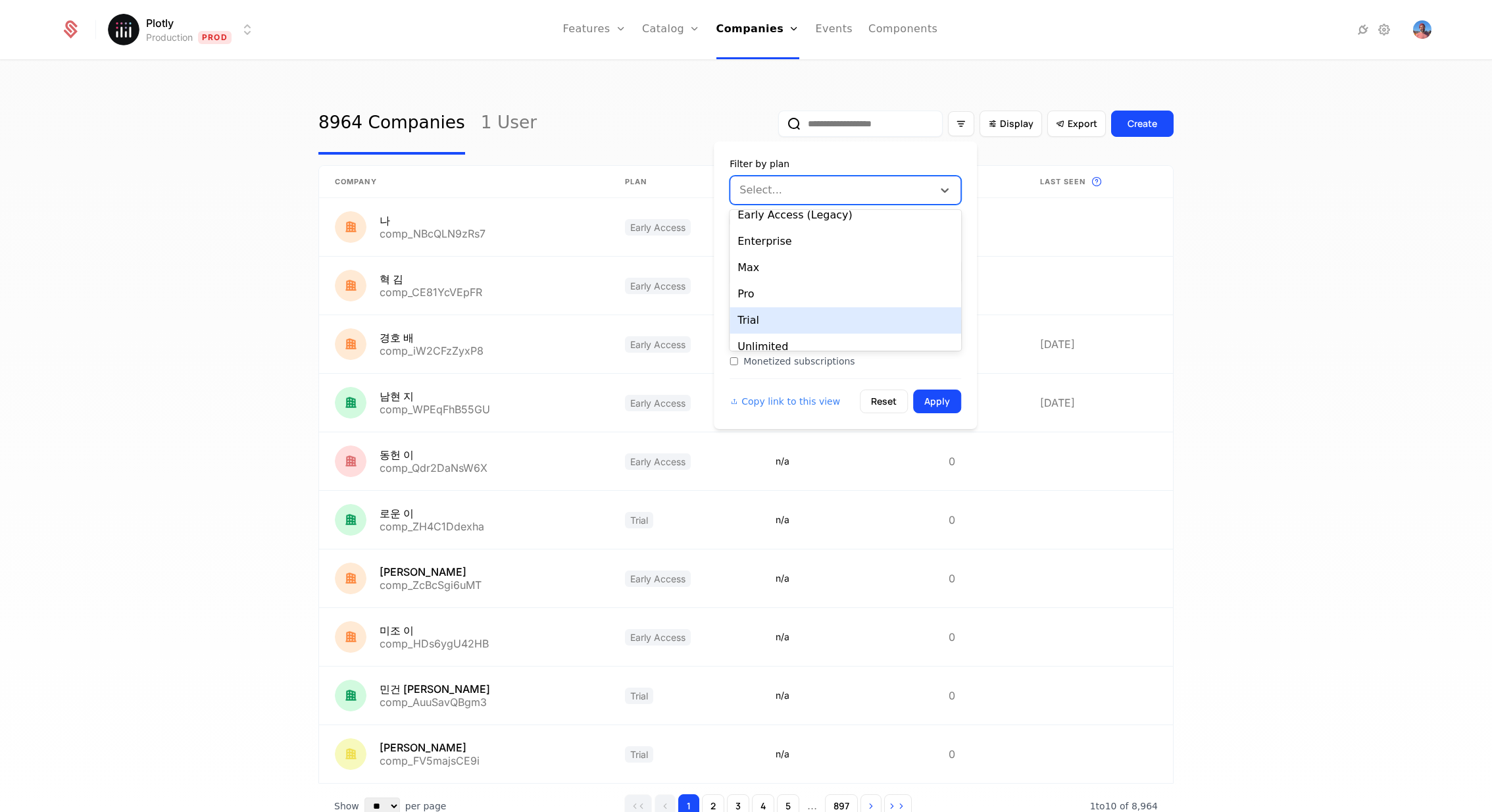
scroll to position [75, 0]
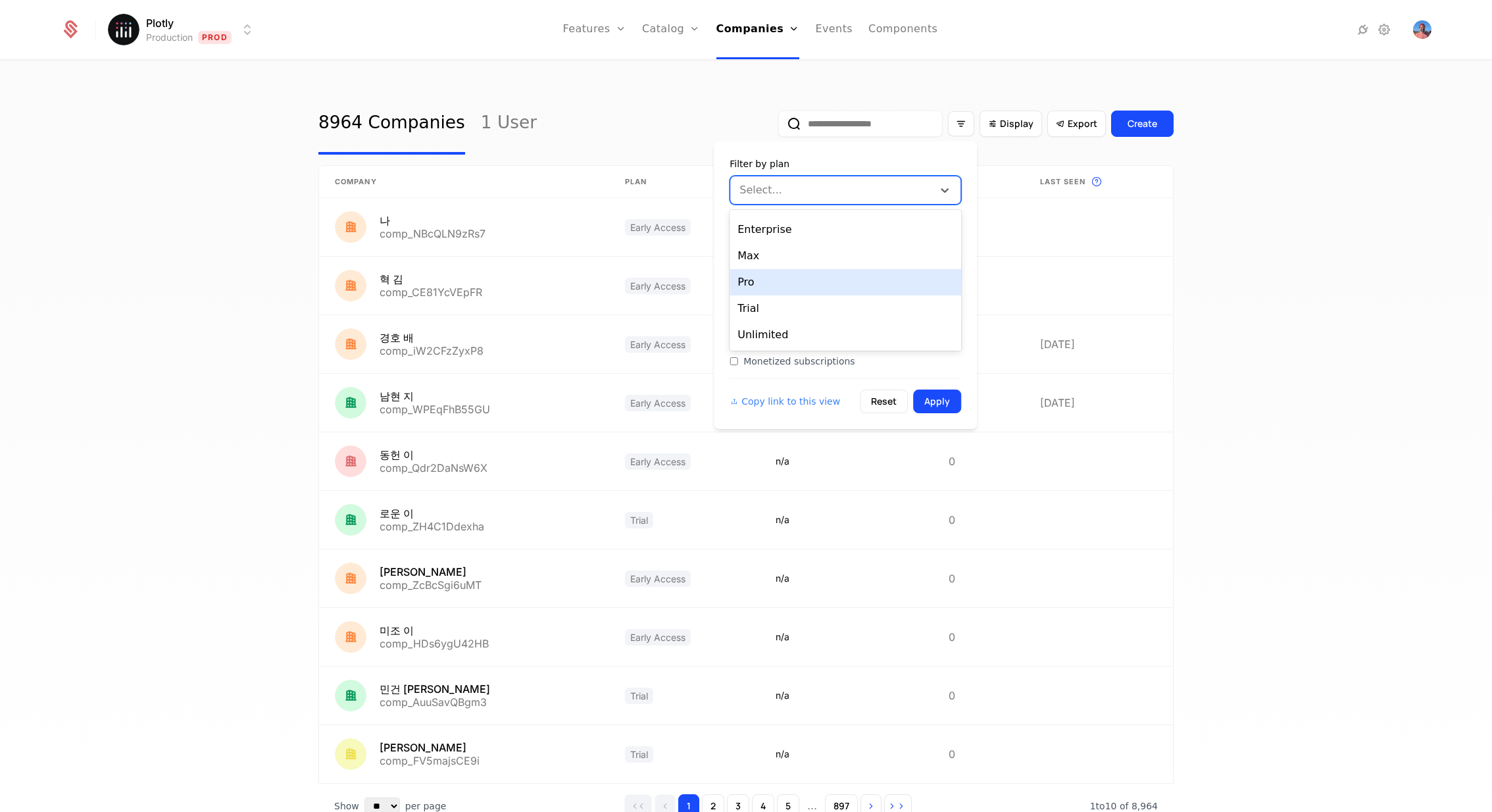
click at [784, 289] on div "Pro" at bounding box center [845, 282] width 231 height 27
click at [948, 398] on button "Apply" at bounding box center [937, 401] width 48 height 23
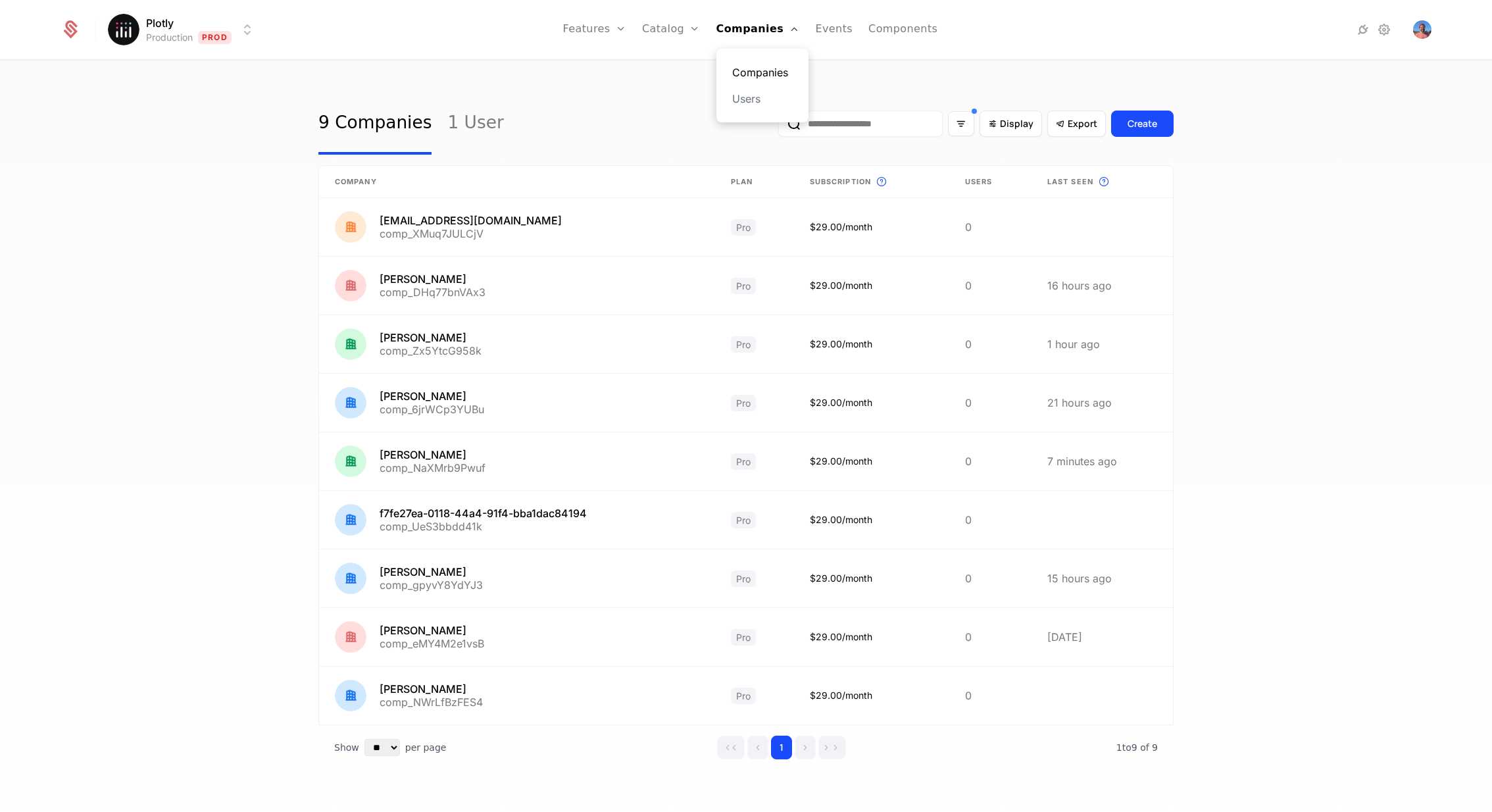
click at [772, 70] on link "Companies" at bounding box center [762, 73] width 60 height 16
click at [562, 136] on div "9 Companies 1 User Display Export Create" at bounding box center [746, 123] width 855 height 62
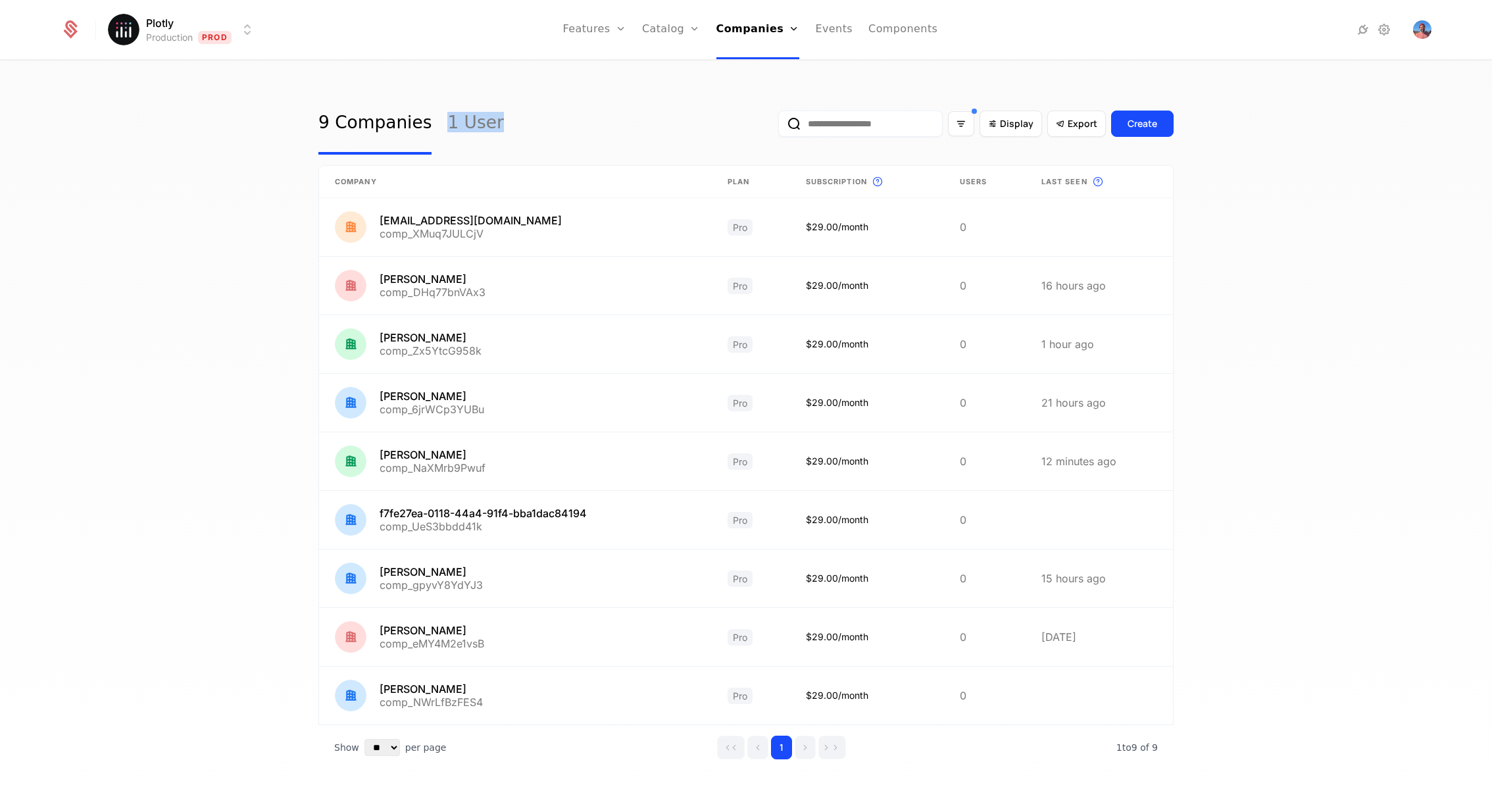
click at [562, 136] on div "9 Companies 1 User Display Export Create" at bounding box center [746, 123] width 855 height 62
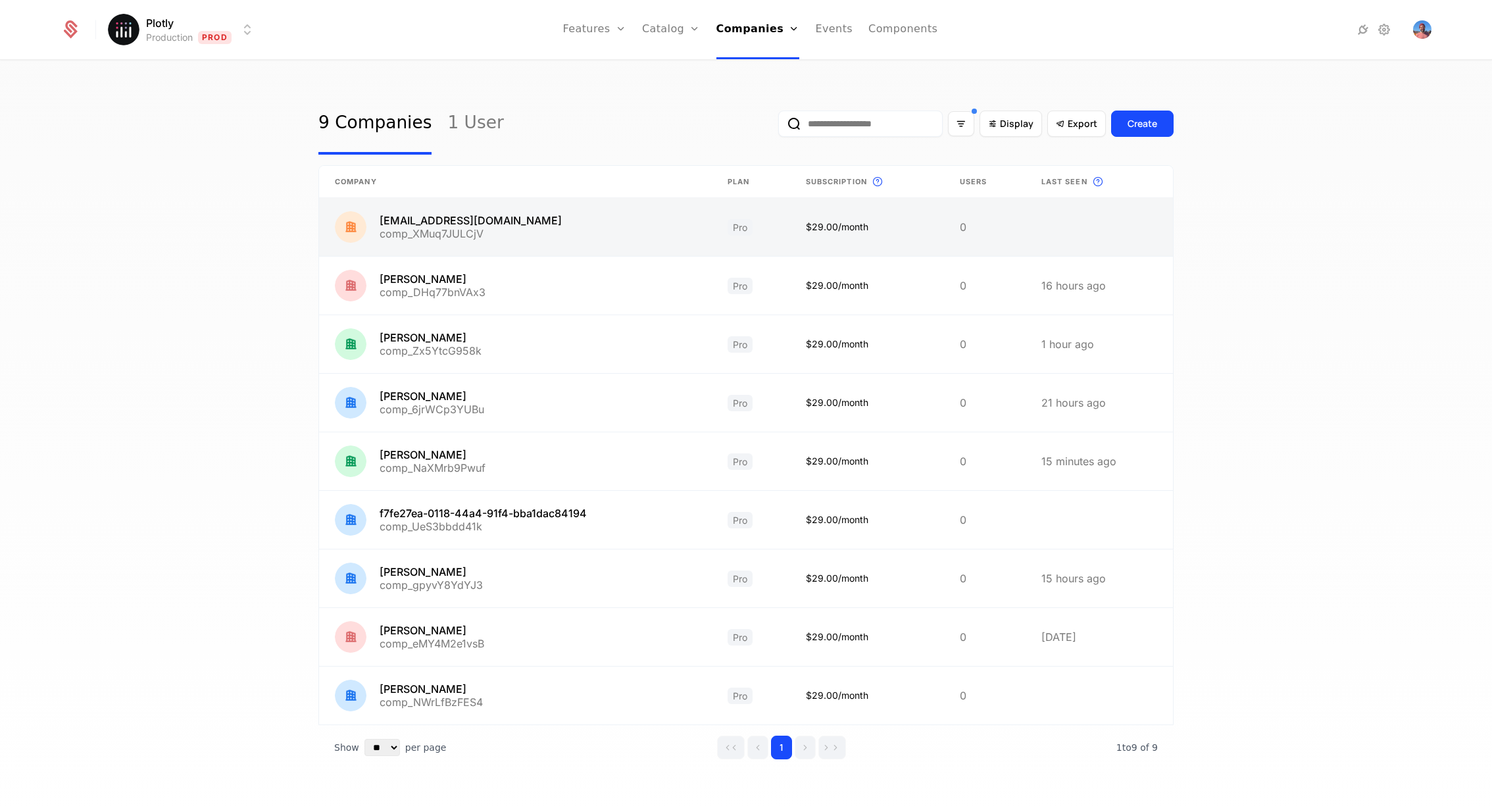
click at [502, 216] on link at bounding box center [515, 227] width 393 height 58
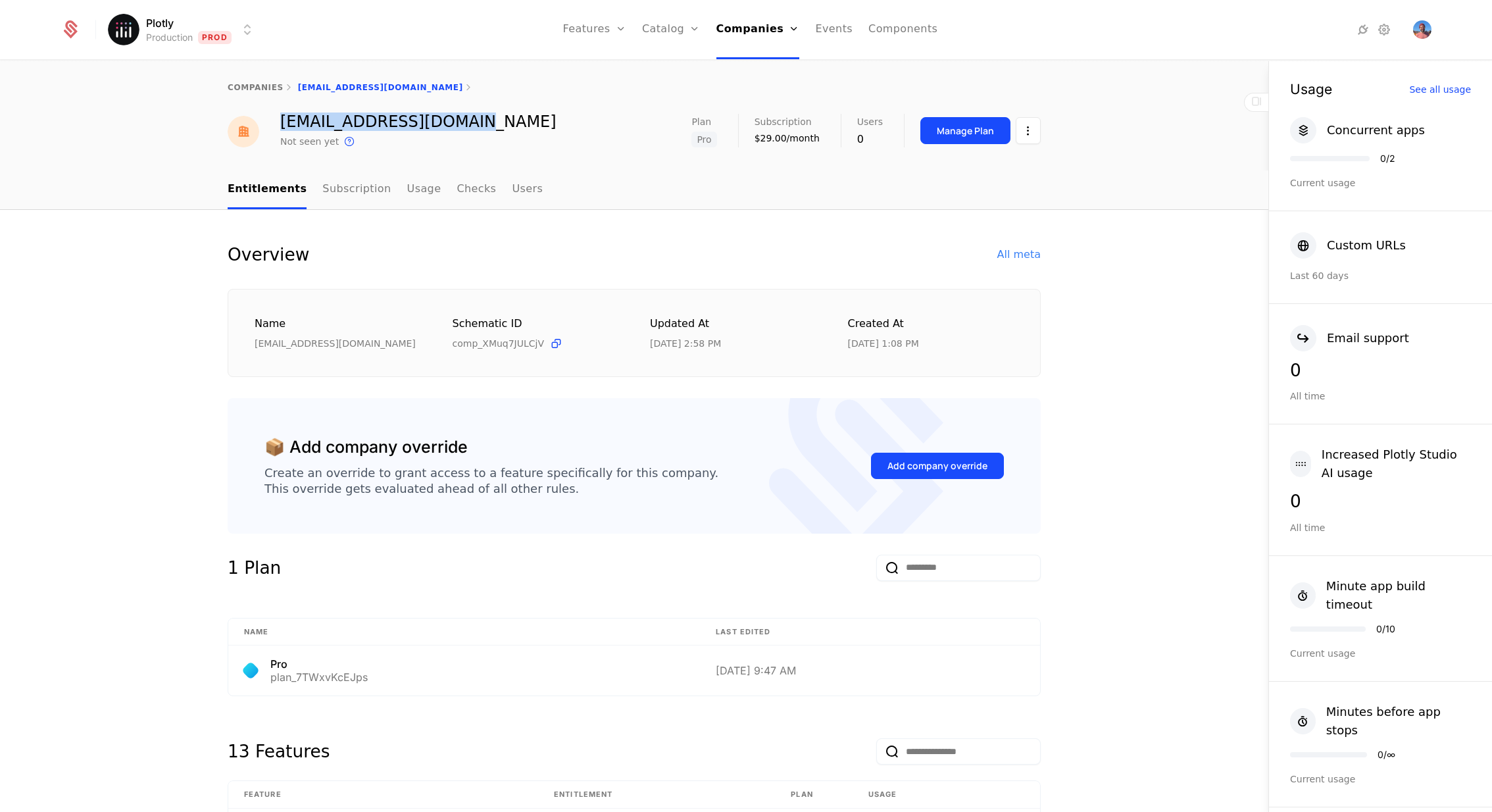
drag, startPoint x: 459, startPoint y: 122, endPoint x: 278, endPoint y: 127, distance: 181.1
click at [277, 127] on div "[EMAIL_ADDRESS][DOMAIN_NAME] Not seen yet This is the date a track or identify …" at bounding box center [634, 131] width 813 height 35
copy div "[EMAIL_ADDRESS][DOMAIN_NAME]"
click at [366, 192] on link "Subscription" at bounding box center [356, 189] width 69 height 39
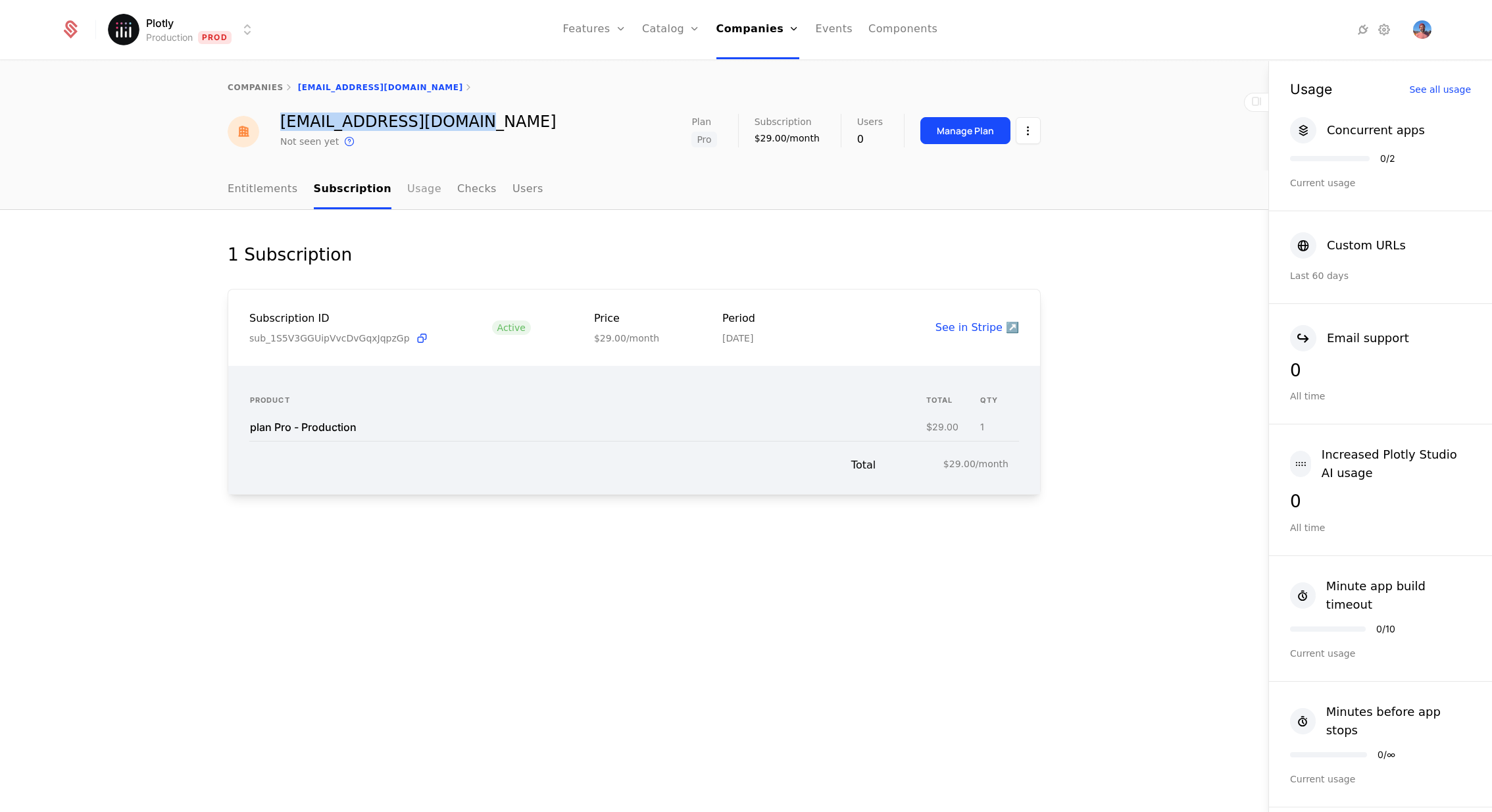
click at [408, 187] on link "Usage" at bounding box center [424, 189] width 34 height 39
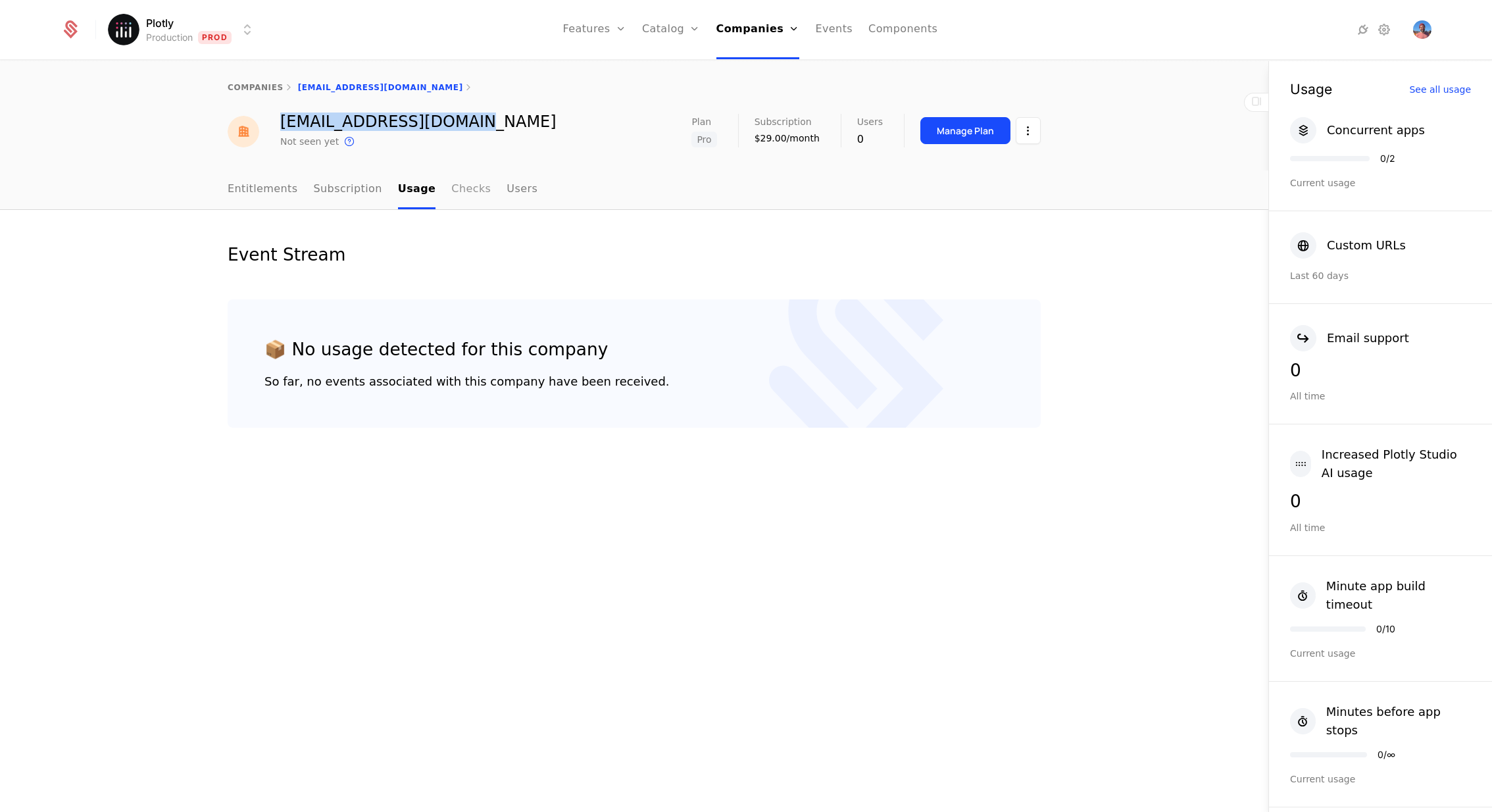
click at [452, 191] on link "Checks" at bounding box center [471, 189] width 40 height 39
click at [507, 188] on link "Users" at bounding box center [523, 189] width 31 height 39
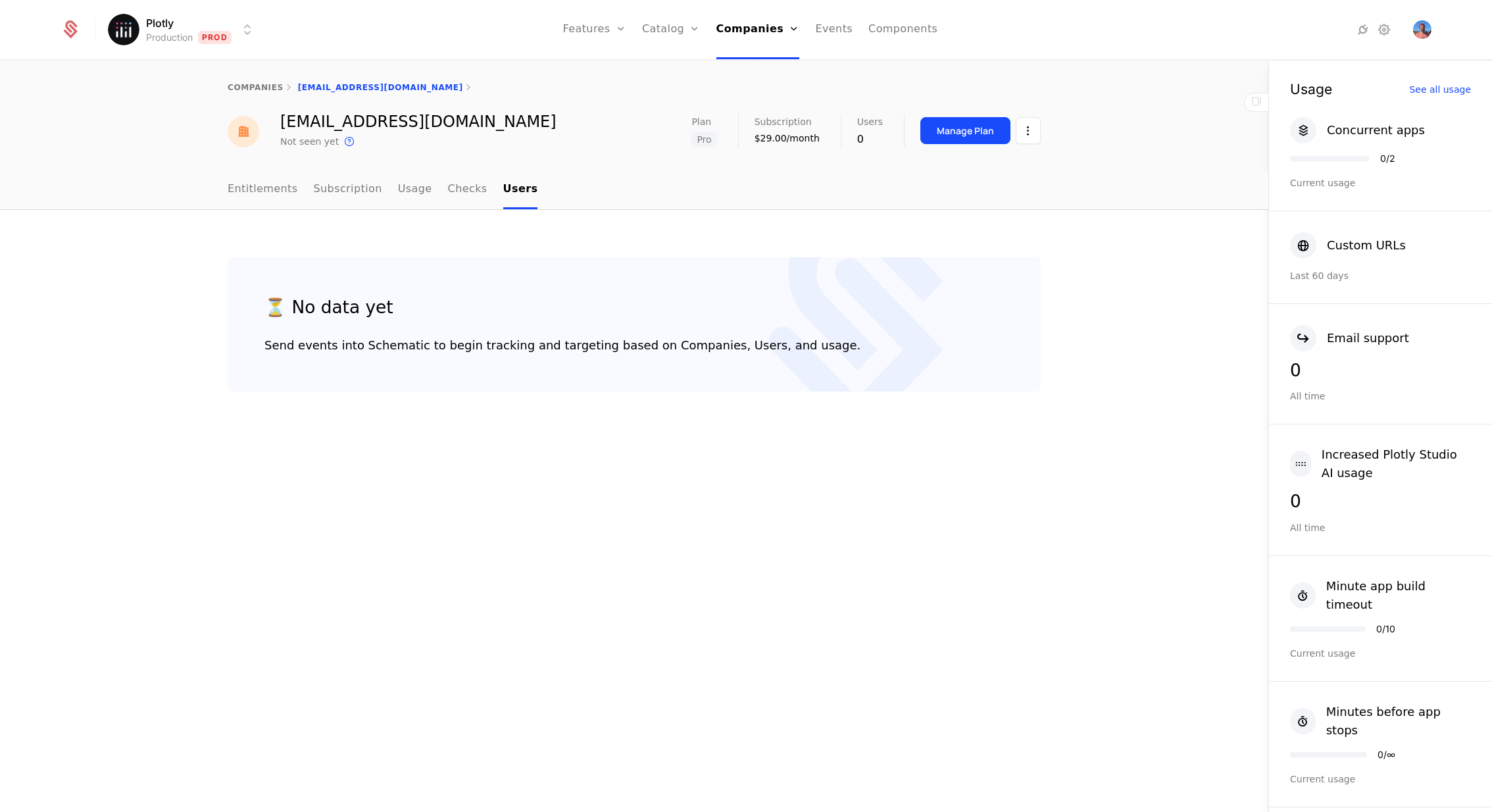
click at [383, 186] on ul "Entitlements Subscription Usage Checks Users" at bounding box center [382, 189] width 310 height 39
click at [398, 189] on link "Usage" at bounding box center [415, 189] width 34 height 39
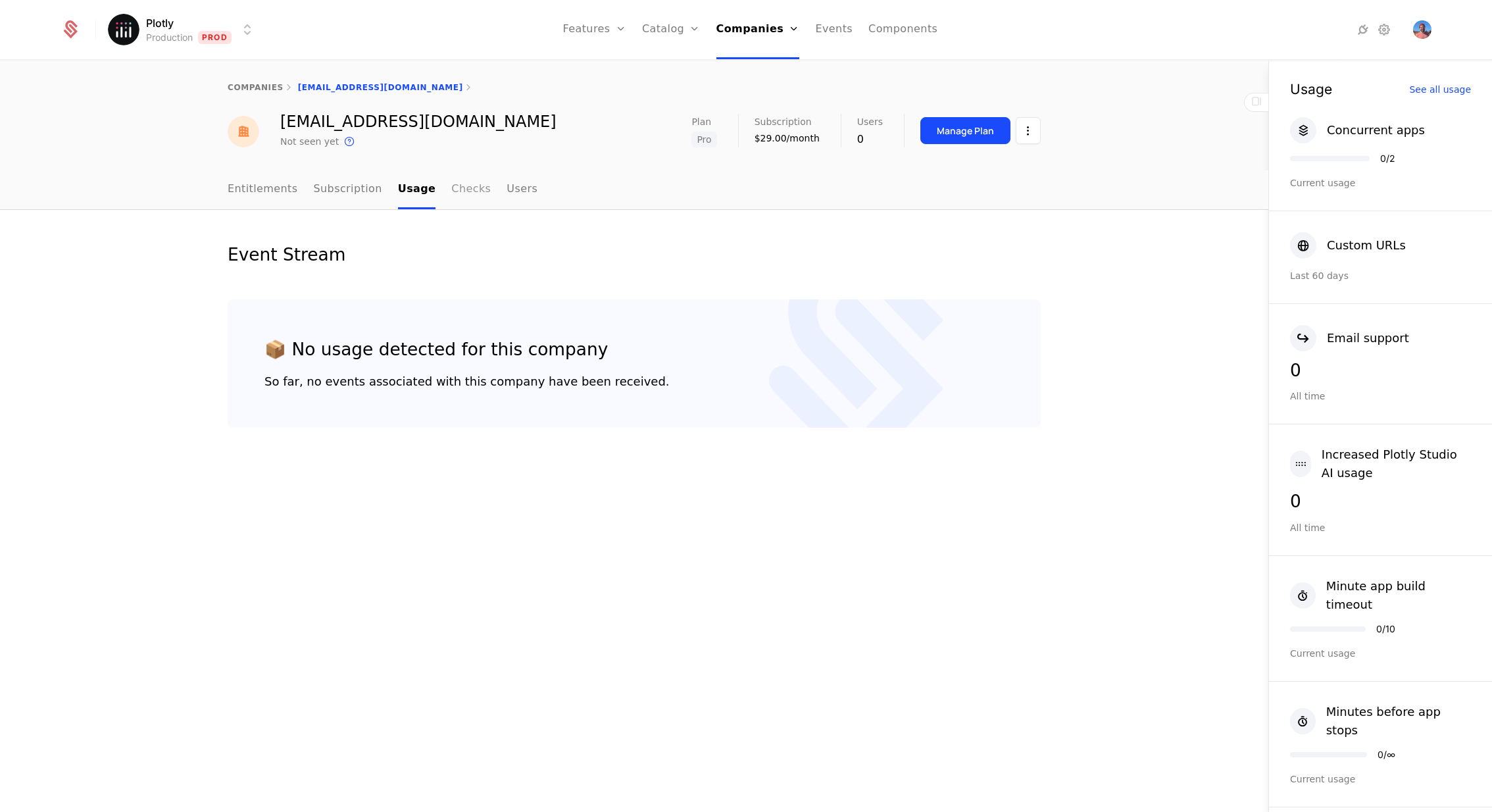
click at [460, 193] on link "Checks" at bounding box center [471, 189] width 40 height 39
click at [507, 191] on link "Users" at bounding box center [523, 189] width 31 height 39
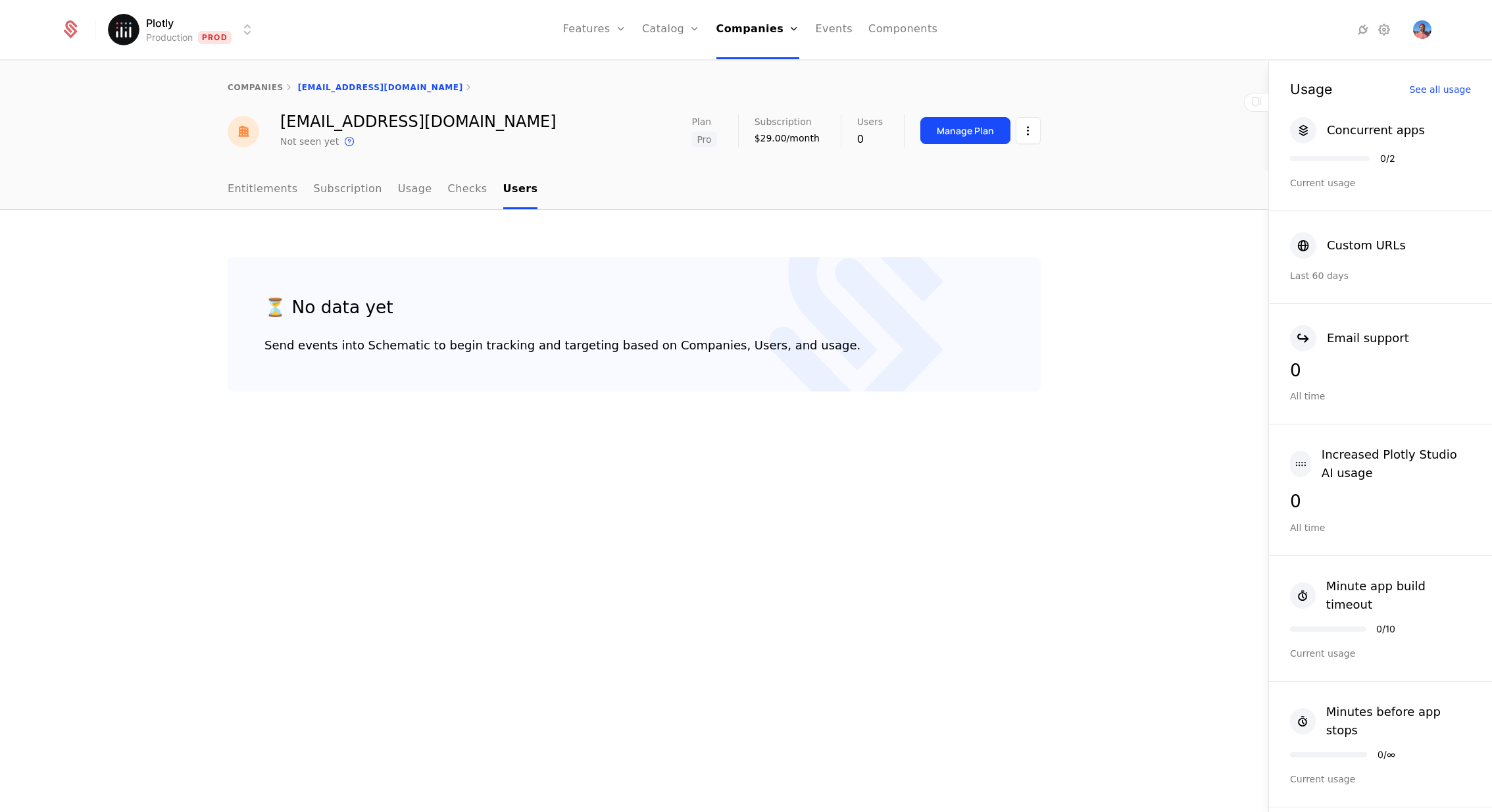
click at [303, 191] on ul "Entitlements Subscription Usage Checks Users" at bounding box center [382, 189] width 310 height 39
click at [270, 193] on link "Entitlements" at bounding box center [262, 189] width 70 height 39
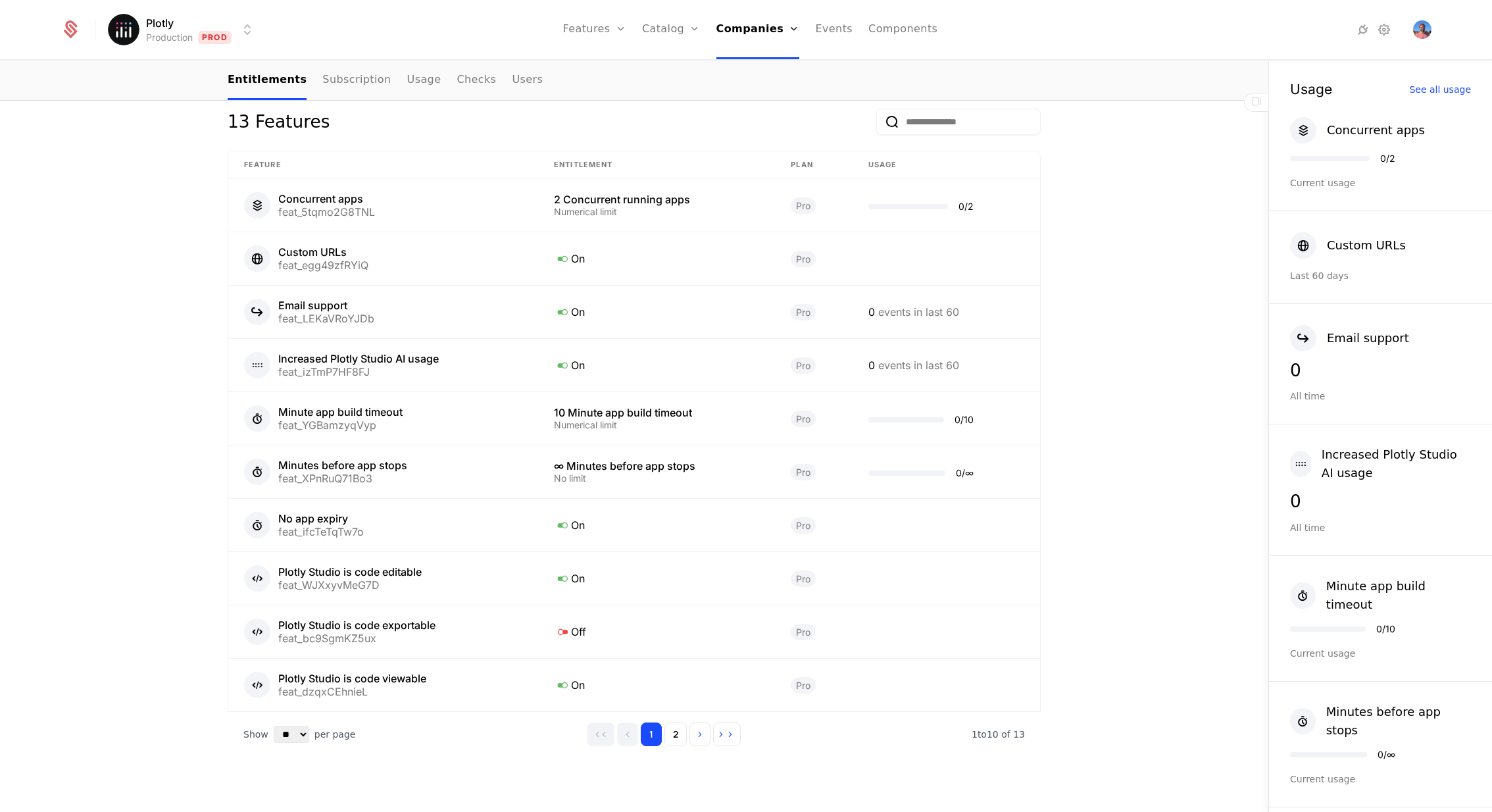
scroll to position [643, 0]
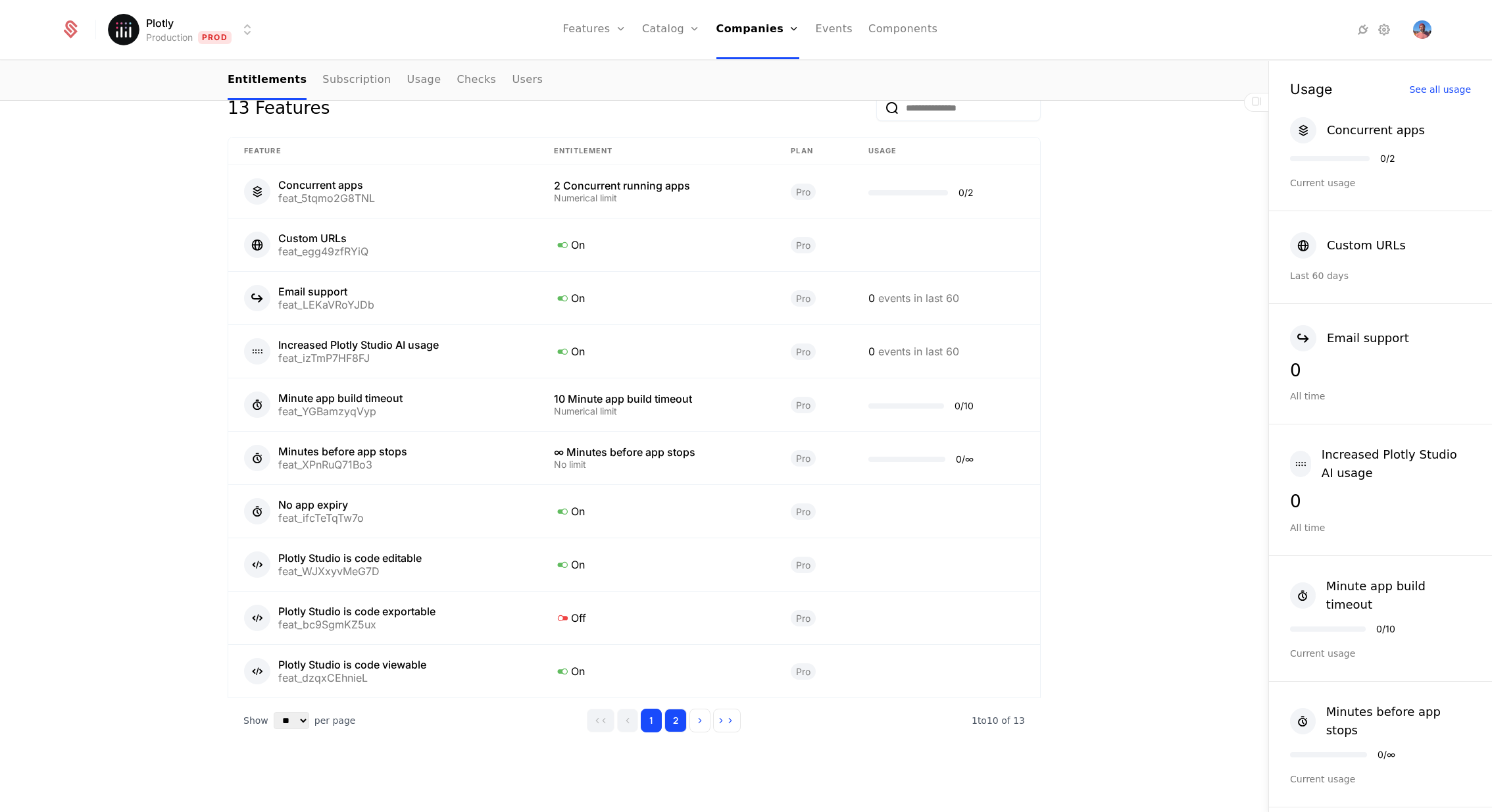
click at [687, 722] on button "2" at bounding box center [676, 720] width 23 height 23
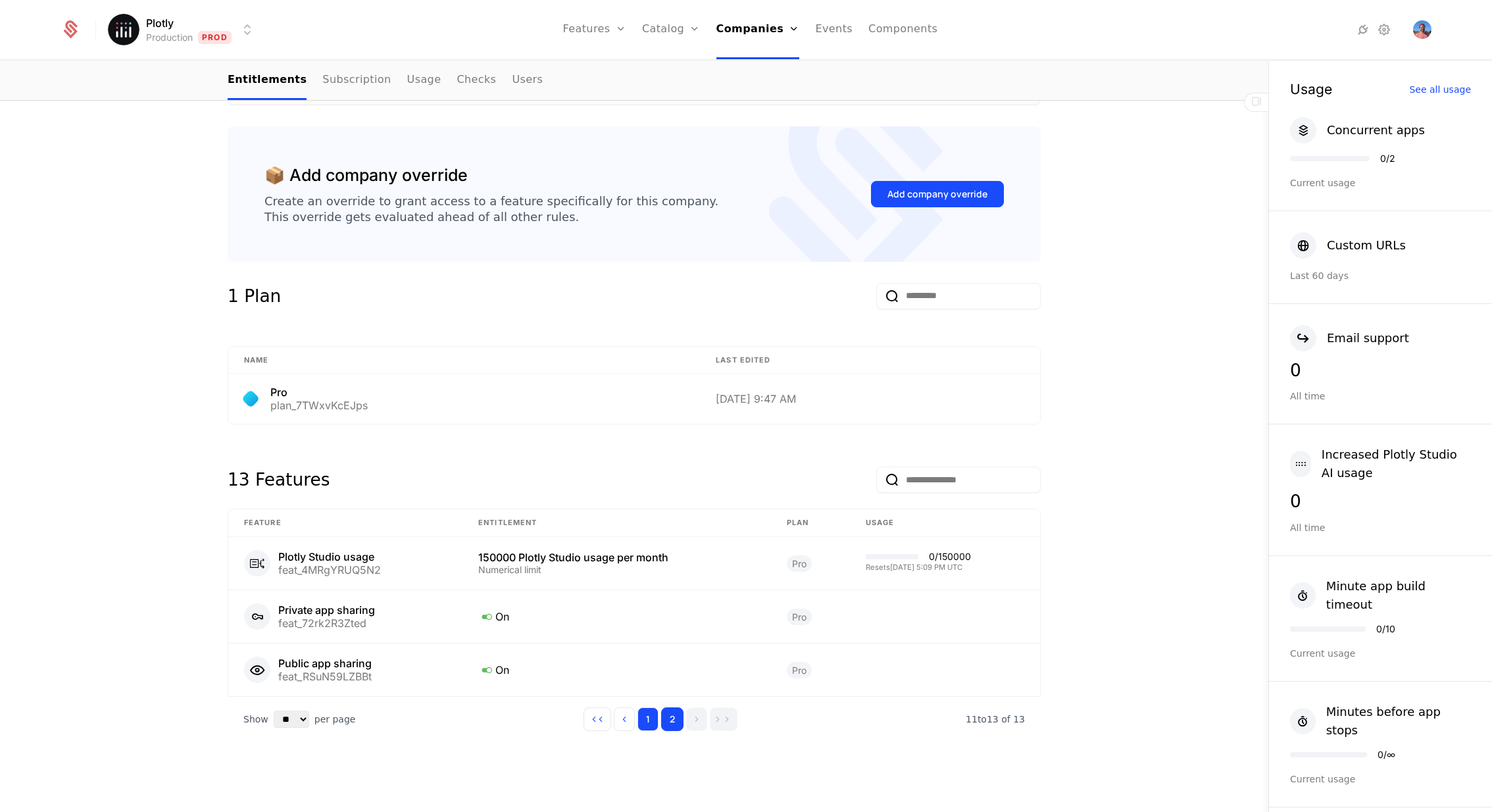
click at [659, 713] on button "1" at bounding box center [648, 718] width 21 height 23
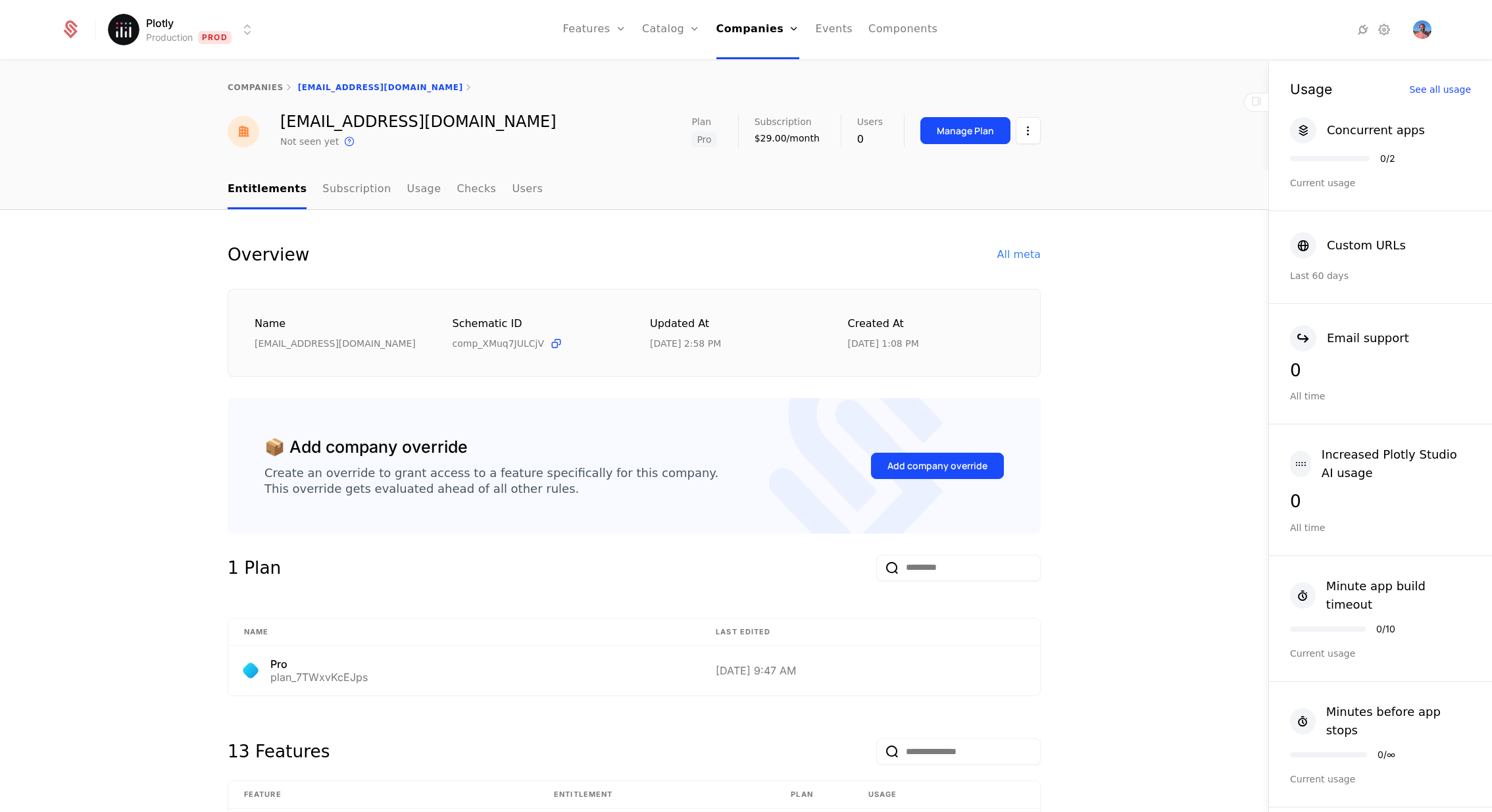
click at [332, 122] on div "[EMAIL_ADDRESS][DOMAIN_NAME]" at bounding box center [419, 122] width 277 height 16
copy div "aerodevcloud"
click at [1029, 127] on html "Plotly Production Prod Features Features Flags Catalog Plans Add Ons Credits Co…" at bounding box center [746, 406] width 1492 height 812
click at [736, 231] on html "Plotly Production Prod Features Features Flags Catalog Plans Add Ons Credits Co…" at bounding box center [746, 406] width 1492 height 812
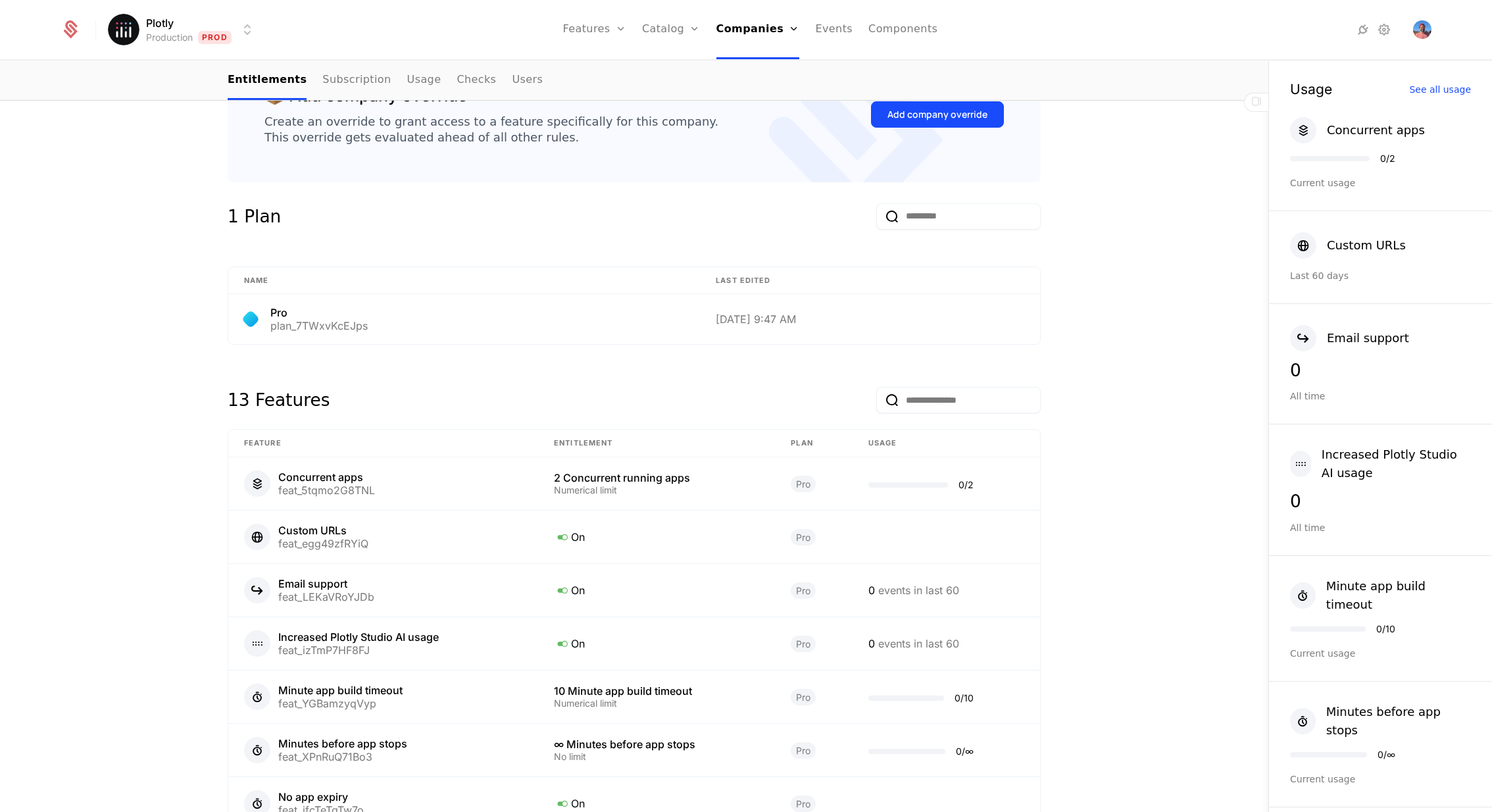
scroll to position [643, 0]
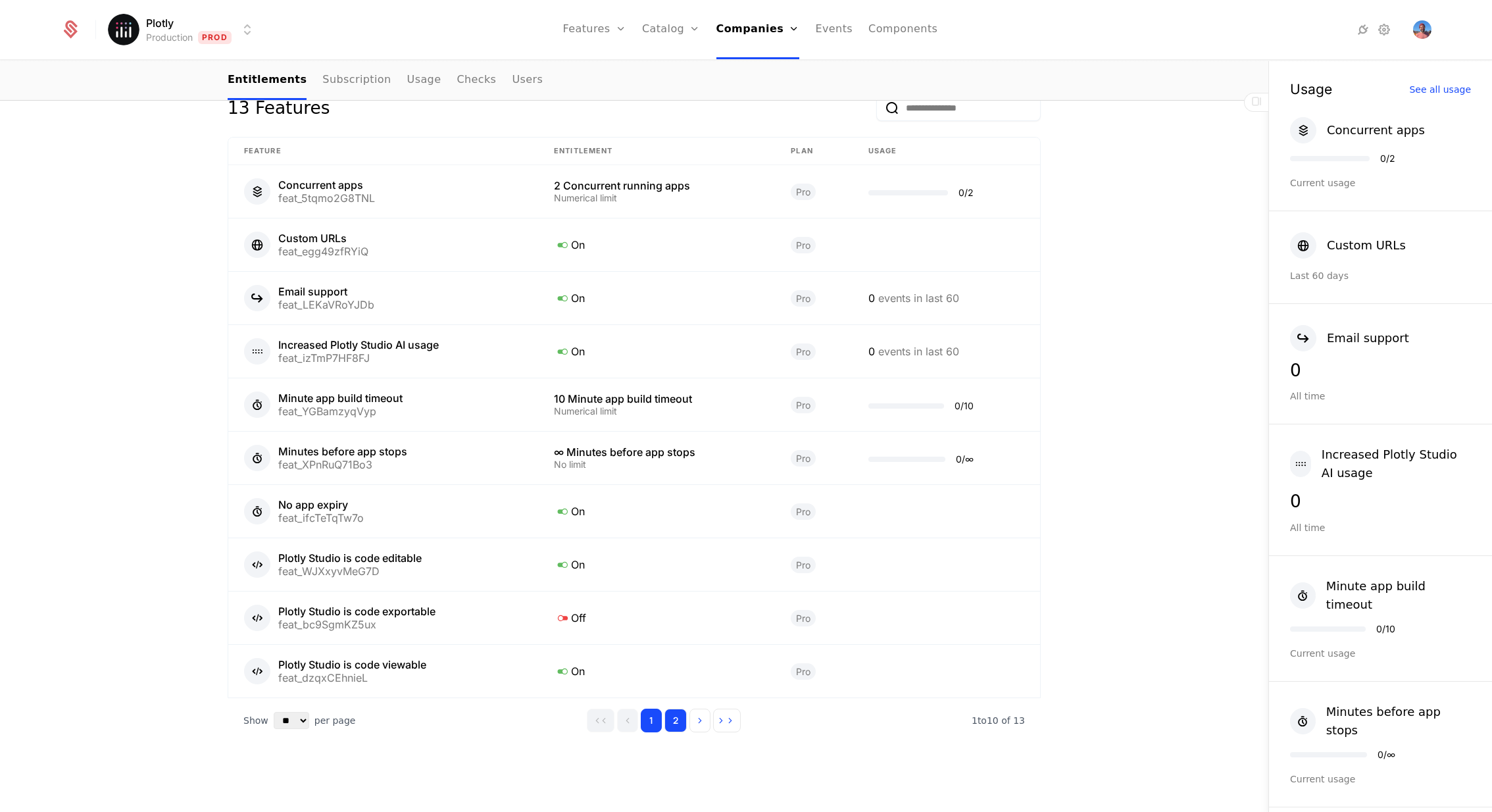
click at [684, 720] on button "2" at bounding box center [676, 720] width 23 height 23
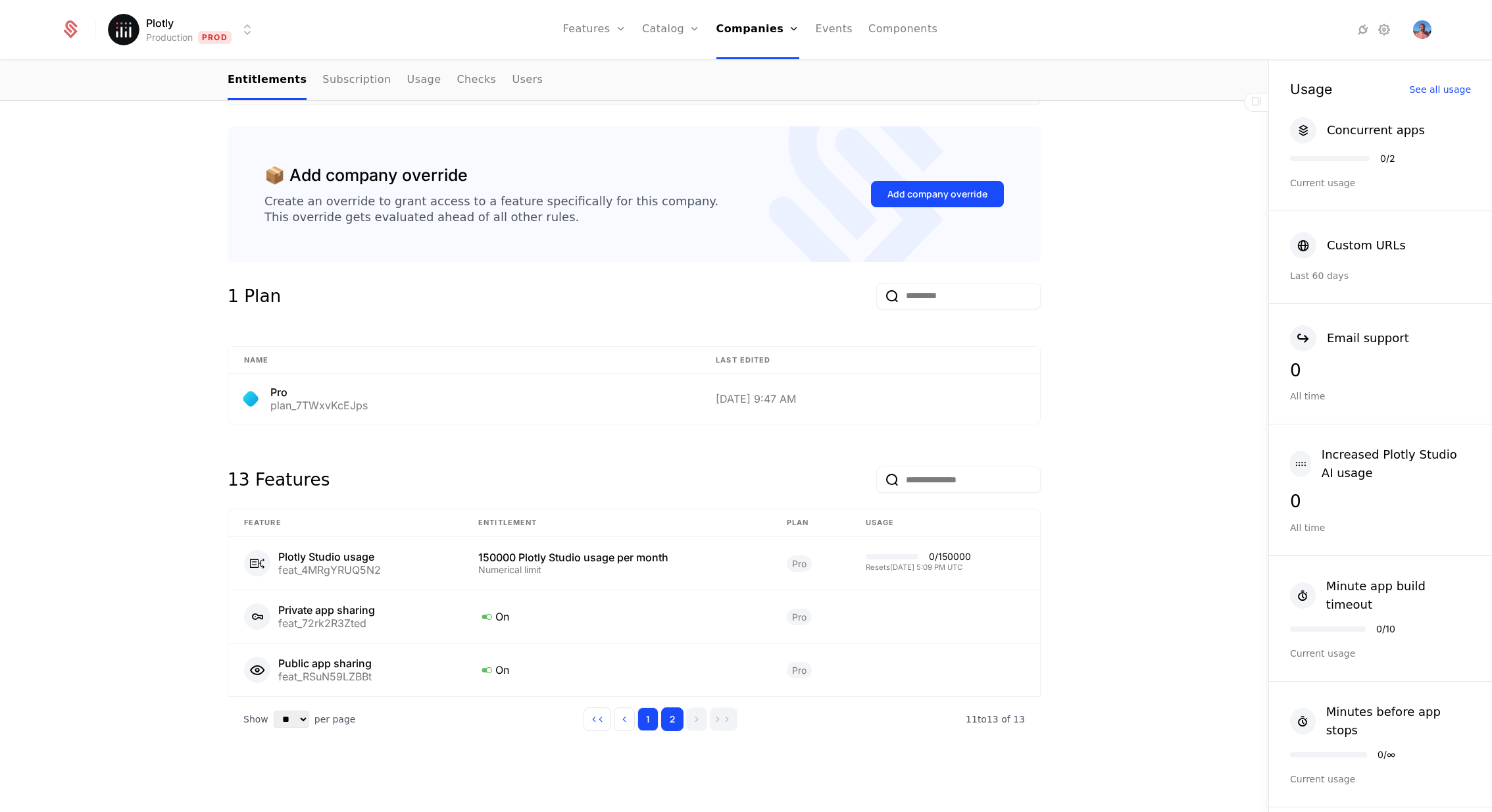
click at [658, 716] on button "1" at bounding box center [648, 718] width 21 height 23
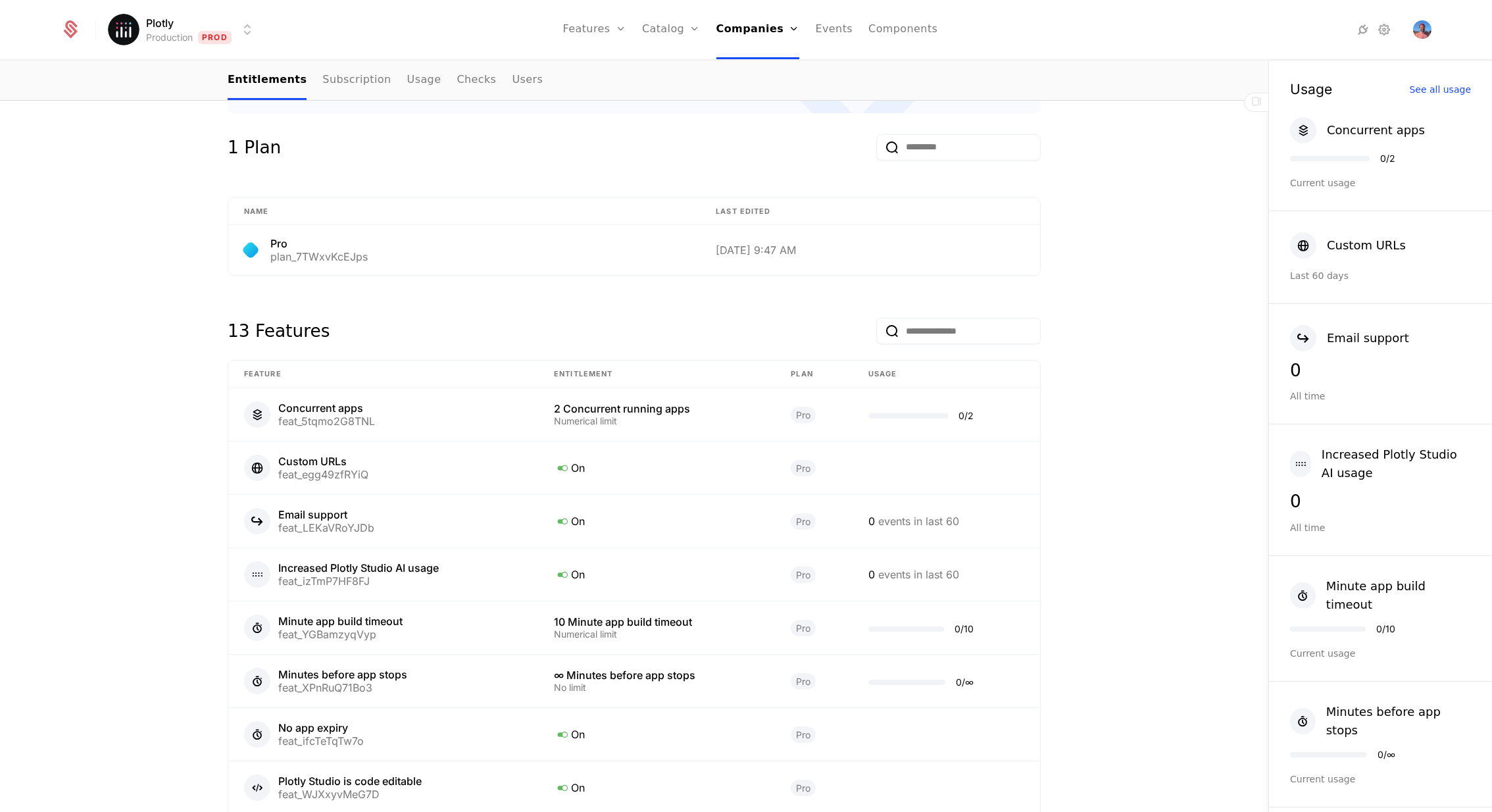
scroll to position [643, 0]
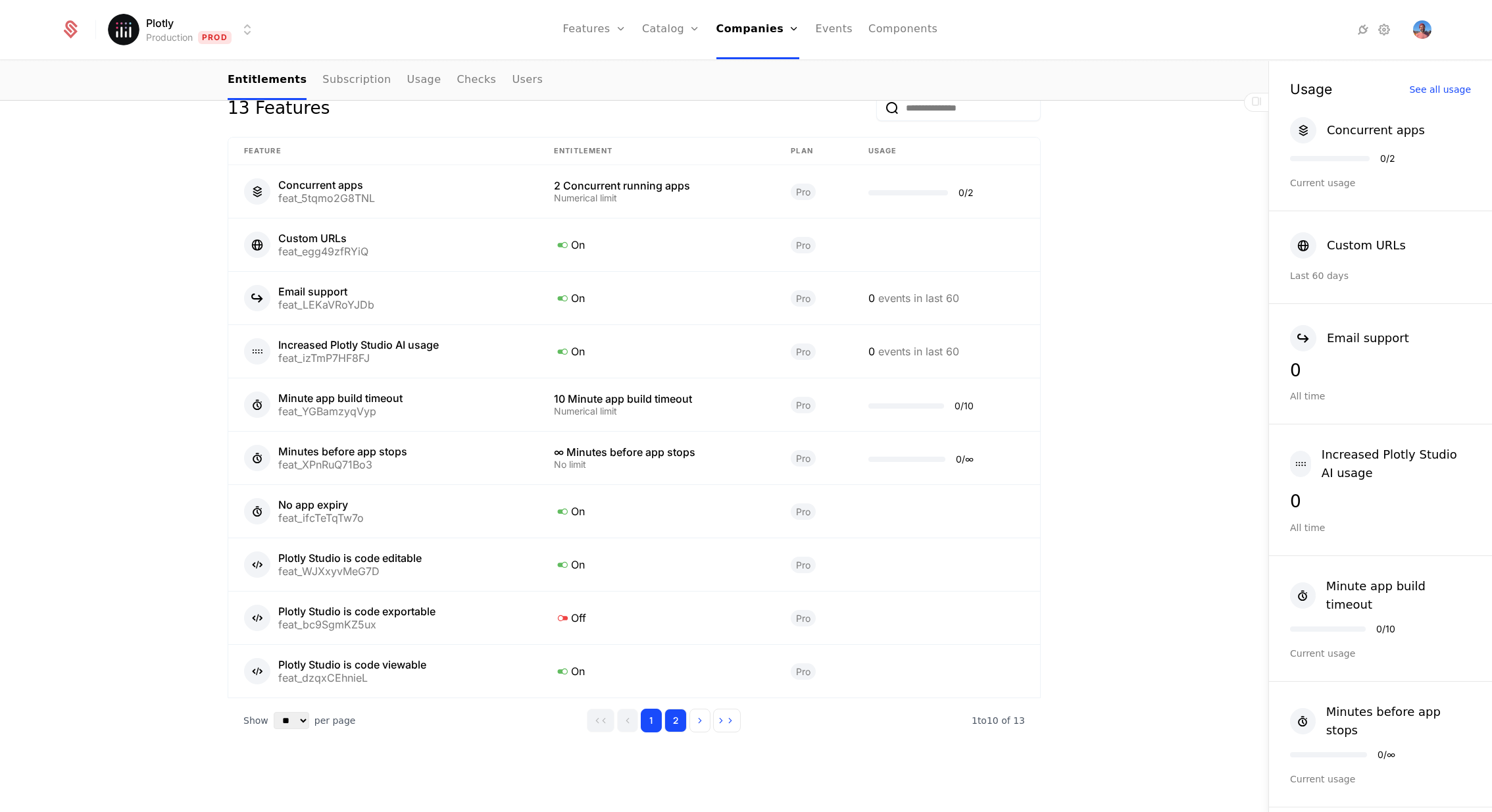
click at [680, 718] on button "2" at bounding box center [676, 720] width 23 height 23
